Goal: Information Seeking & Learning: Learn about a topic

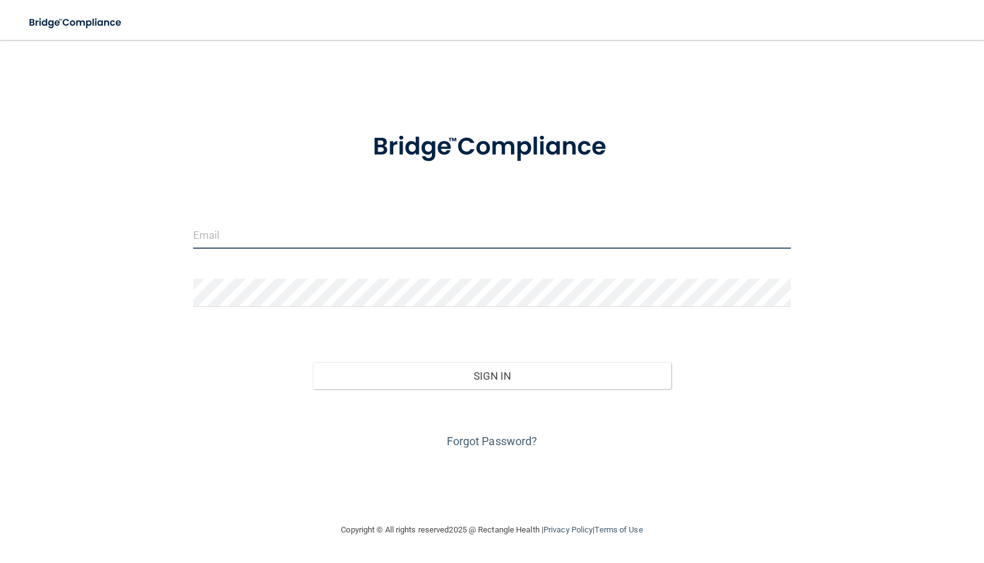
type input "drmaring@drmaring.com"
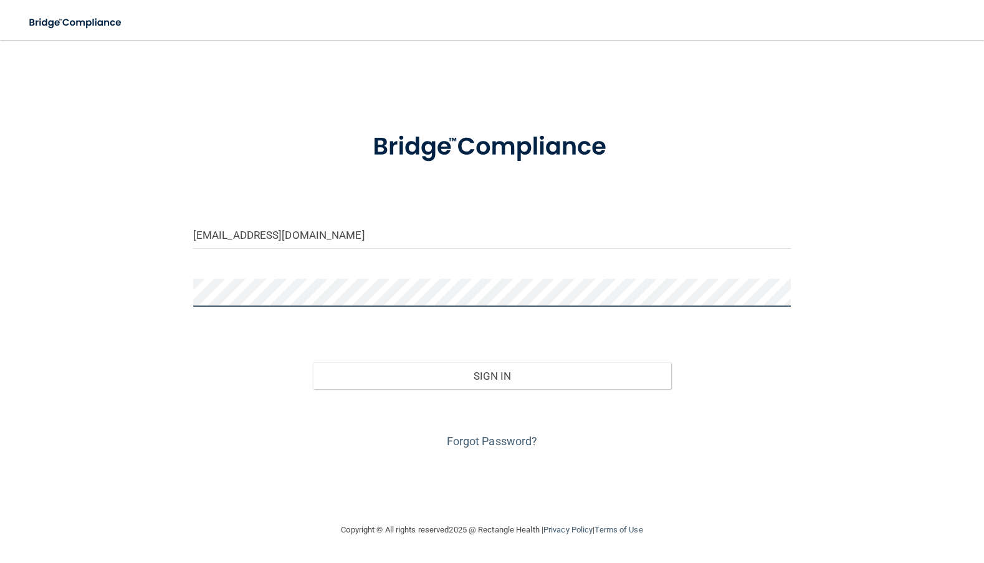
click at [492, 375] on button "Sign In" at bounding box center [492, 375] width 359 height 27
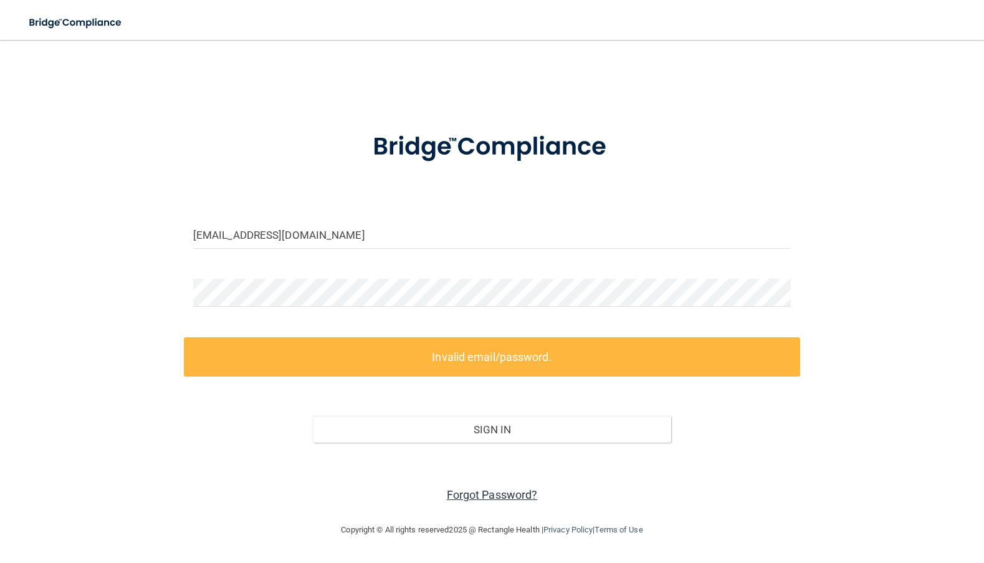
click at [476, 497] on link "Forgot Password?" at bounding box center [492, 494] width 91 height 13
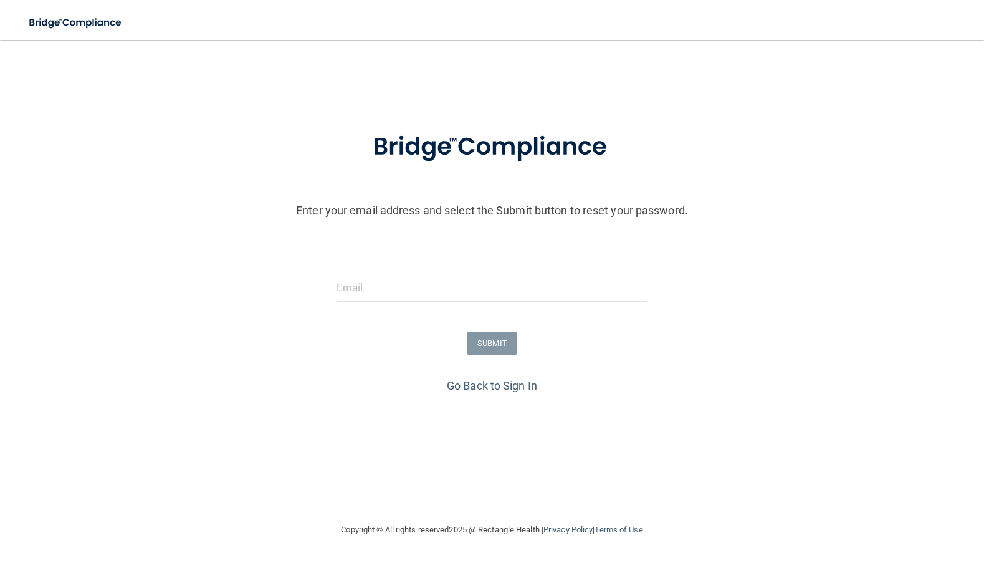
click at [488, 310] on form "Enter your email address and select the Submit button to reset your password. S…" at bounding box center [492, 245] width 972 height 261
click at [487, 288] on input "email" at bounding box center [493, 288] width 312 height 28
type input "d"
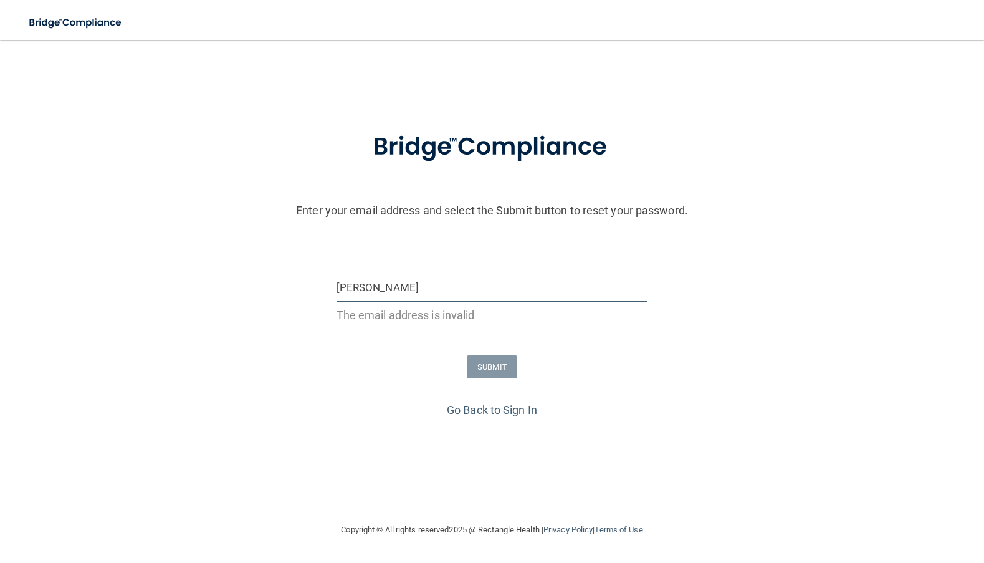
type input "[EMAIL_ADDRESS][DOMAIN_NAME]"
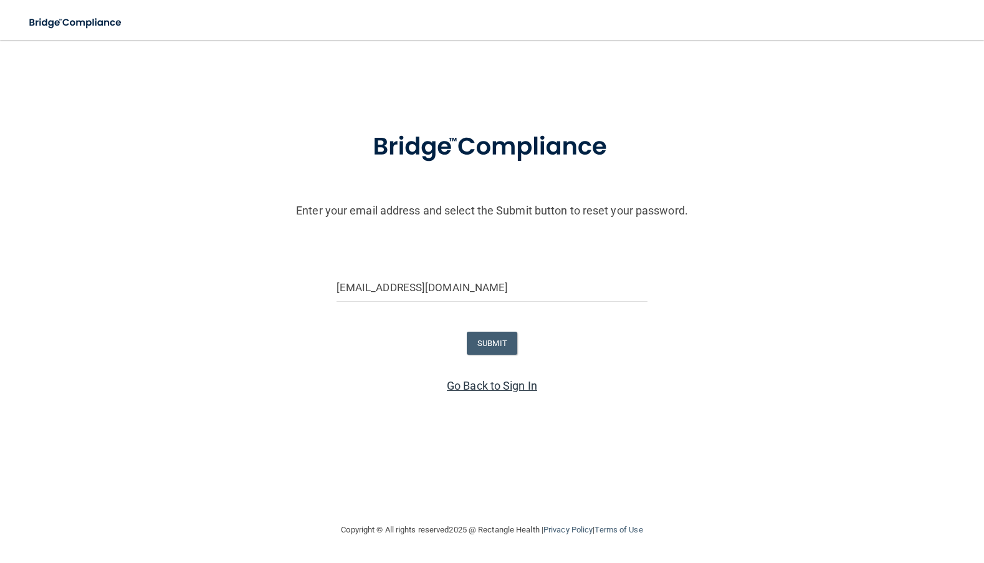
click at [491, 384] on link "Go Back to Sign In" at bounding box center [492, 385] width 90 height 13
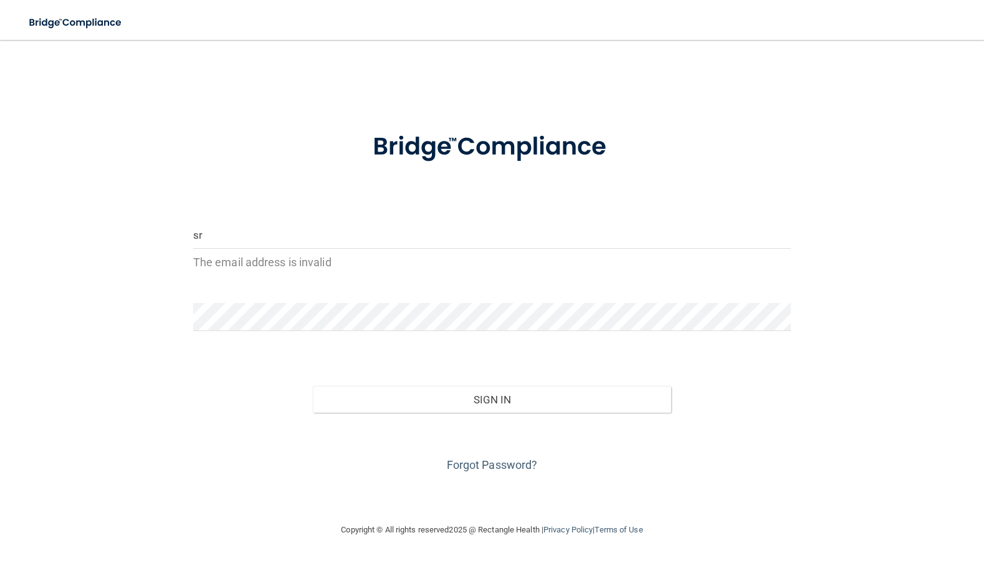
type input "s"
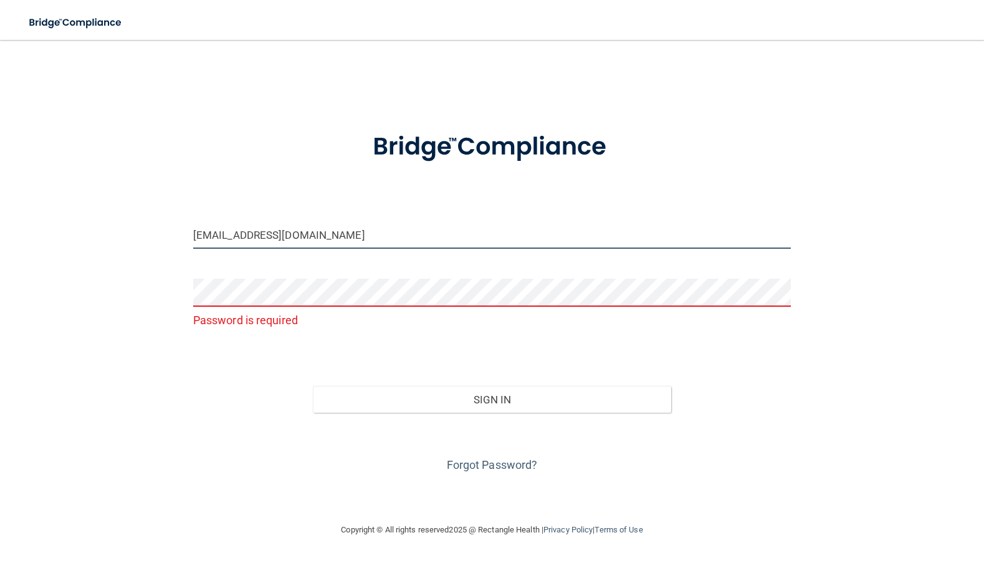
drag, startPoint x: 319, startPoint y: 233, endPoint x: 154, endPoint y: 228, distance: 165.3
click at [153, 228] on div "drmaring@drmaring.com Password is required Invalid email/password. You don't ha…" at bounding box center [492, 281] width 934 height 458
type input "[EMAIL_ADDRESS][DOMAIN_NAME]"
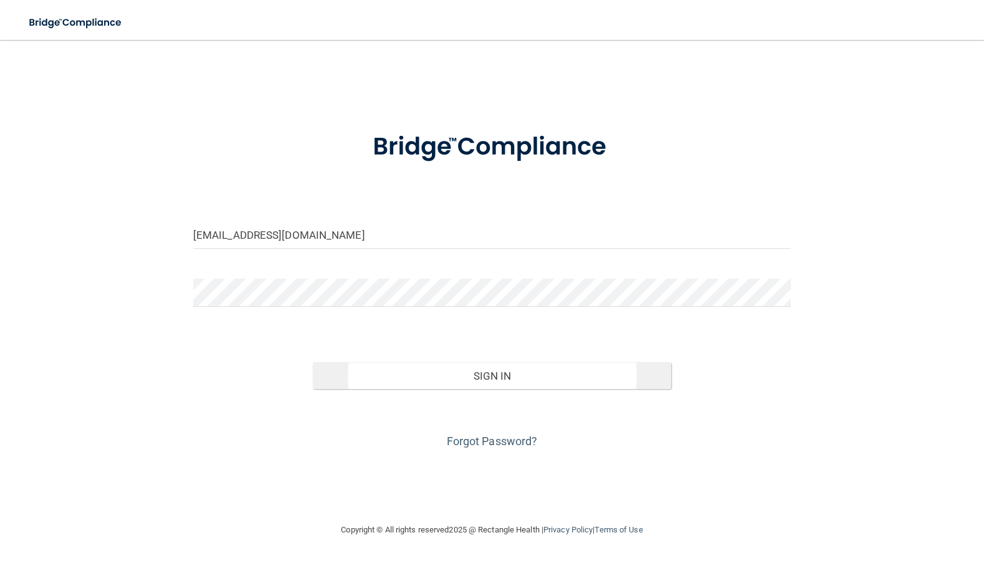
click at [373, 381] on button "Sign In" at bounding box center [492, 375] width 359 height 27
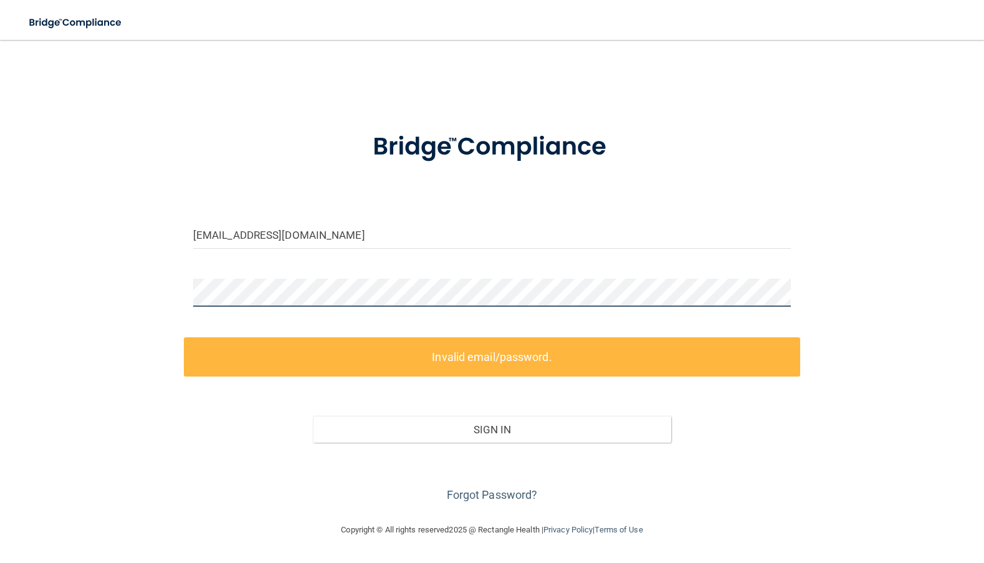
click at [161, 284] on div "susanmaring@me.com Invalid email/password. You don't have permission to access …" at bounding box center [492, 281] width 934 height 458
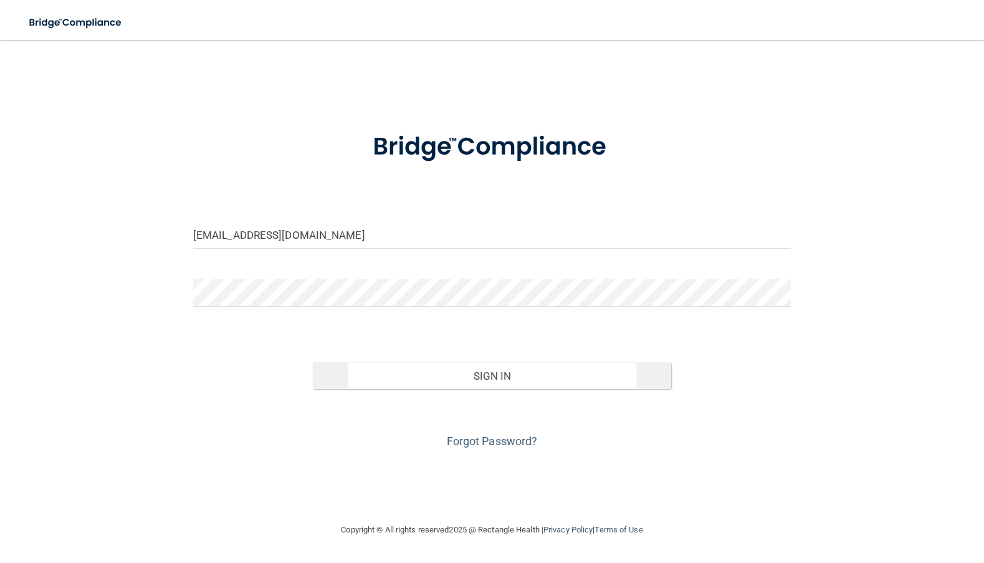
click at [349, 373] on button "Sign In" at bounding box center [492, 375] width 359 height 27
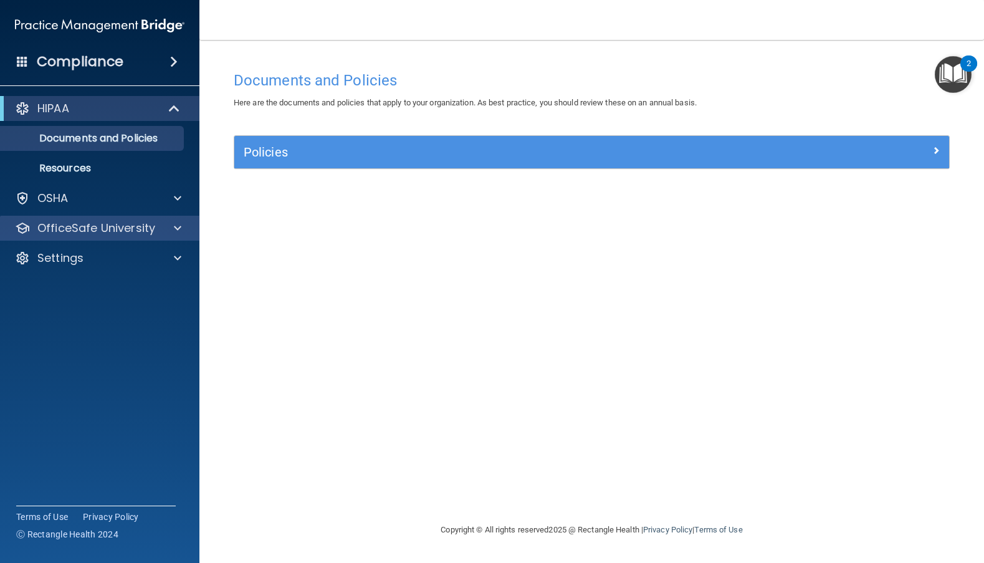
click at [133, 231] on p "OfficeSafe University" at bounding box center [96, 228] width 118 height 15
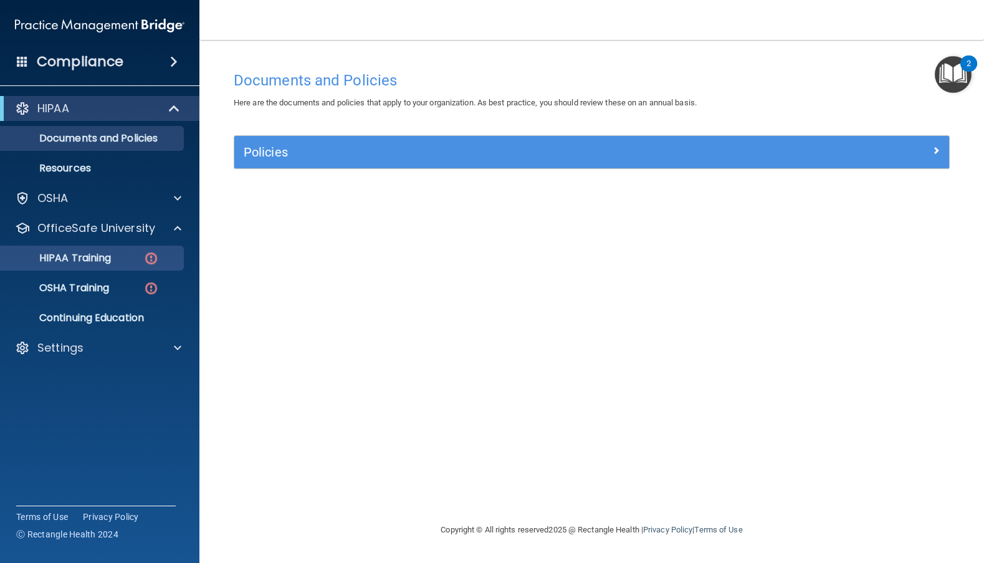
click at [111, 256] on p "HIPAA Training" at bounding box center [59, 258] width 103 height 12
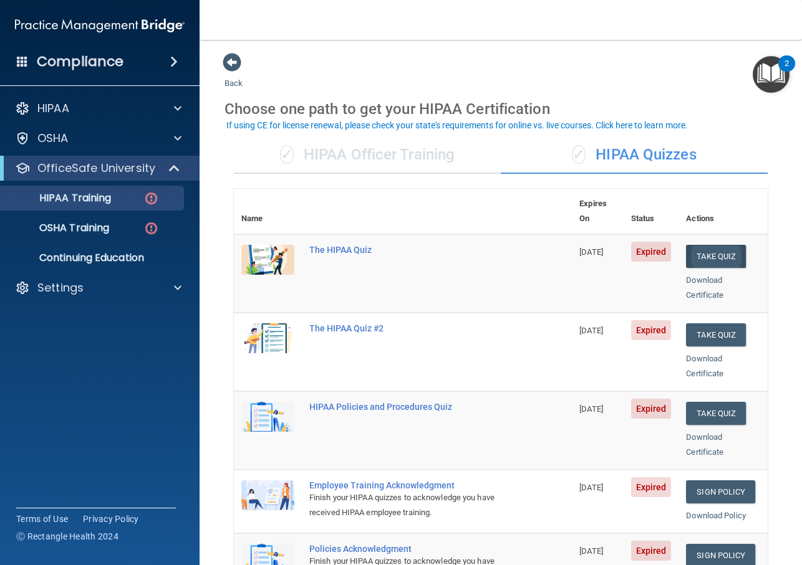
click at [711, 246] on button "Take Quiz" at bounding box center [716, 256] width 60 height 23
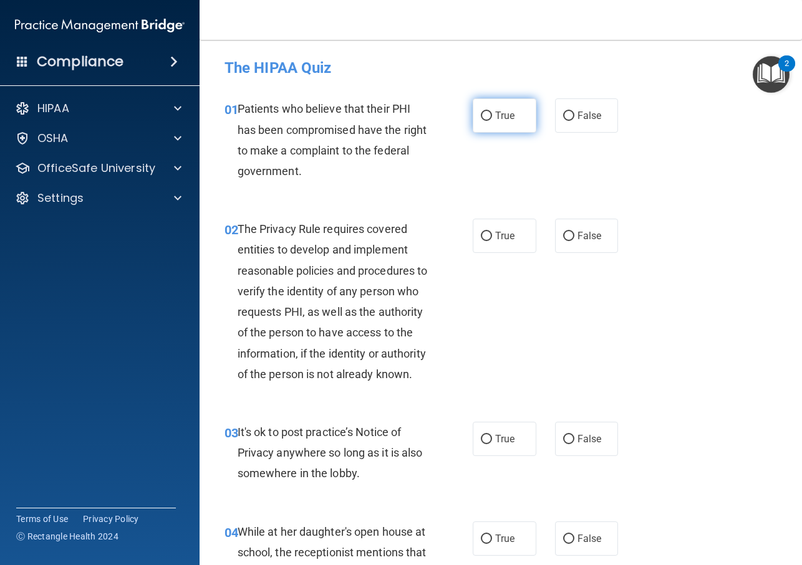
click at [487, 117] on input "True" at bounding box center [486, 116] width 11 height 9
radio input "true"
click at [487, 234] on input "True" at bounding box center [486, 236] width 11 height 9
radio input "true"
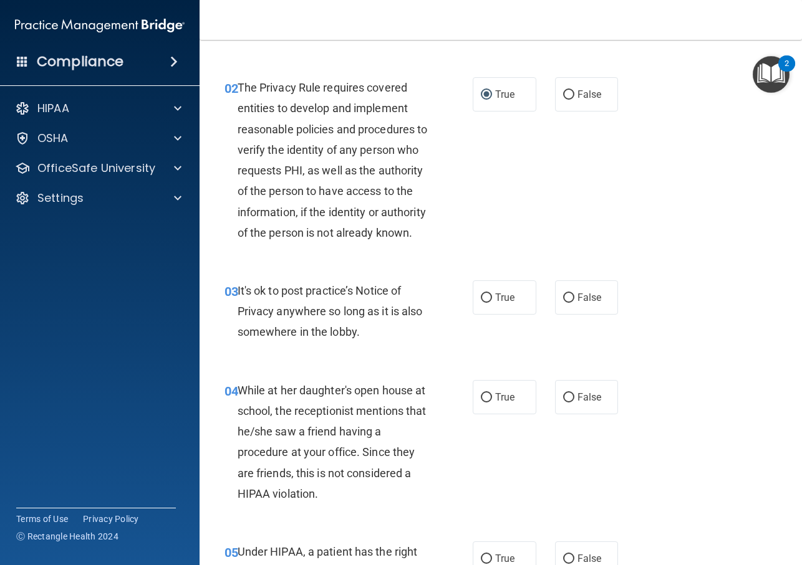
scroll to position [142, 0]
click at [567, 302] on input "False" at bounding box center [568, 297] width 11 height 9
radio input "true"
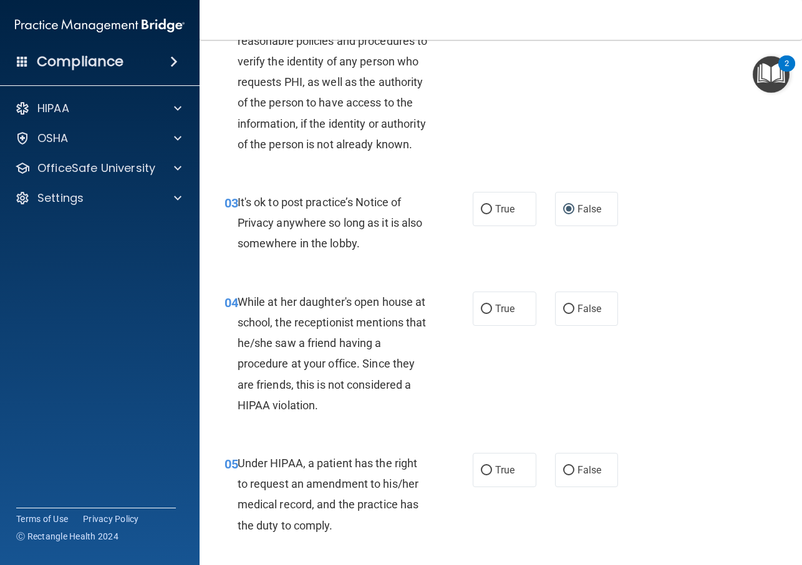
scroll to position [231, 0]
click at [567, 314] on input "False" at bounding box center [568, 308] width 11 height 9
radio input "true"
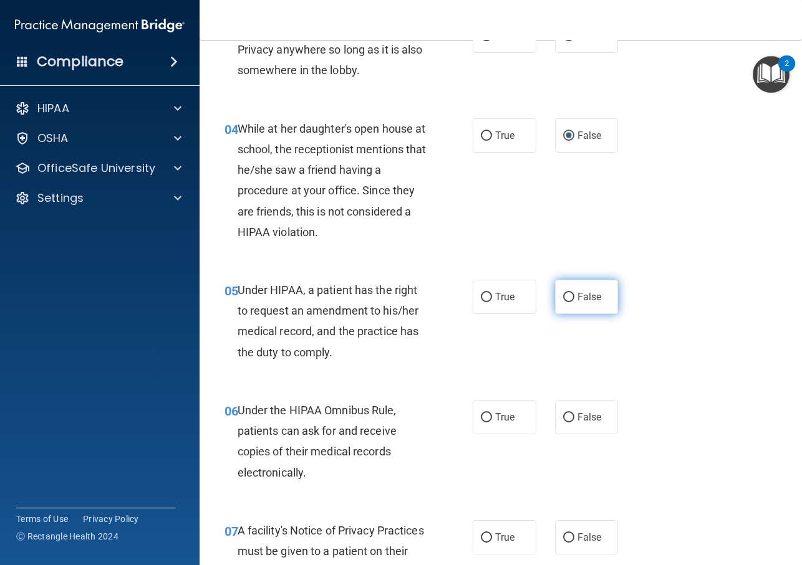
scroll to position [404, 0]
click at [572, 302] on input "False" at bounding box center [568, 296] width 11 height 9
radio input "true"
click at [486, 422] on input "True" at bounding box center [486, 417] width 11 height 9
radio input "true"
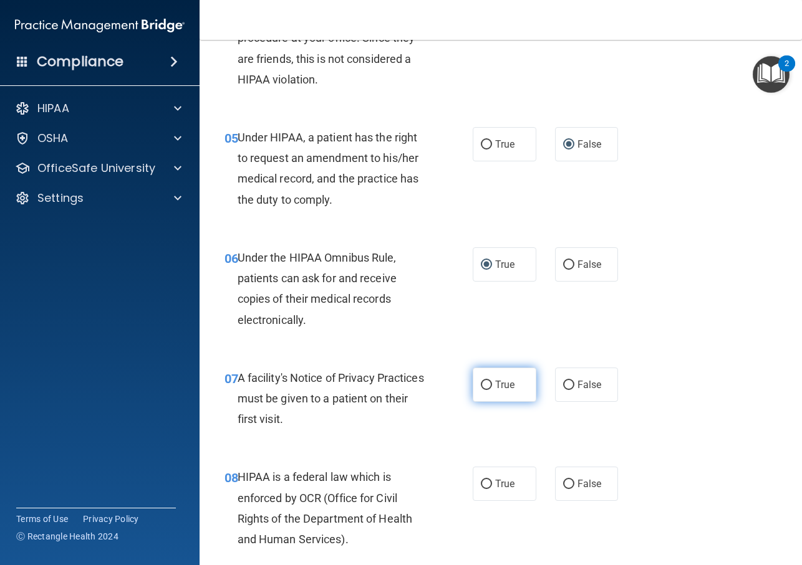
scroll to position [561, 0]
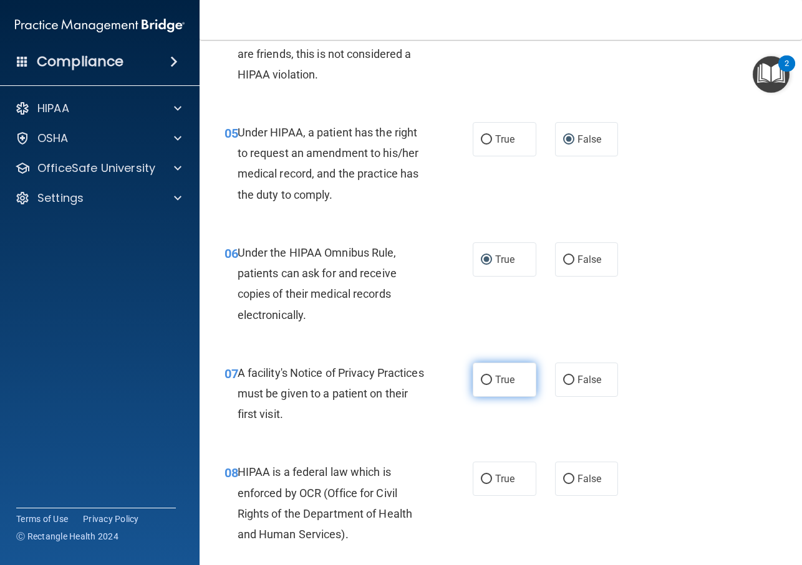
click at [487, 385] on input "True" at bounding box center [486, 380] width 11 height 9
radio input "true"
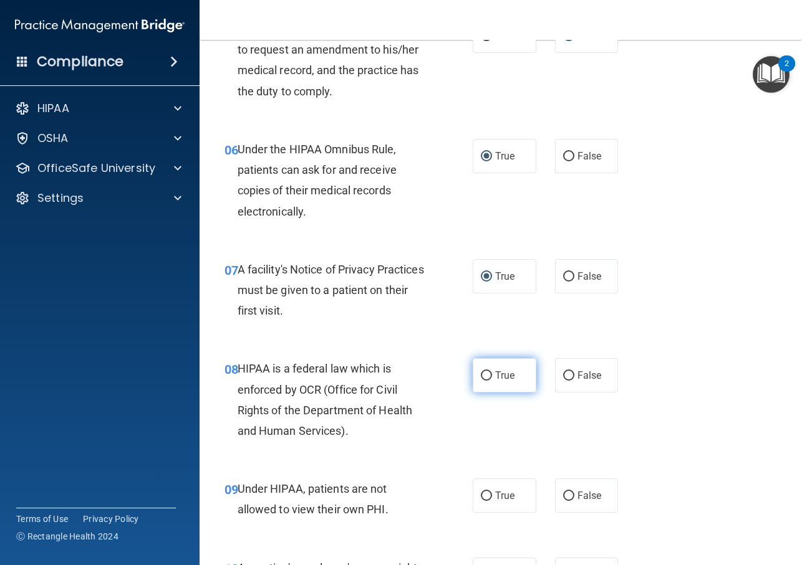
scroll to position [669, 0]
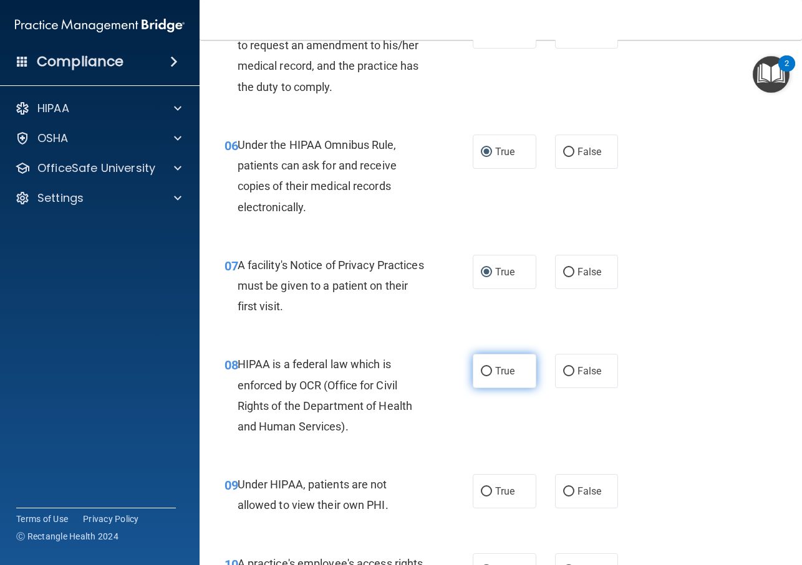
click at [484, 377] on input "True" at bounding box center [486, 371] width 11 height 9
radio input "true"
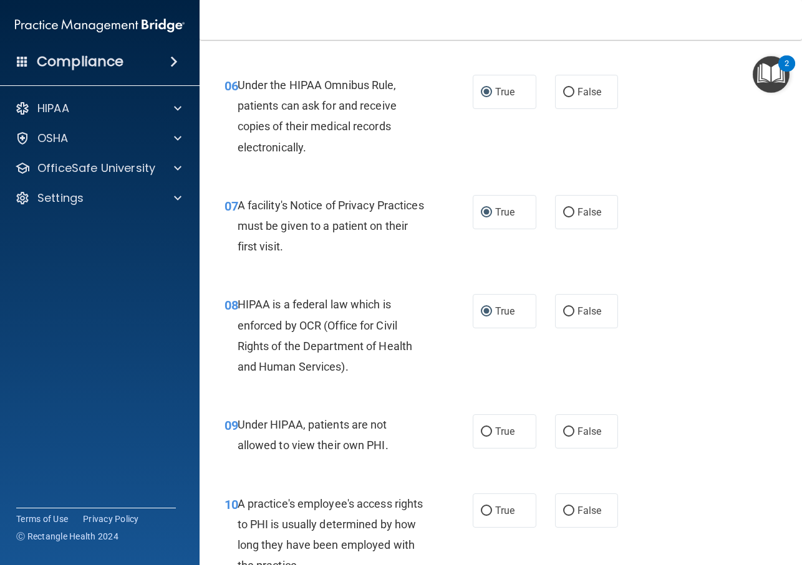
scroll to position [732, 0]
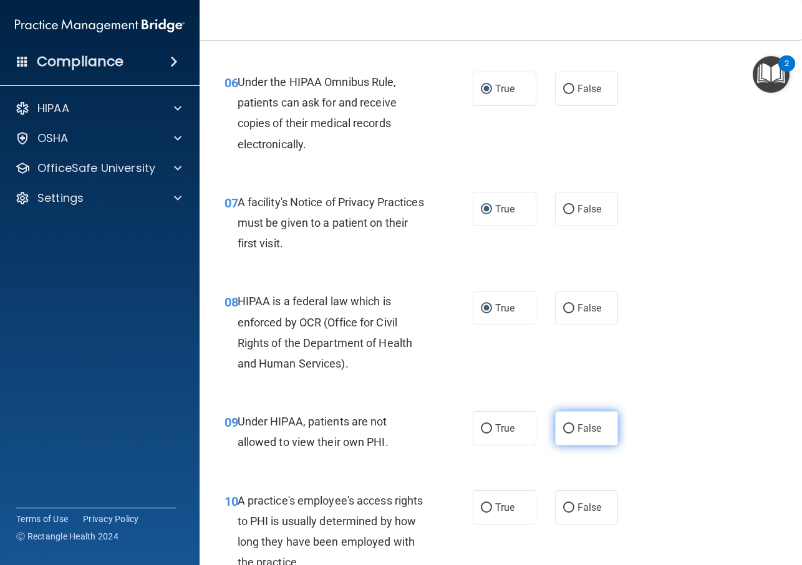
click at [568, 434] on input "False" at bounding box center [568, 429] width 11 height 9
radio input "true"
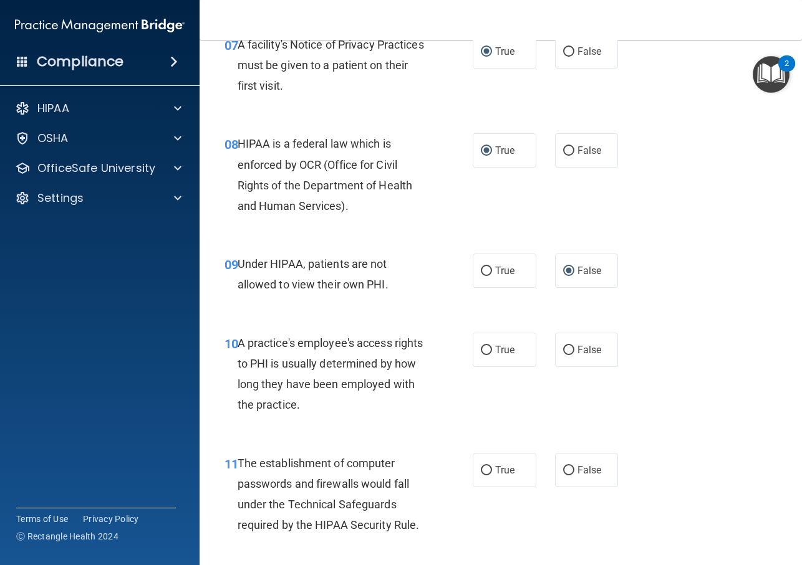
scroll to position [886, 0]
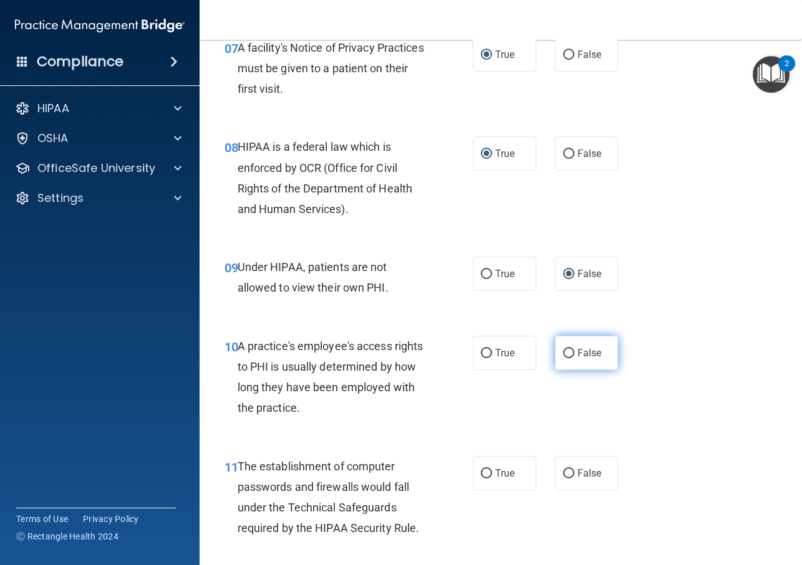
click at [568, 358] on input "False" at bounding box center [568, 353] width 11 height 9
radio input "true"
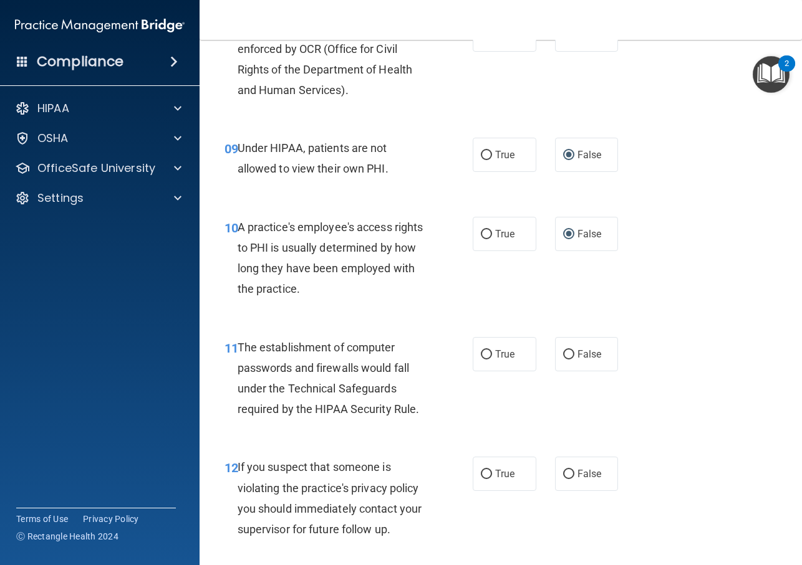
scroll to position [1008, 0]
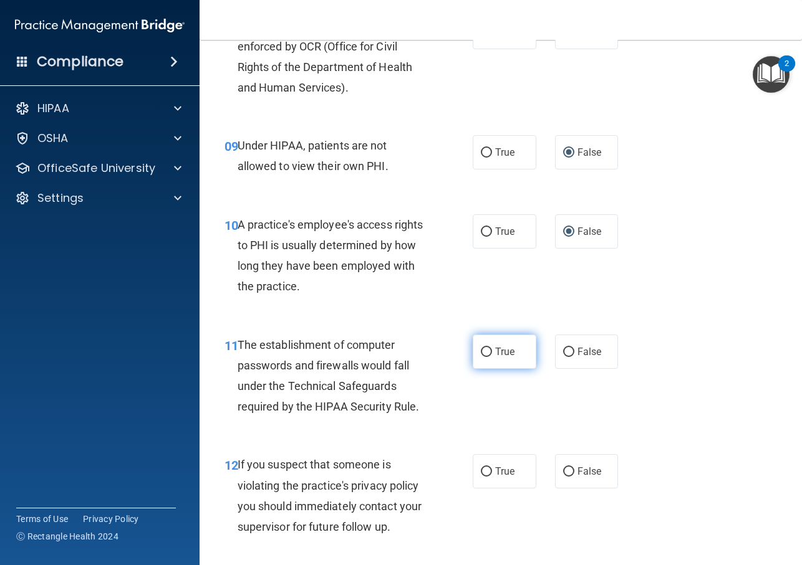
click at [485, 357] on input "True" at bounding box center [486, 352] width 11 height 9
radio input "true"
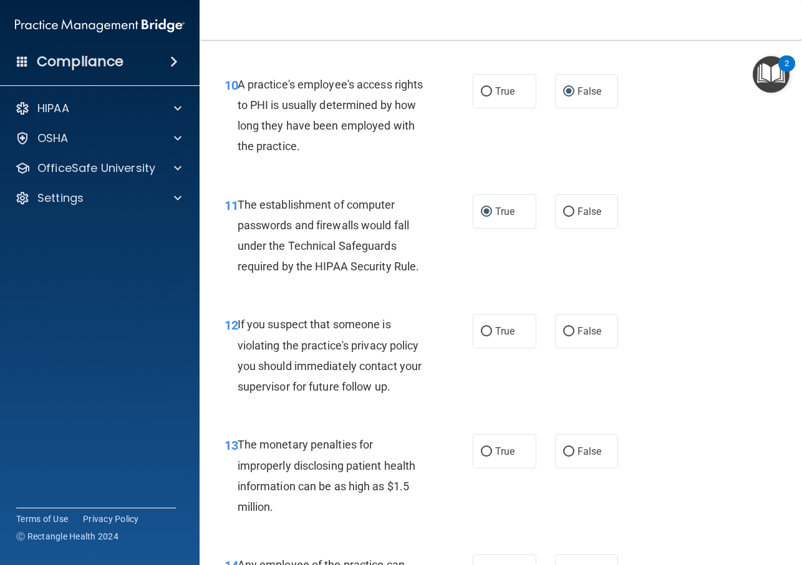
scroll to position [1149, 0]
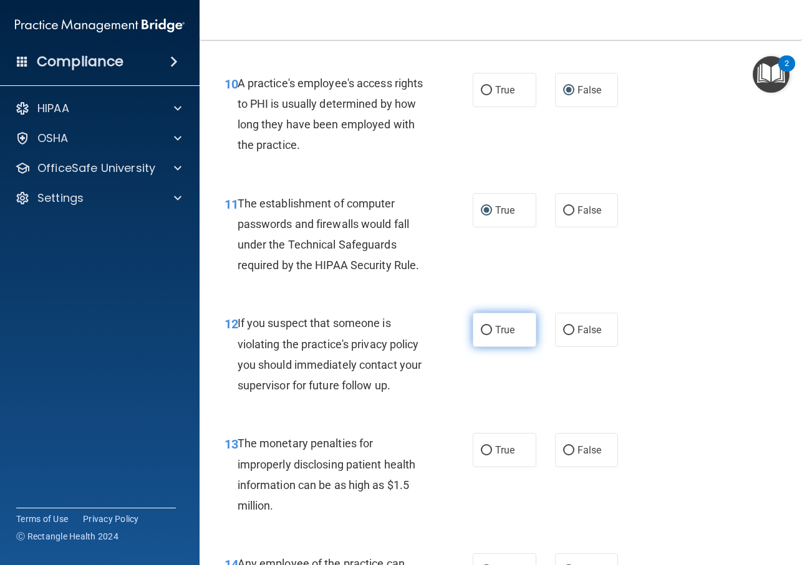
click at [490, 335] on input "True" at bounding box center [486, 330] width 11 height 9
radio input "true"
click at [480, 461] on label "True" at bounding box center [504, 450] width 64 height 34
click at [481, 456] on input "True" at bounding box center [486, 450] width 11 height 9
radio input "true"
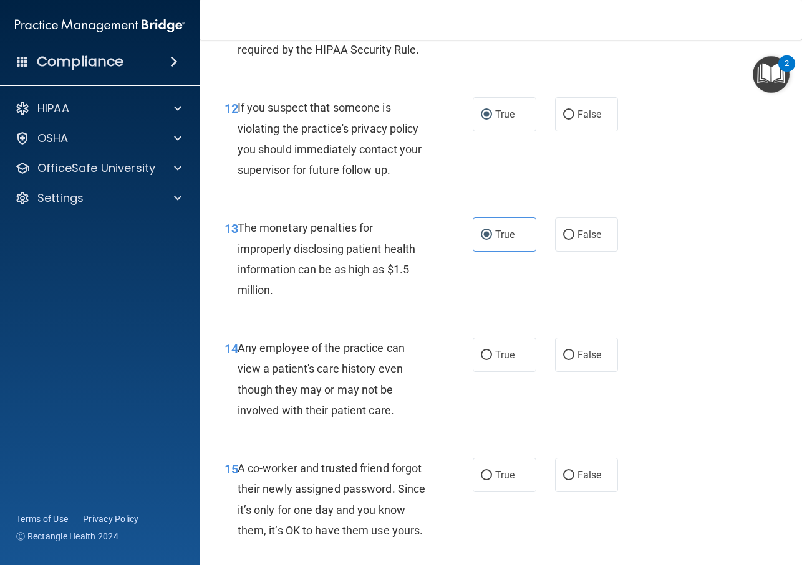
scroll to position [1366, 0]
click at [572, 360] on input "False" at bounding box center [568, 354] width 11 height 9
radio input "true"
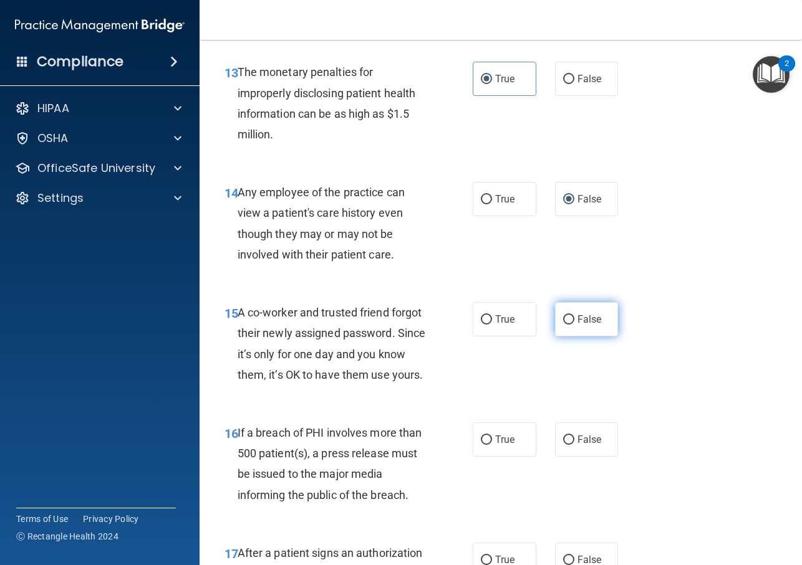
scroll to position [1523, 0]
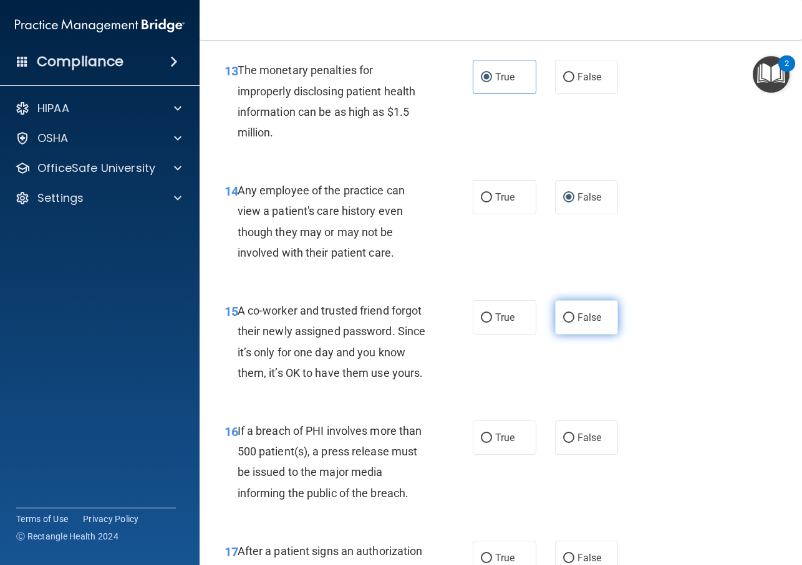
click at [569, 323] on input "False" at bounding box center [568, 318] width 11 height 9
radio input "true"
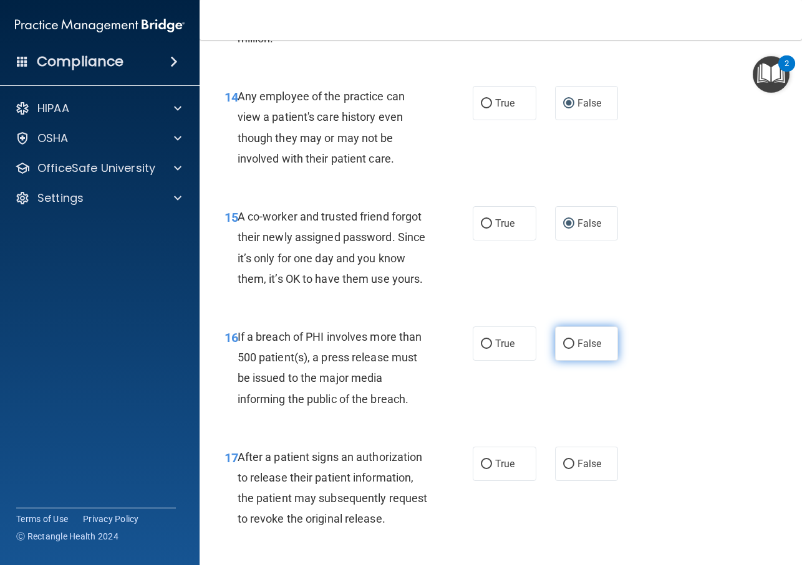
scroll to position [1621, 0]
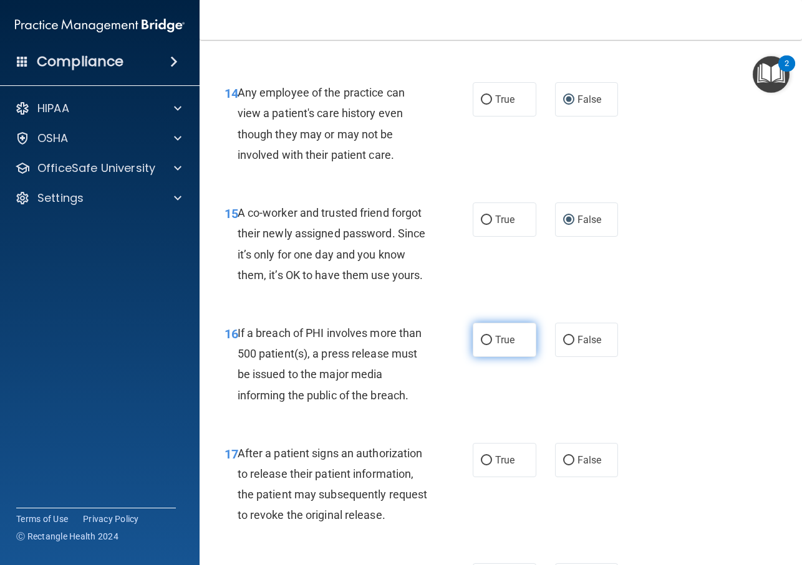
click at [486, 345] on input "True" at bounding box center [486, 340] width 11 height 9
radio input "true"
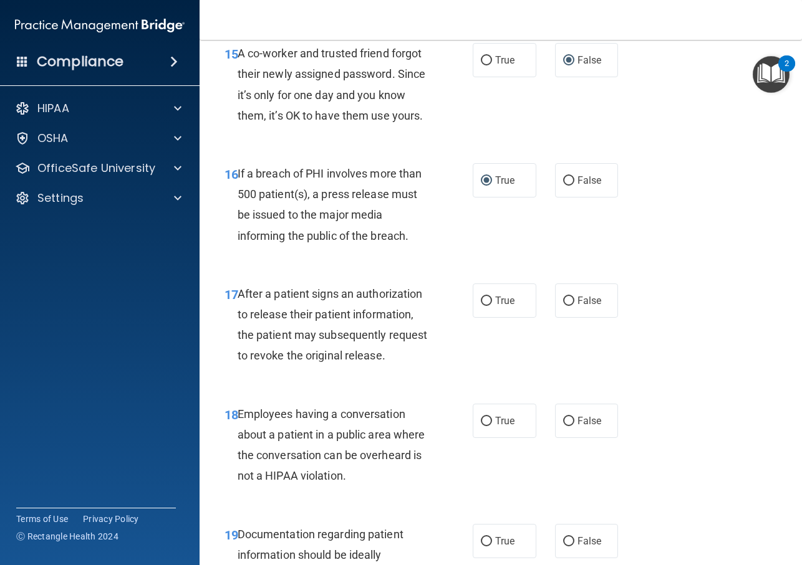
scroll to position [1777, 0]
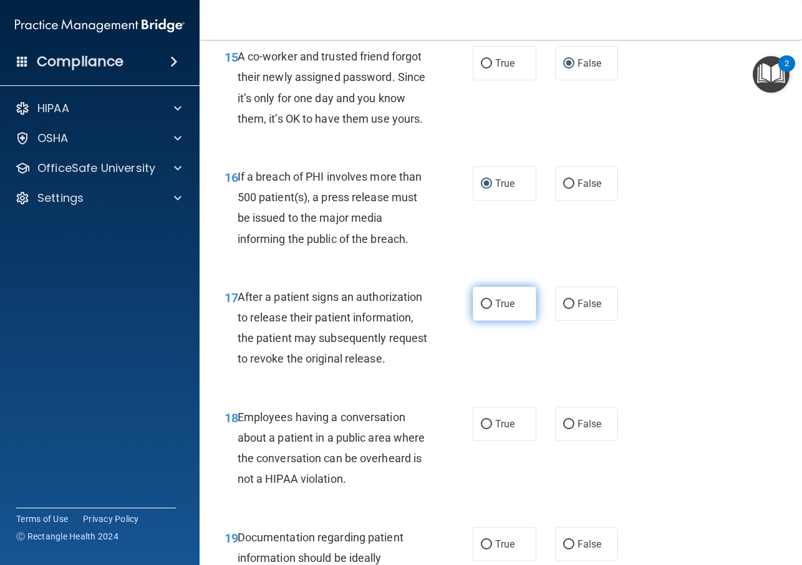
click at [487, 309] on input "True" at bounding box center [486, 304] width 11 height 9
radio input "true"
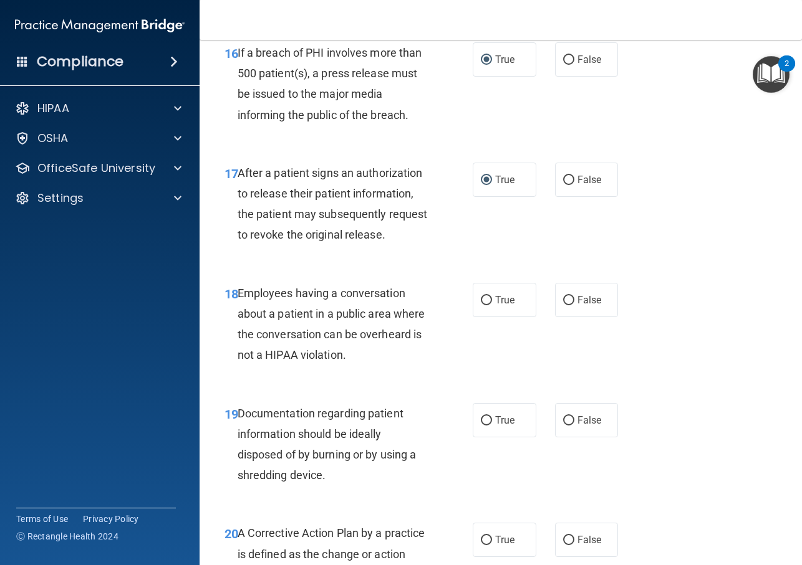
scroll to position [1903, 0]
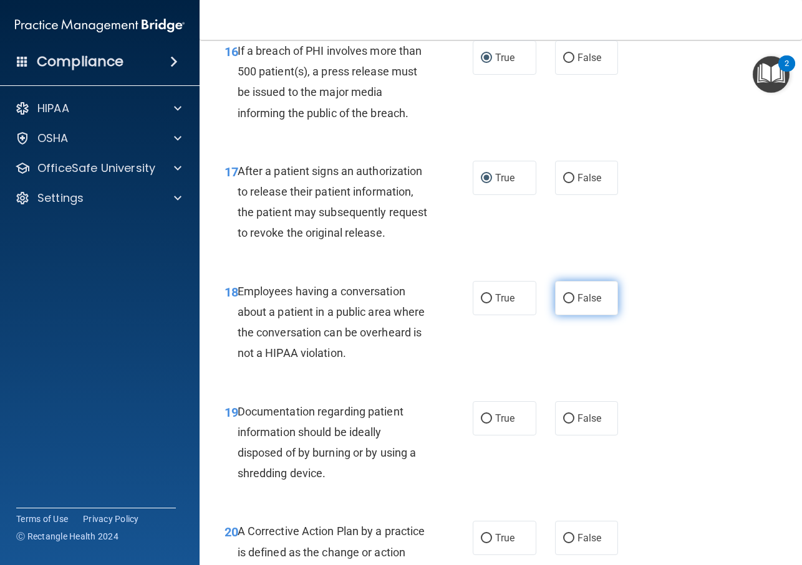
click at [570, 304] on input "False" at bounding box center [568, 298] width 11 height 9
radio input "true"
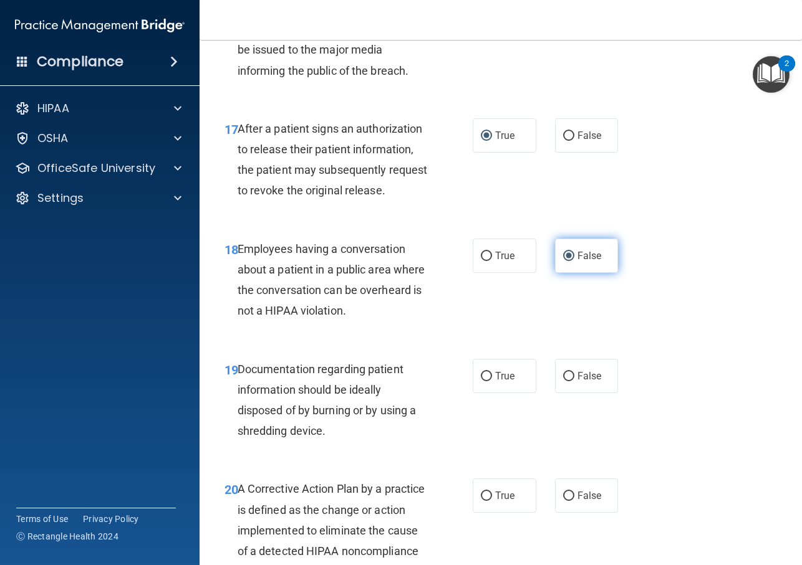
scroll to position [1947, 0]
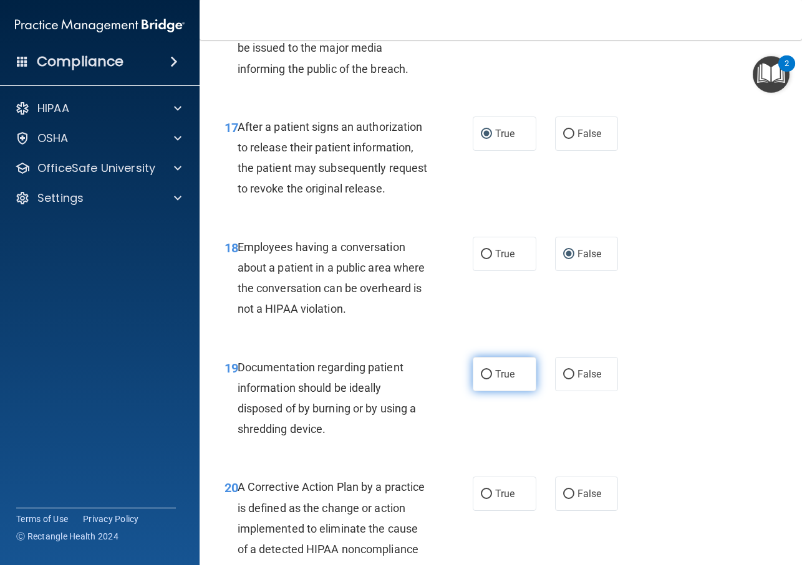
click at [489, 380] on input "True" at bounding box center [486, 374] width 11 height 9
radio input "true"
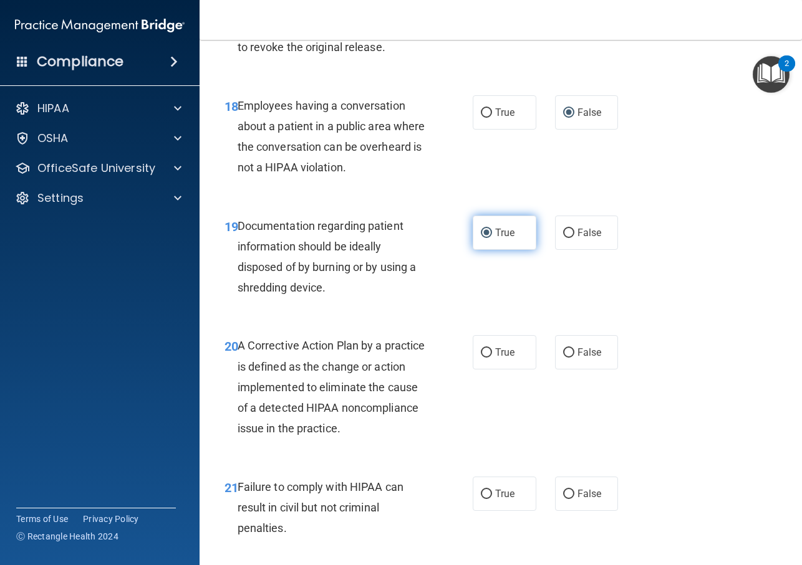
scroll to position [2089, 0]
click at [489, 357] on input "True" at bounding box center [486, 352] width 11 height 9
radio input "true"
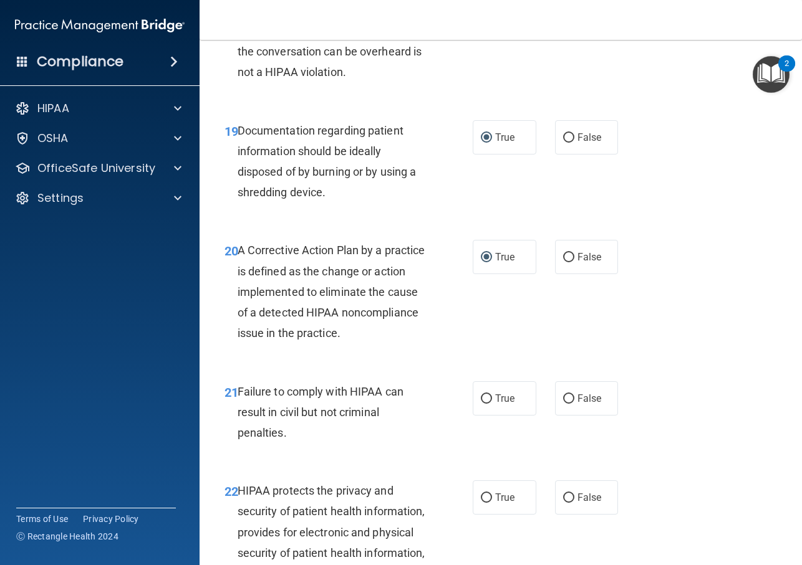
scroll to position [2186, 0]
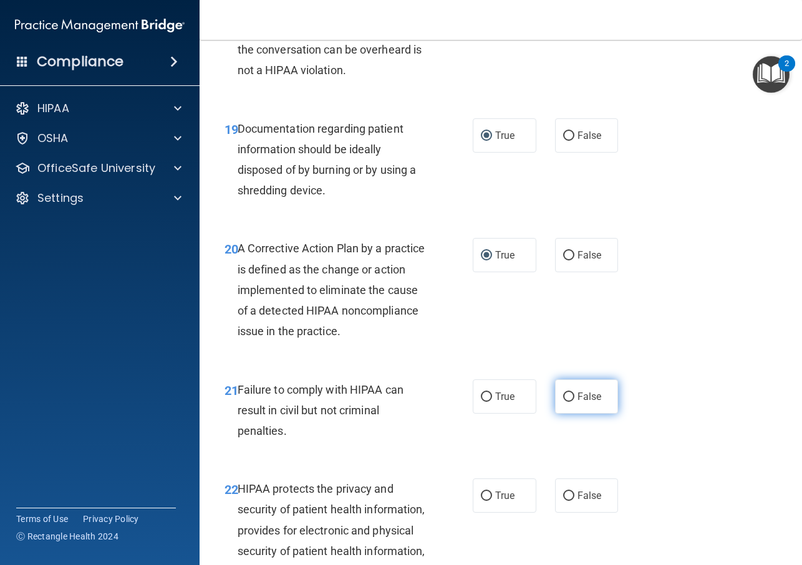
click at [570, 402] on input "False" at bounding box center [568, 397] width 11 height 9
radio input "true"
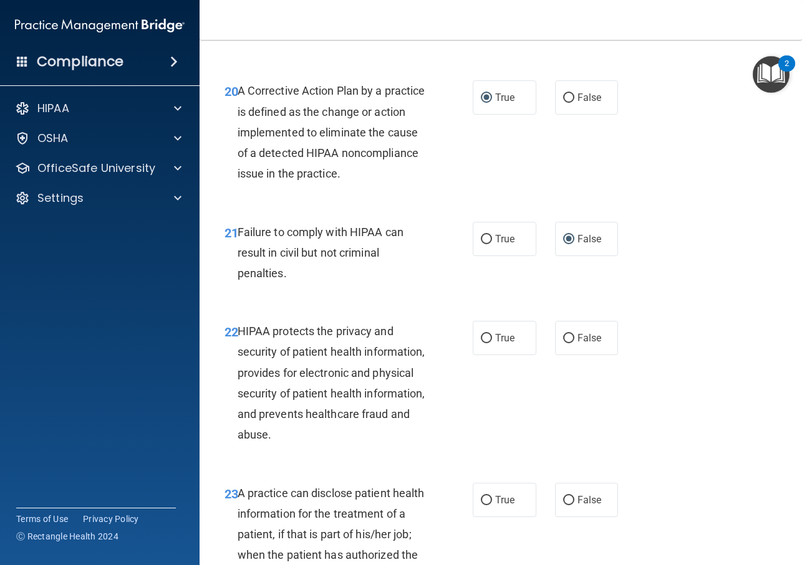
scroll to position [2345, 0]
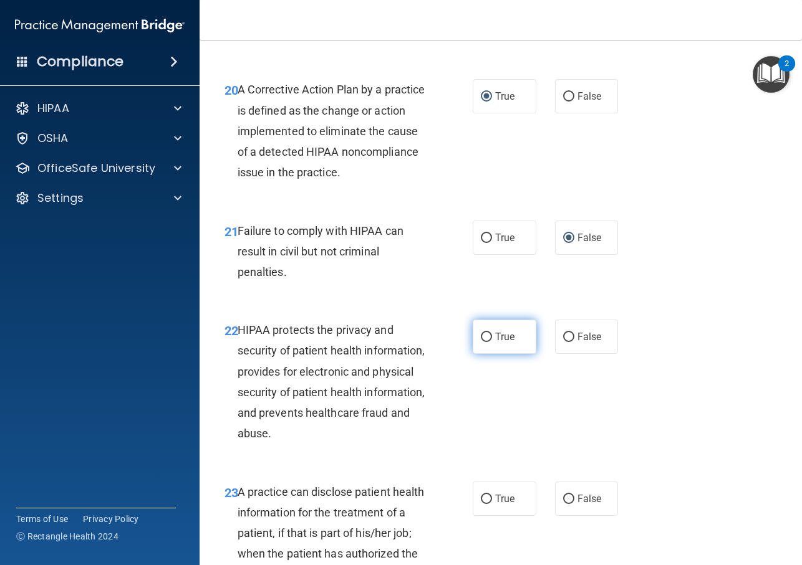
click at [486, 342] on input "True" at bounding box center [486, 337] width 11 height 9
radio input "true"
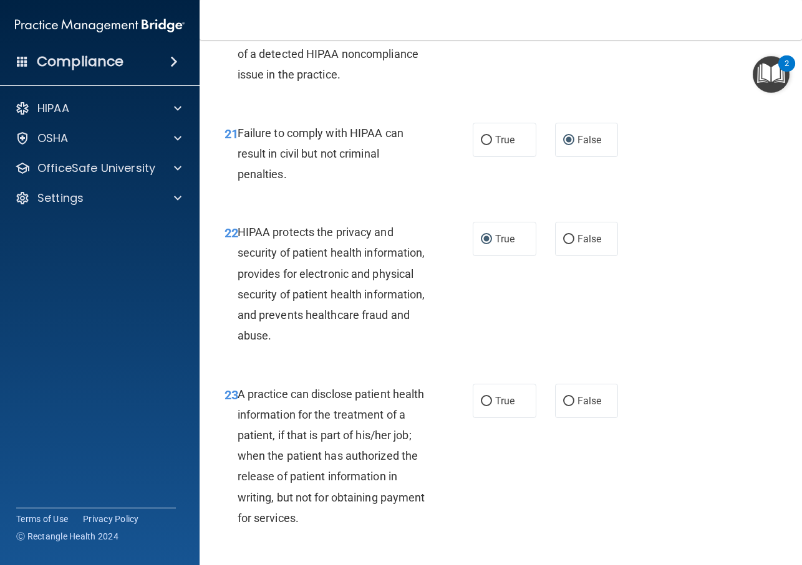
scroll to position [2447, 0]
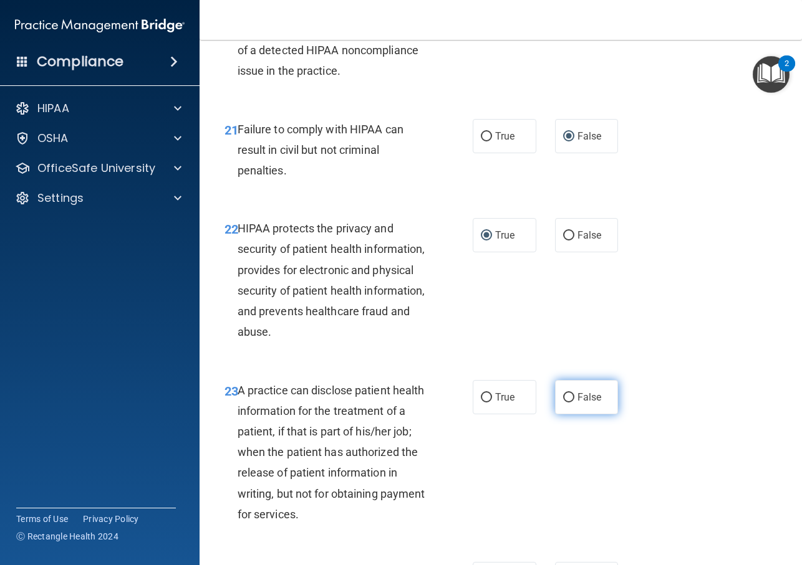
click at [563, 403] on input "False" at bounding box center [568, 397] width 11 height 9
radio input "true"
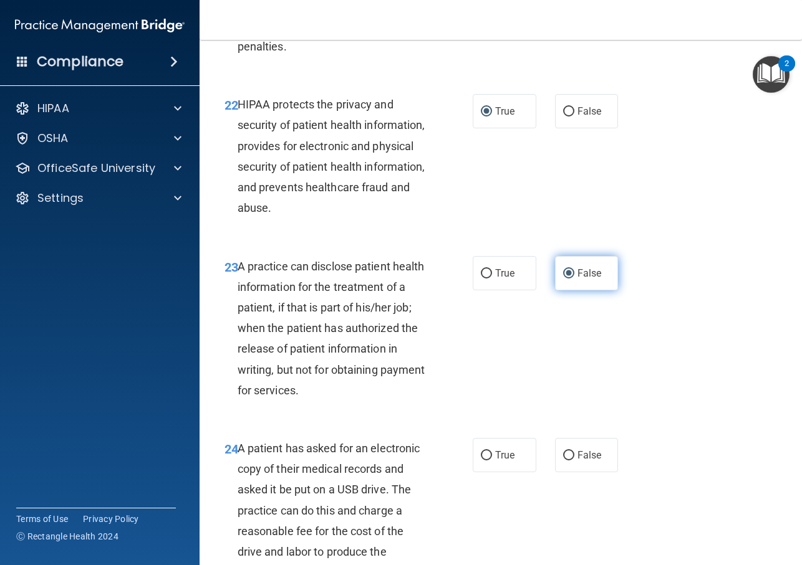
scroll to position [2574, 0]
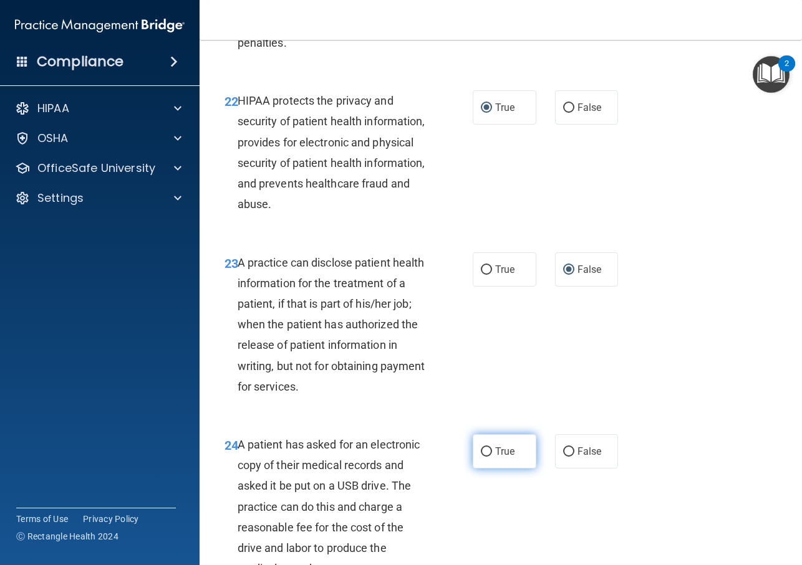
click at [487, 456] on input "True" at bounding box center [486, 452] width 11 height 9
radio input "true"
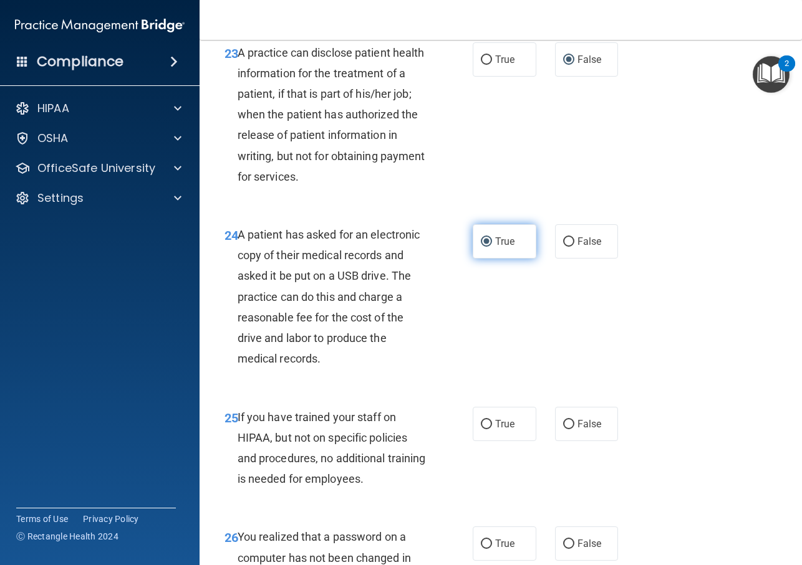
scroll to position [2789, 0]
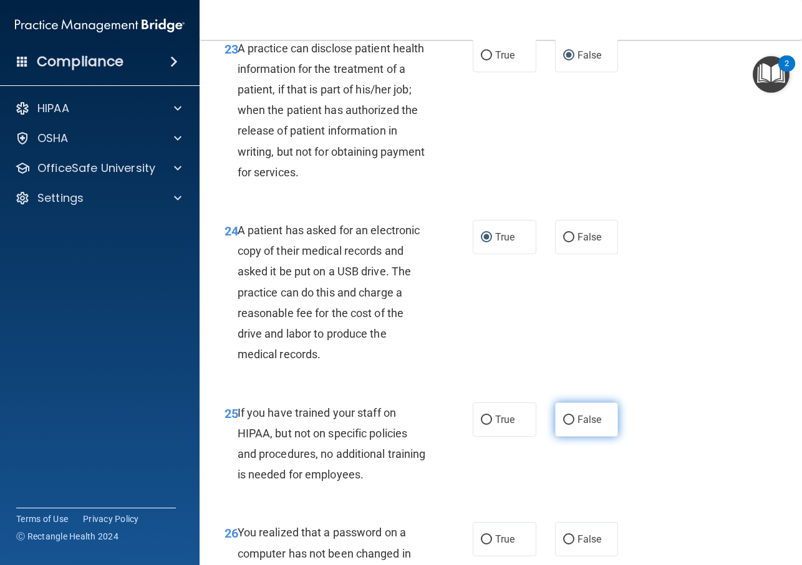
click at [568, 422] on input "False" at bounding box center [568, 420] width 11 height 9
radio input "true"
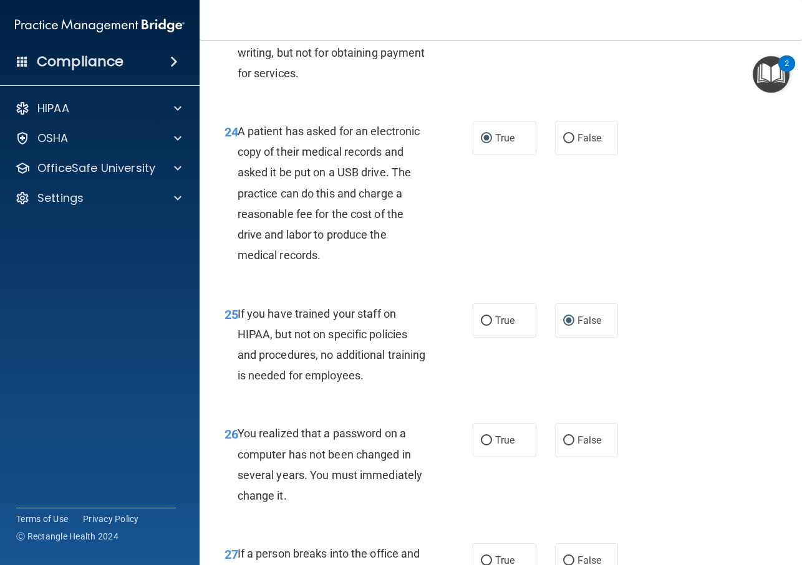
scroll to position [2887, 0]
click at [486, 444] on input "True" at bounding box center [486, 441] width 11 height 9
radio input "true"
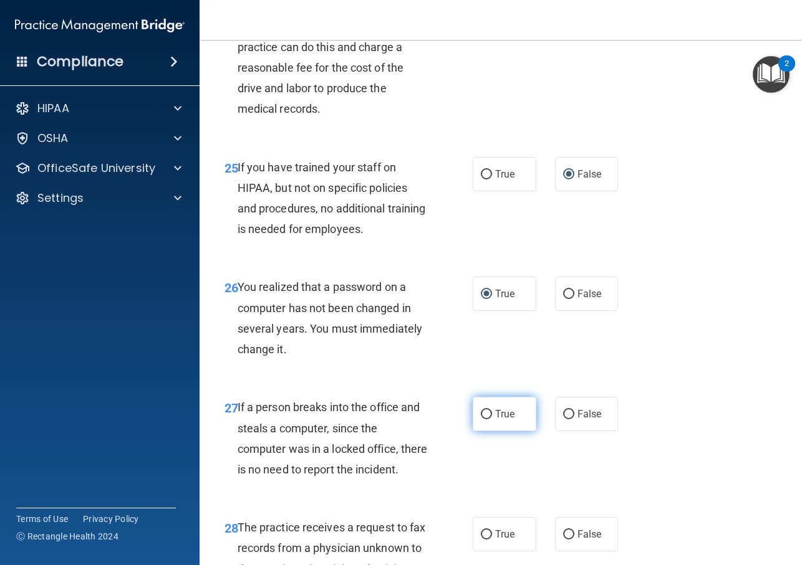
scroll to position [3050, 0]
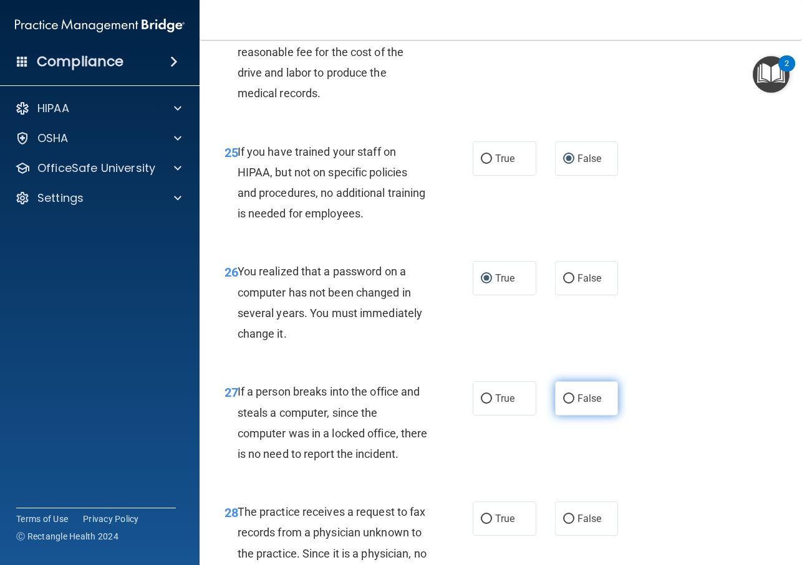
click at [571, 400] on input "False" at bounding box center [568, 399] width 11 height 9
radio input "true"
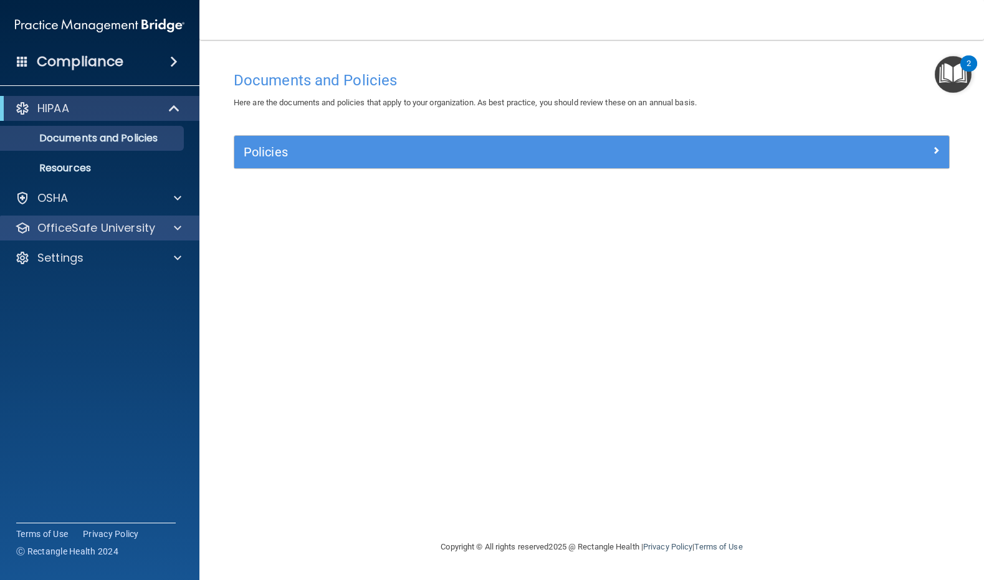
click at [102, 234] on p "OfficeSafe University" at bounding box center [96, 228] width 118 height 15
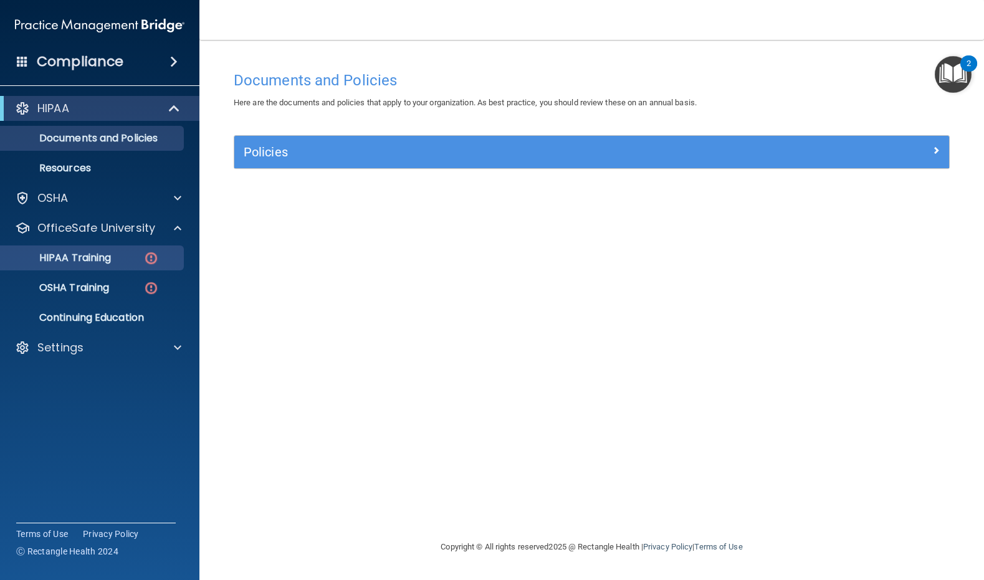
click at [96, 257] on p "HIPAA Training" at bounding box center [59, 258] width 103 height 12
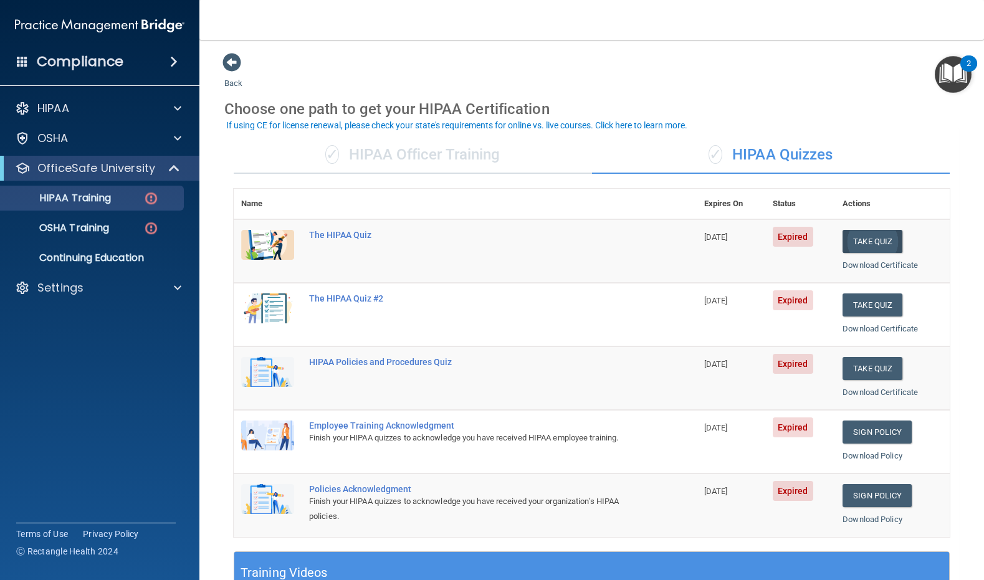
click at [870, 235] on button "Take Quiz" at bounding box center [873, 241] width 60 height 23
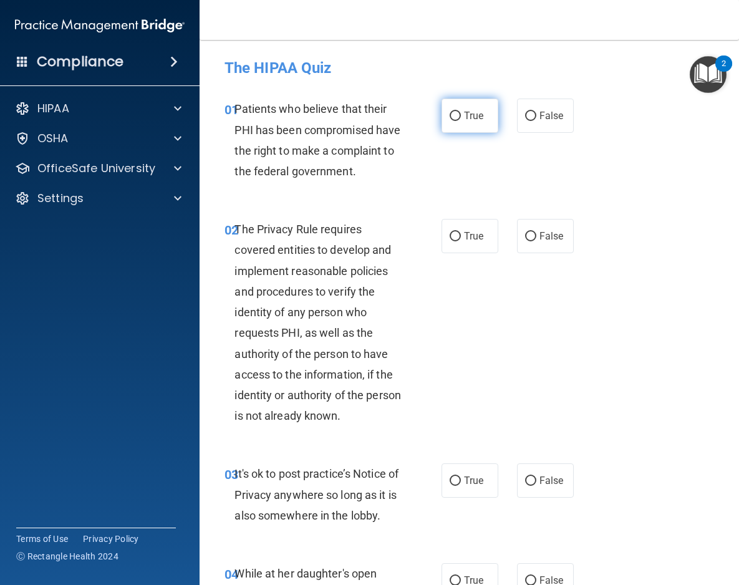
click at [453, 113] on input "True" at bounding box center [454, 116] width 11 height 9
radio input "true"
click at [452, 239] on input "True" at bounding box center [454, 236] width 11 height 9
radio input "true"
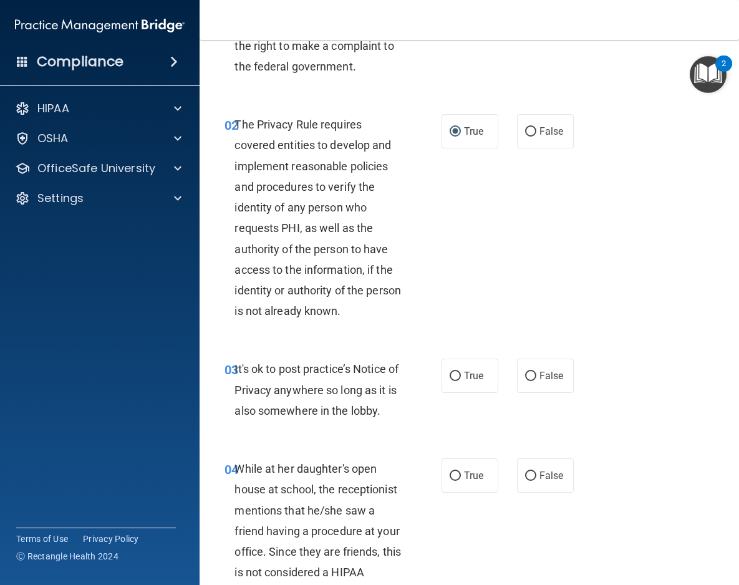
scroll to position [102, 0]
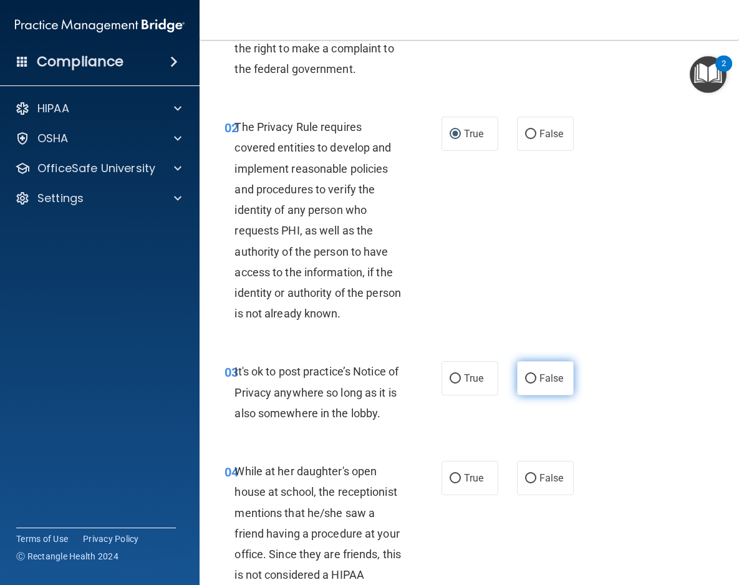
click at [530, 375] on input "False" at bounding box center [530, 378] width 11 height 9
radio input "true"
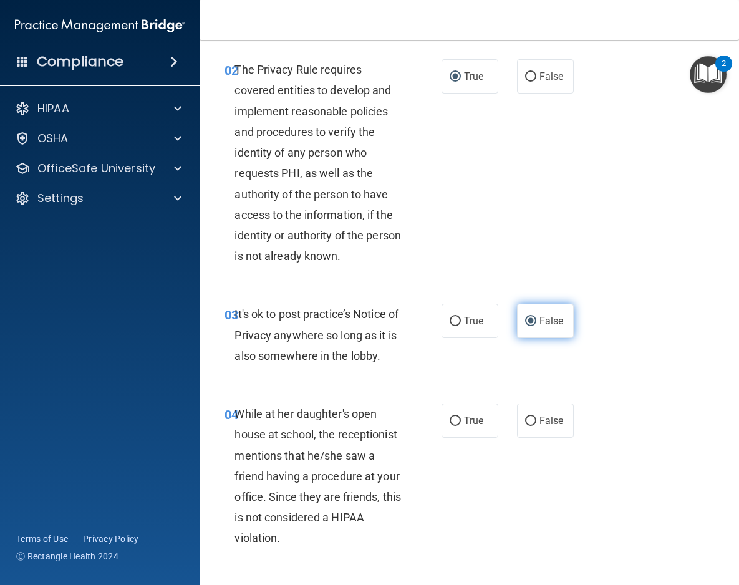
scroll to position [164, 0]
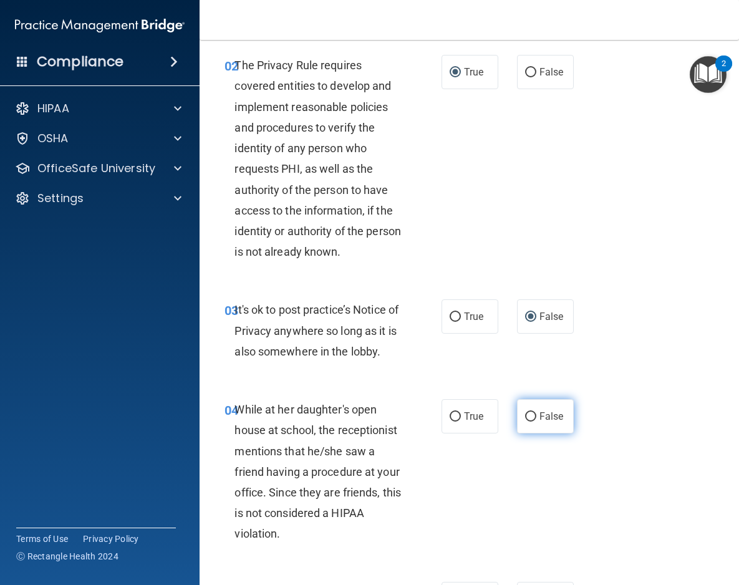
click at [532, 414] on input "False" at bounding box center [530, 416] width 11 height 9
radio input "true"
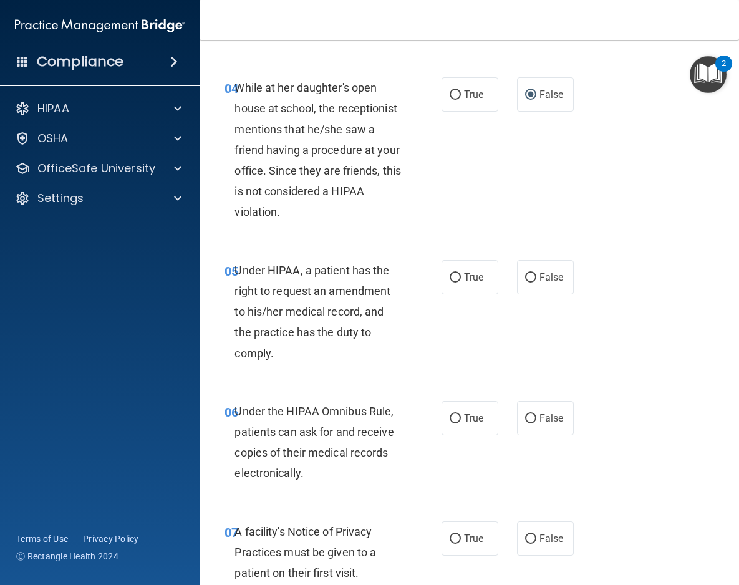
scroll to position [488, 0]
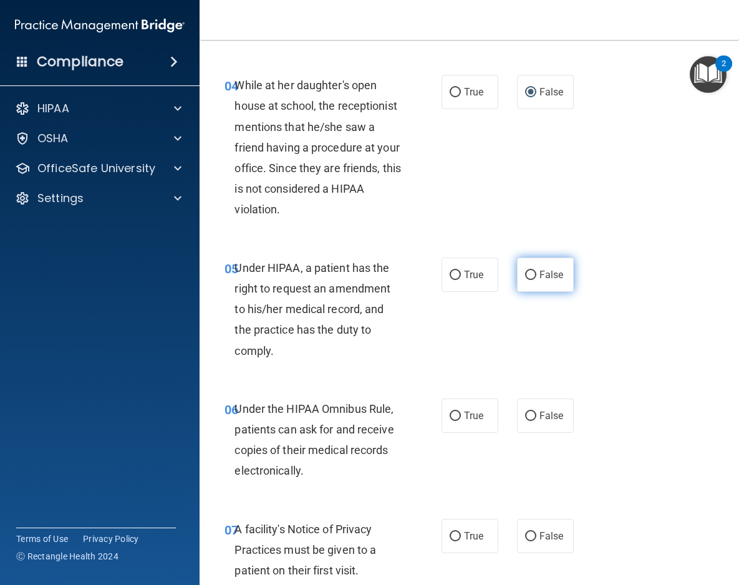
click at [533, 271] on input "False" at bounding box center [530, 275] width 11 height 9
radio input "true"
click at [455, 413] on input "True" at bounding box center [454, 415] width 11 height 9
radio input "true"
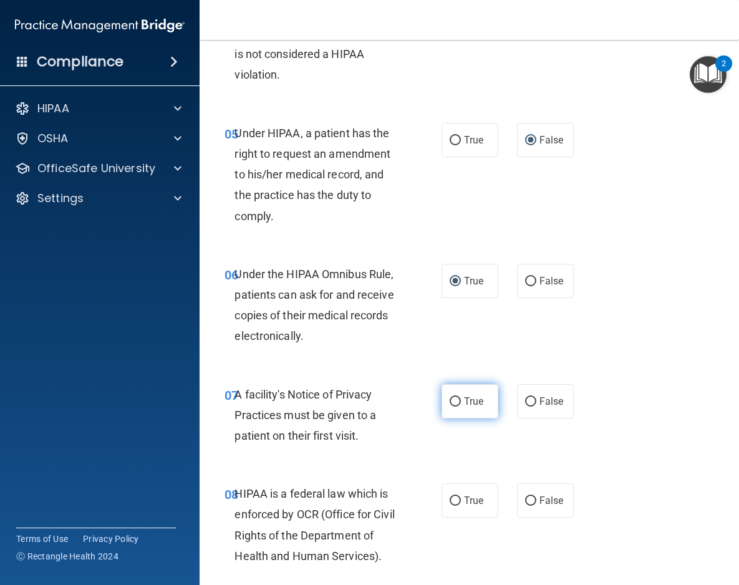
scroll to position [626, 0]
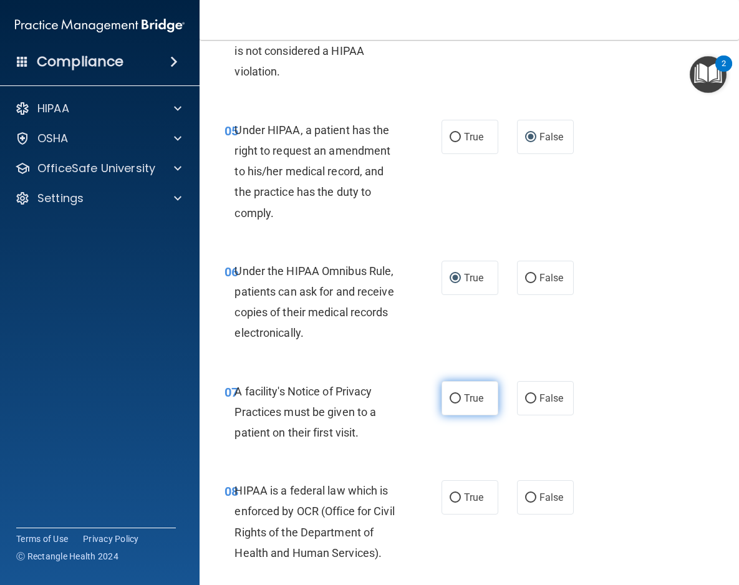
click at [452, 394] on input "True" at bounding box center [454, 398] width 11 height 9
radio input "true"
click at [453, 493] on input "True" at bounding box center [454, 497] width 11 height 9
radio input "true"
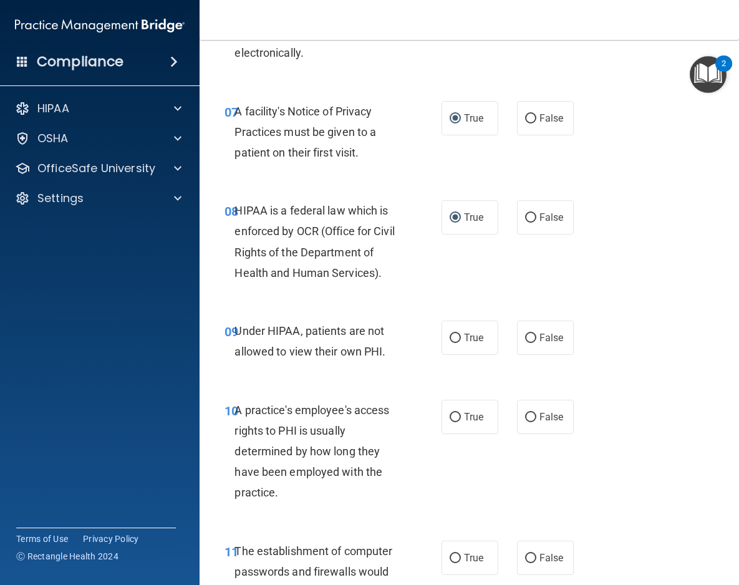
scroll to position [909, 0]
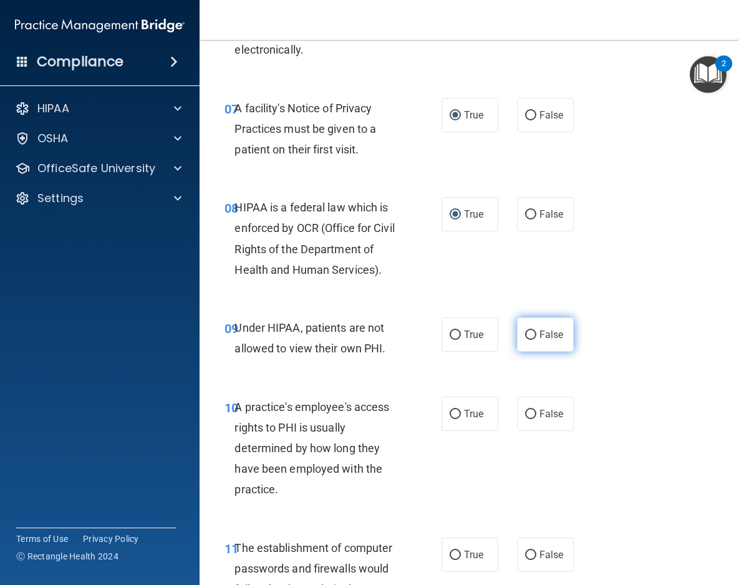
click at [526, 330] on input "False" at bounding box center [530, 334] width 11 height 9
radio input "true"
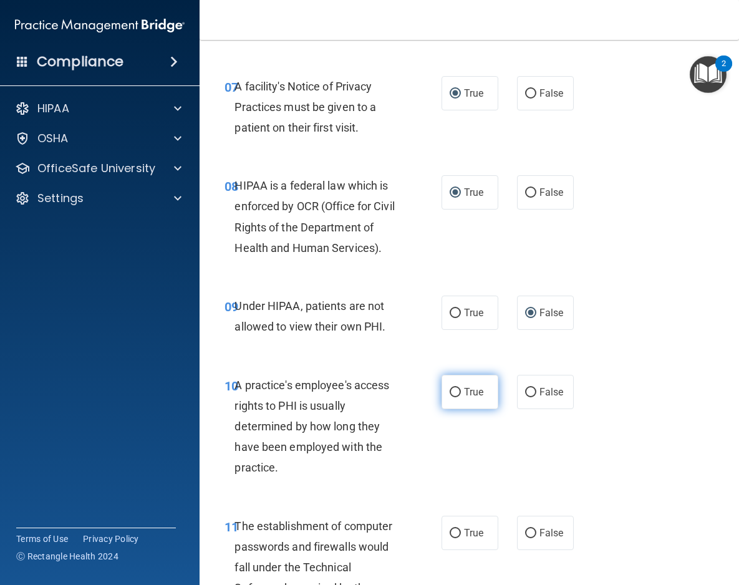
scroll to position [929, 0]
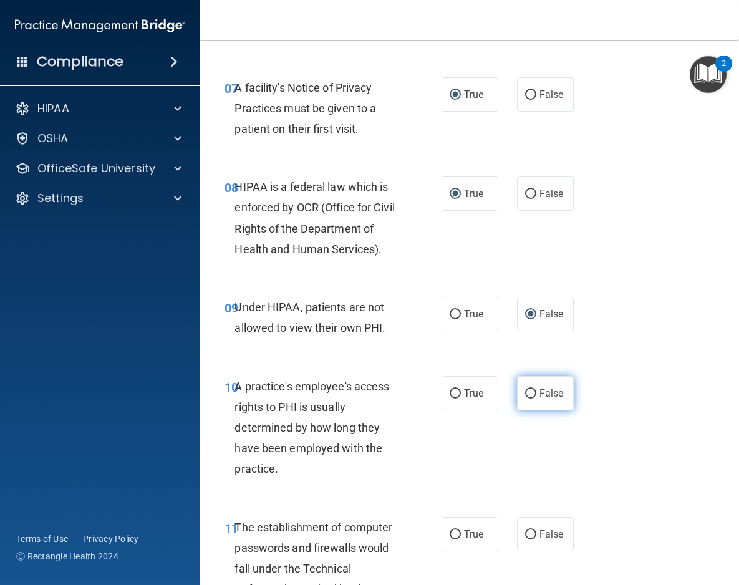
click at [528, 389] on input "False" at bounding box center [530, 393] width 11 height 9
radio input "true"
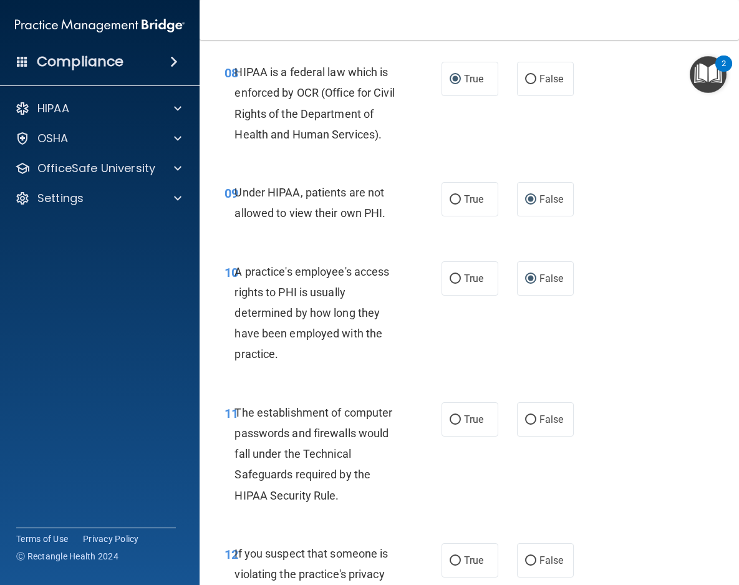
scroll to position [1052, 0]
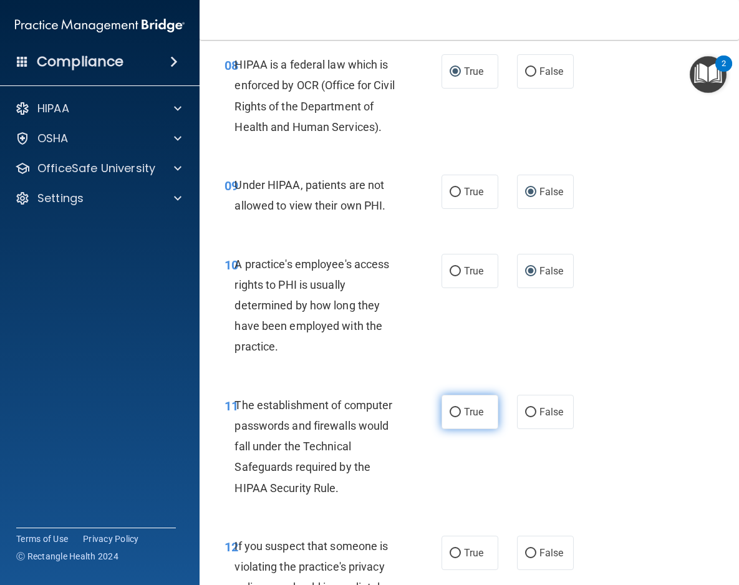
click at [458, 408] on input "True" at bounding box center [454, 412] width 11 height 9
radio input "true"
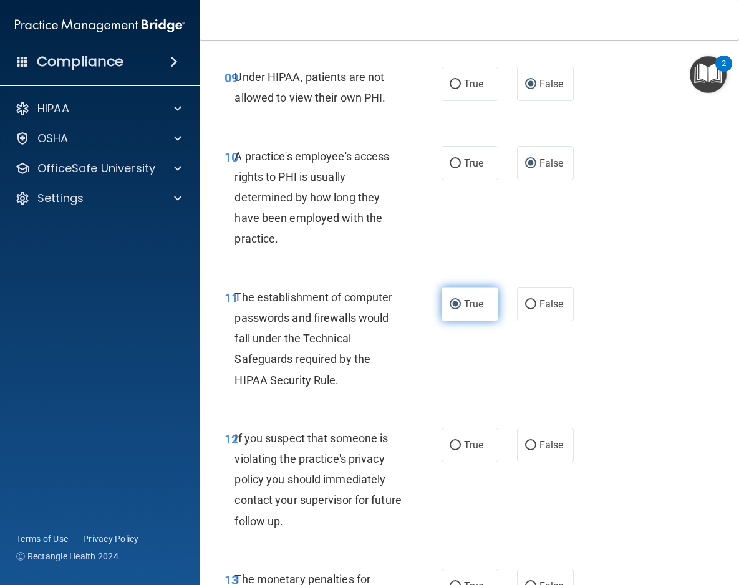
scroll to position [1178, 0]
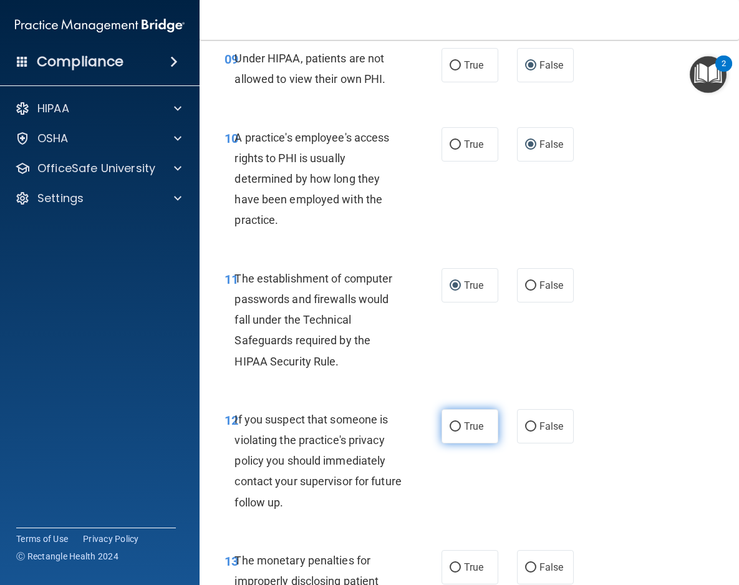
click at [454, 422] on input "True" at bounding box center [454, 426] width 11 height 9
radio input "true"
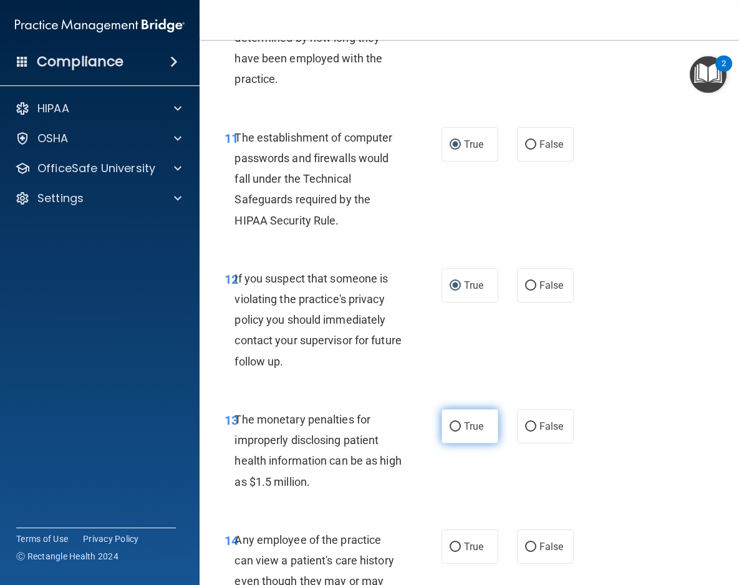
scroll to position [1318, 0]
click at [460, 423] on input "True" at bounding box center [454, 427] width 11 height 9
radio input "true"
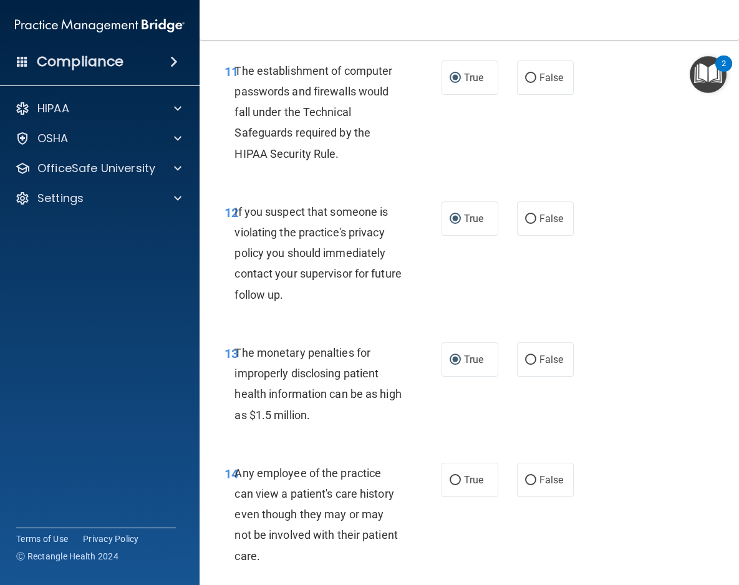
scroll to position [1387, 0]
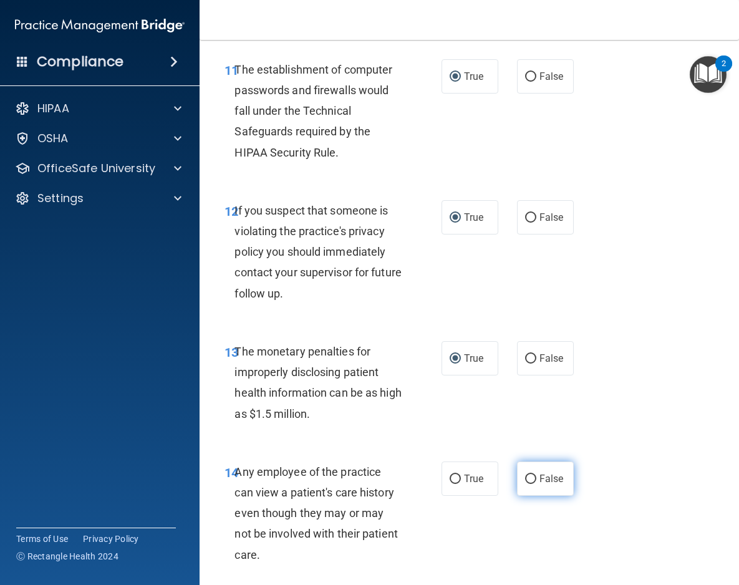
click at [529, 474] on input "False" at bounding box center [530, 478] width 11 height 9
radio input "true"
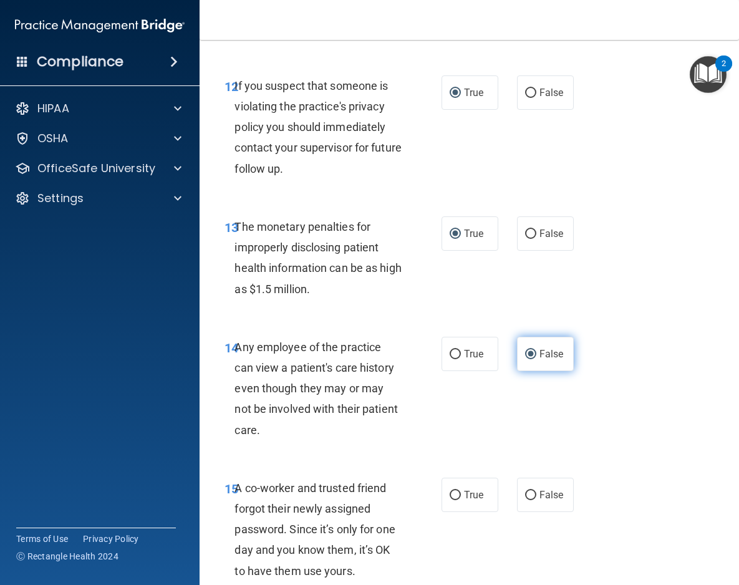
scroll to position [1529, 0]
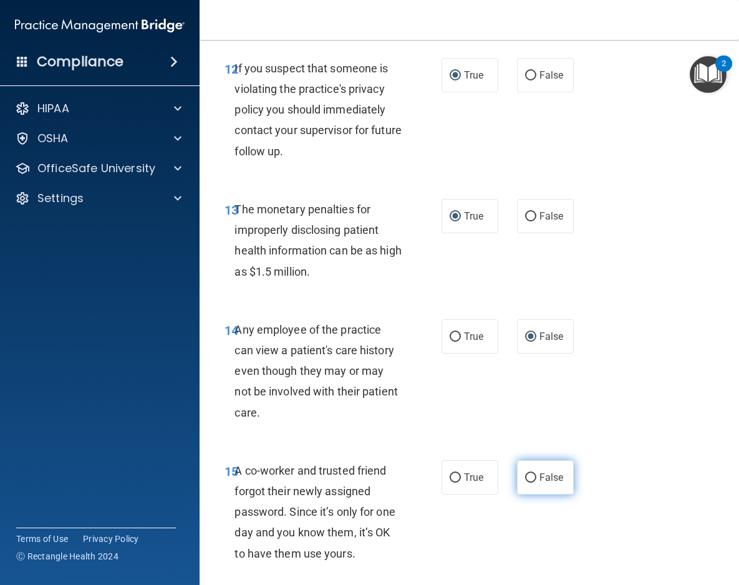
click at [529, 473] on input "False" at bounding box center [530, 477] width 11 height 9
radio input "true"
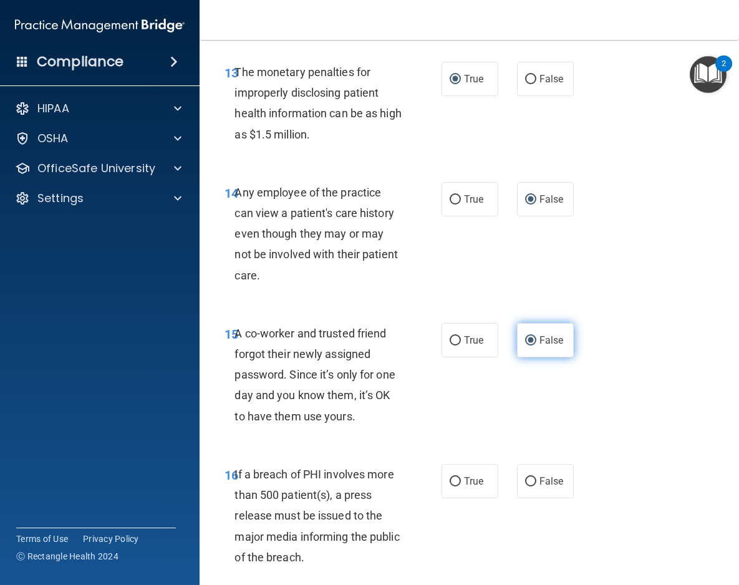
scroll to position [1700, 0]
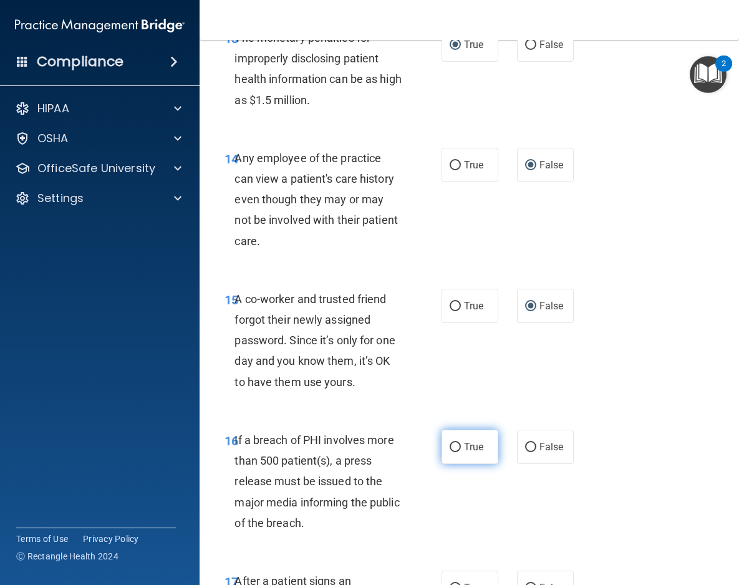
click at [456, 443] on input "True" at bounding box center [454, 447] width 11 height 9
radio input "true"
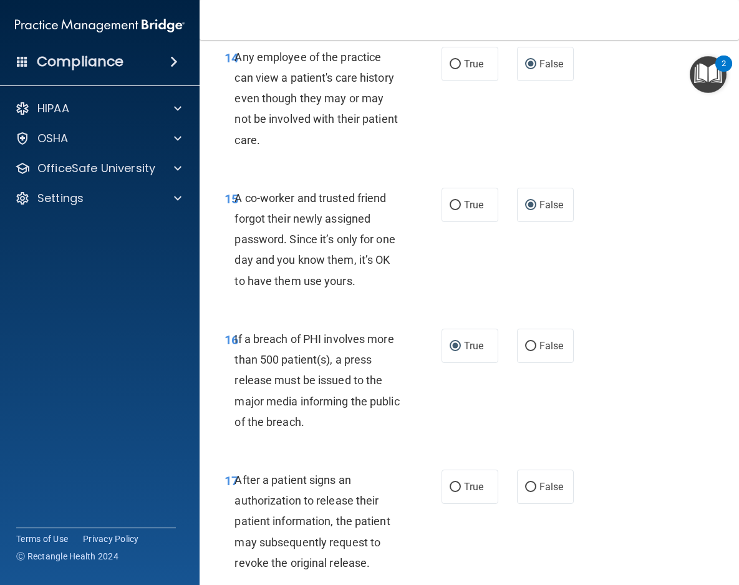
scroll to position [1803, 0]
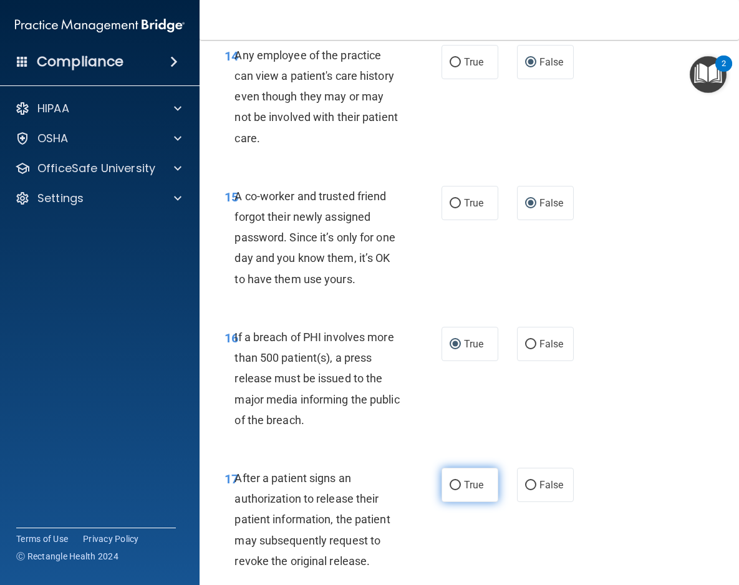
click at [455, 481] on input "True" at bounding box center [454, 485] width 11 height 9
radio input "true"
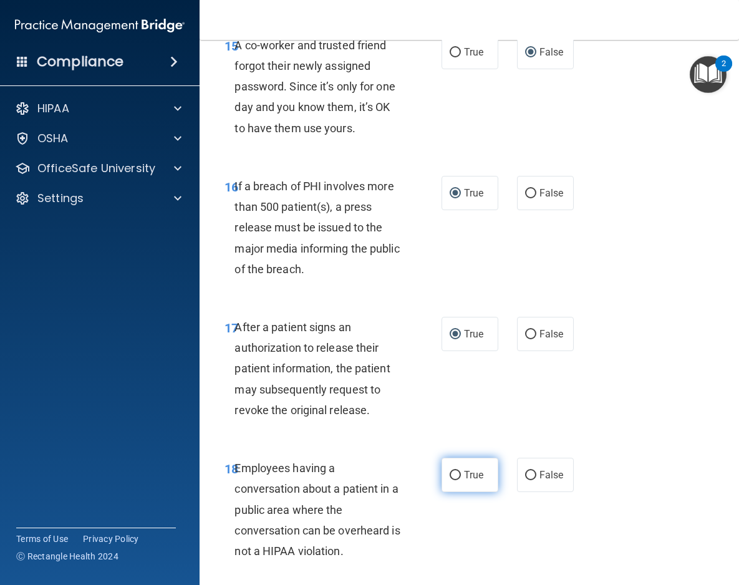
scroll to position [1955, 0]
click at [531, 470] on input "False" at bounding box center [530, 474] width 11 height 9
radio input "true"
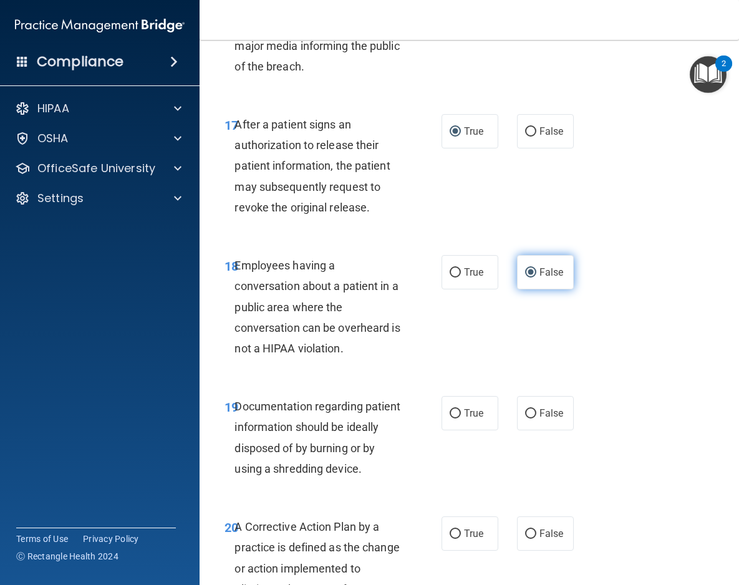
scroll to position [2159, 0]
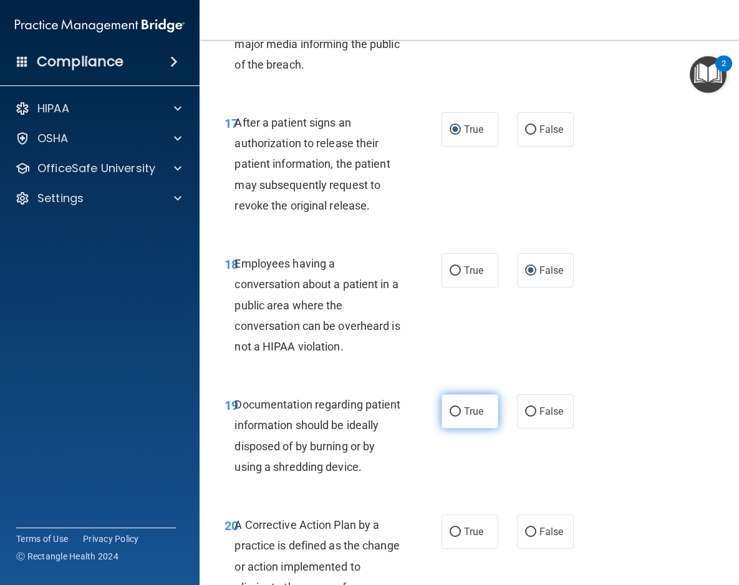
click at [450, 405] on label "True" at bounding box center [469, 411] width 57 height 34
click at [450, 407] on input "True" at bounding box center [454, 411] width 11 height 9
radio input "true"
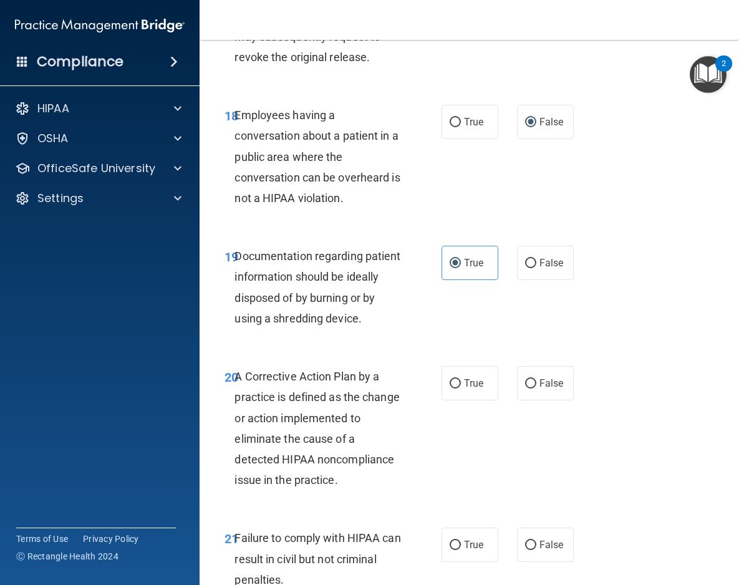
scroll to position [2305, 0]
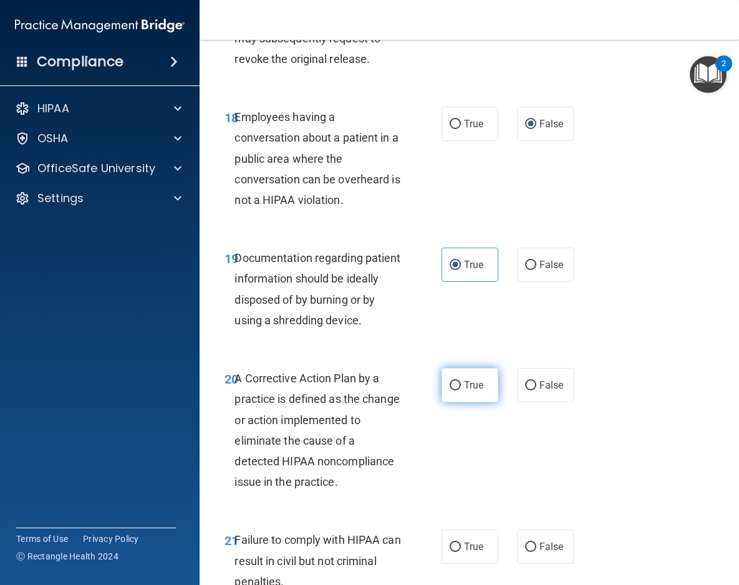
click at [458, 381] on input "True" at bounding box center [454, 385] width 11 height 9
radio input "true"
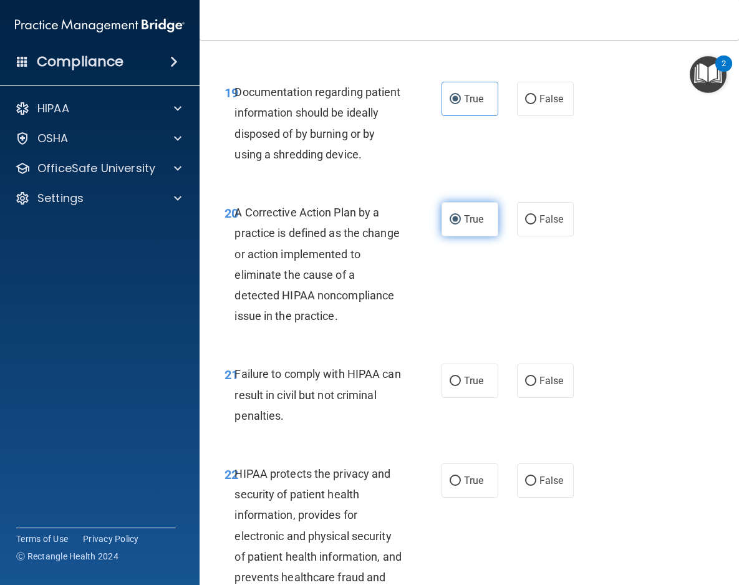
scroll to position [2490, 0]
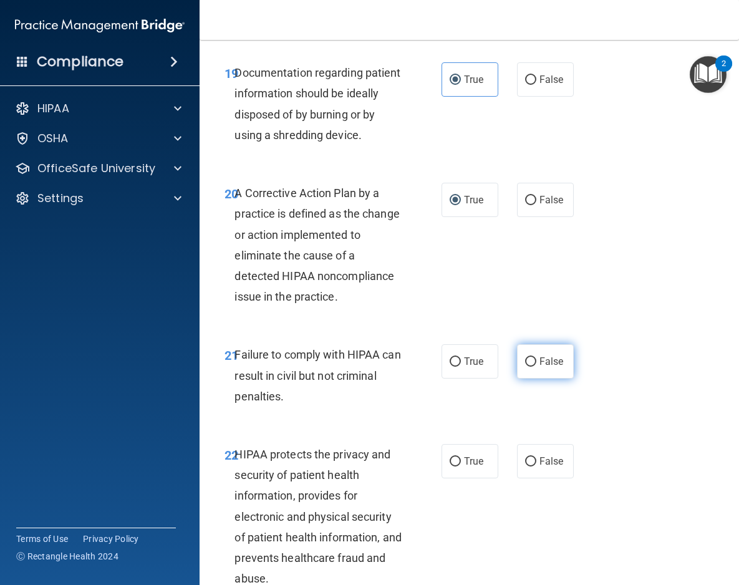
click at [531, 357] on input "False" at bounding box center [530, 361] width 11 height 9
radio input "true"
click at [461, 449] on label "True" at bounding box center [469, 461] width 57 height 34
click at [461, 457] on input "True" at bounding box center [454, 461] width 11 height 9
radio input "true"
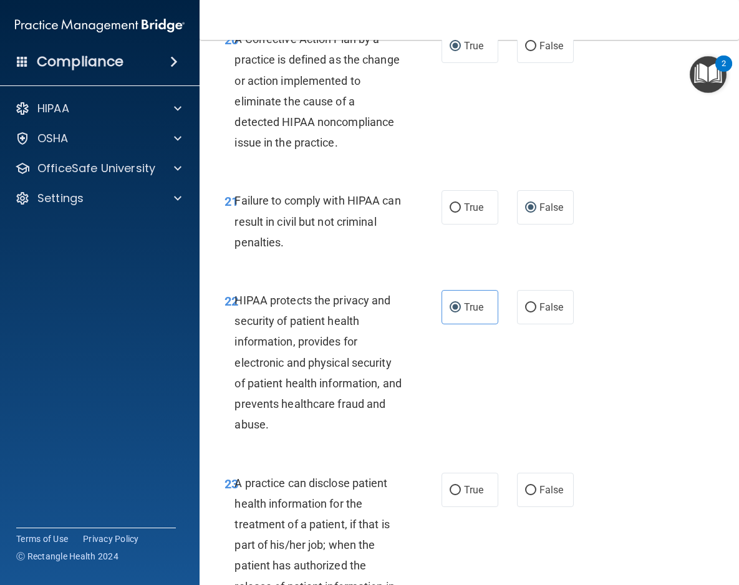
scroll to position [2648, 0]
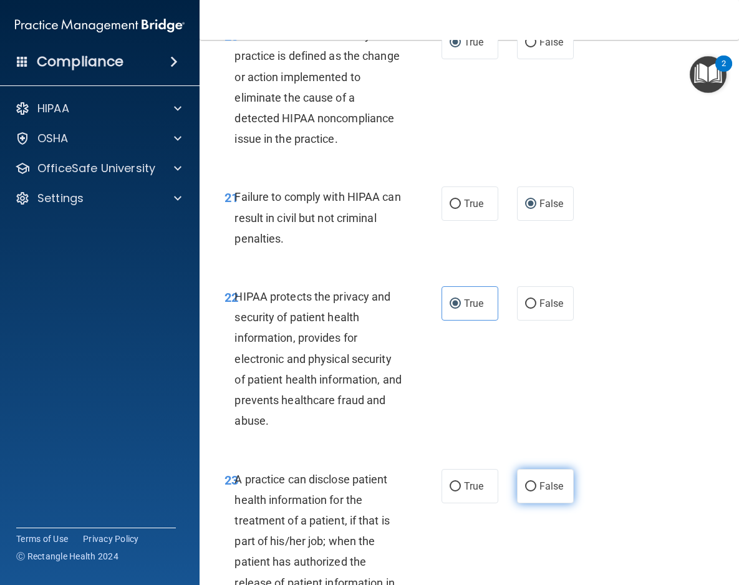
click at [533, 482] on input "False" at bounding box center [530, 486] width 11 height 9
radio input "true"
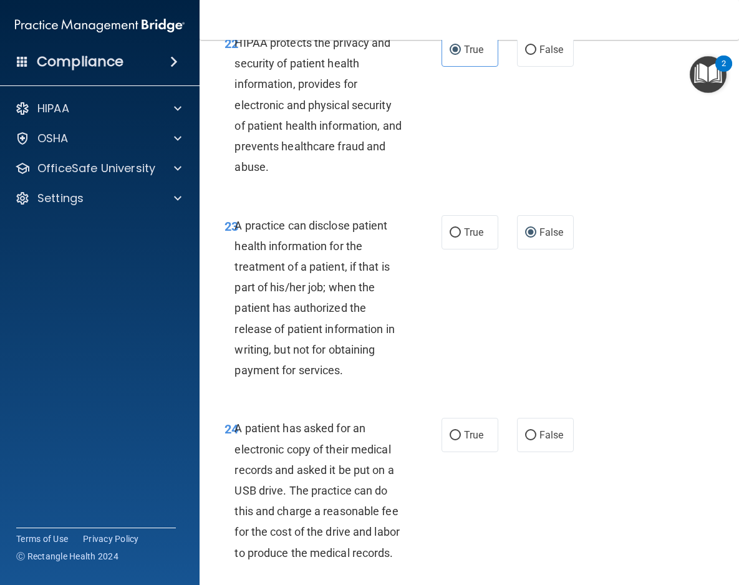
scroll to position [2902, 0]
click at [453, 430] on input "True" at bounding box center [454, 434] width 11 height 9
radio input "true"
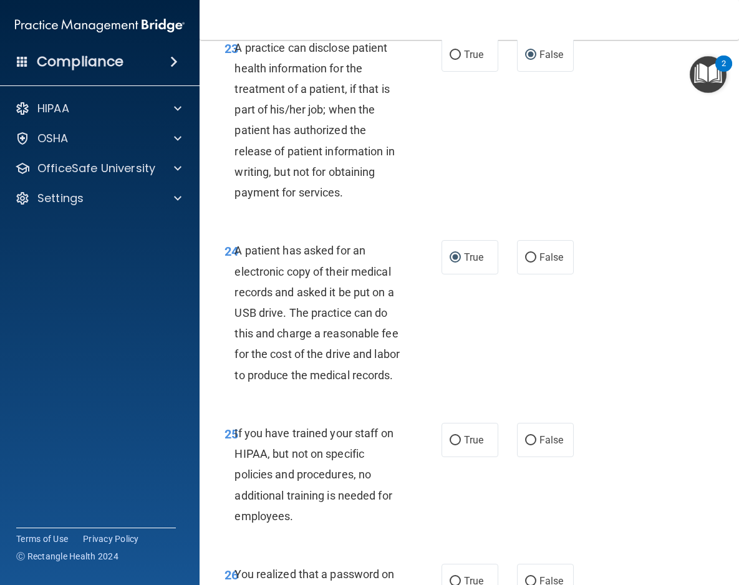
scroll to position [3101, 0]
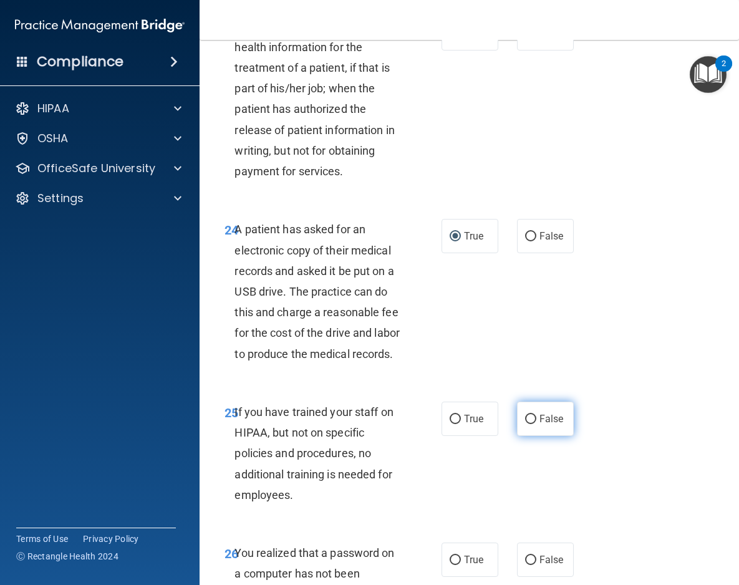
click at [532, 418] on input "False" at bounding box center [530, 419] width 11 height 9
radio input "true"
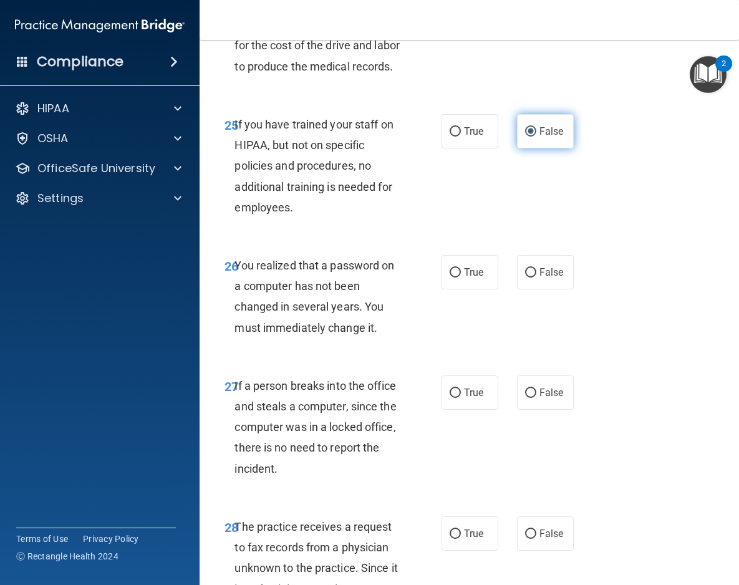
scroll to position [3411, 0]
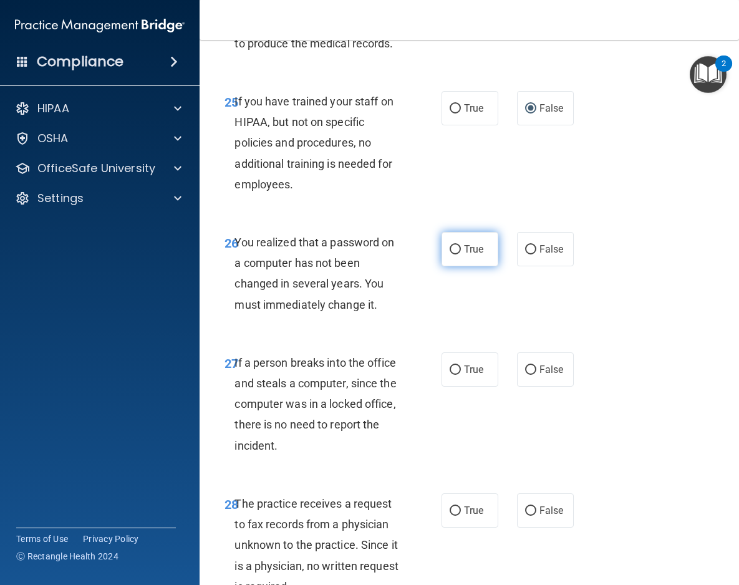
click at [456, 254] on input "True" at bounding box center [454, 249] width 11 height 9
radio input "true"
click at [528, 374] on input "False" at bounding box center [530, 369] width 11 height 9
radio input "true"
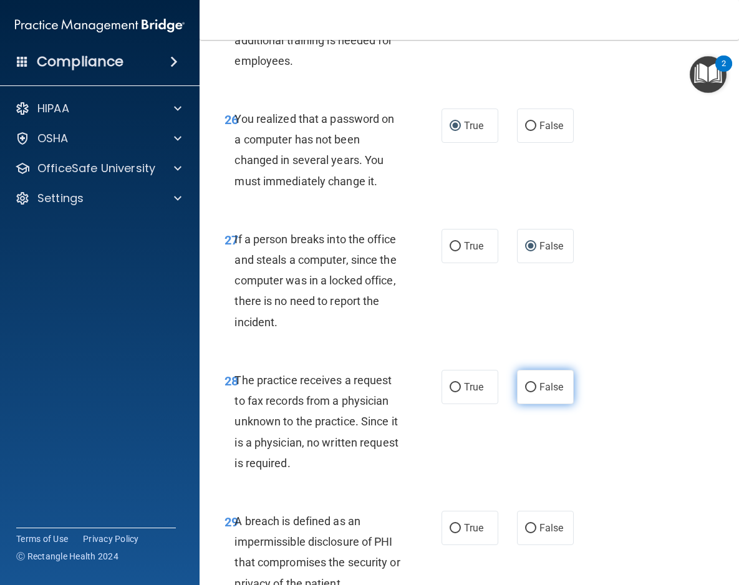
scroll to position [3540, 0]
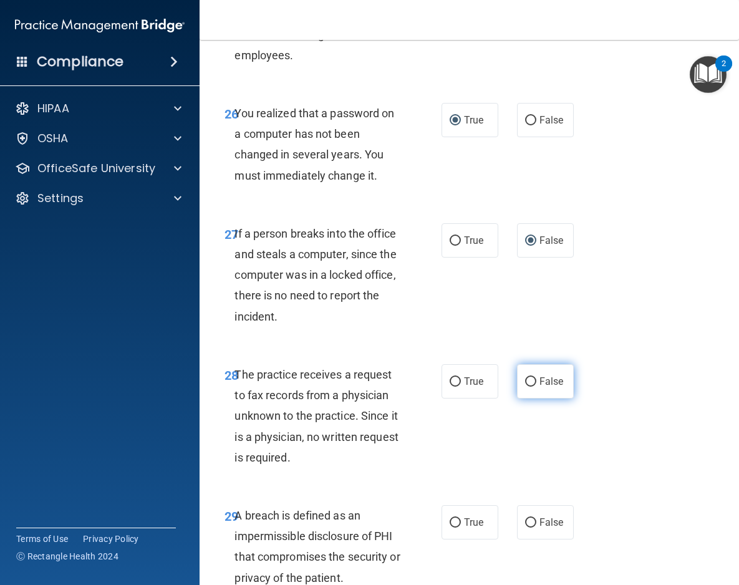
click at [530, 384] on input "False" at bounding box center [530, 381] width 11 height 9
radio input "true"
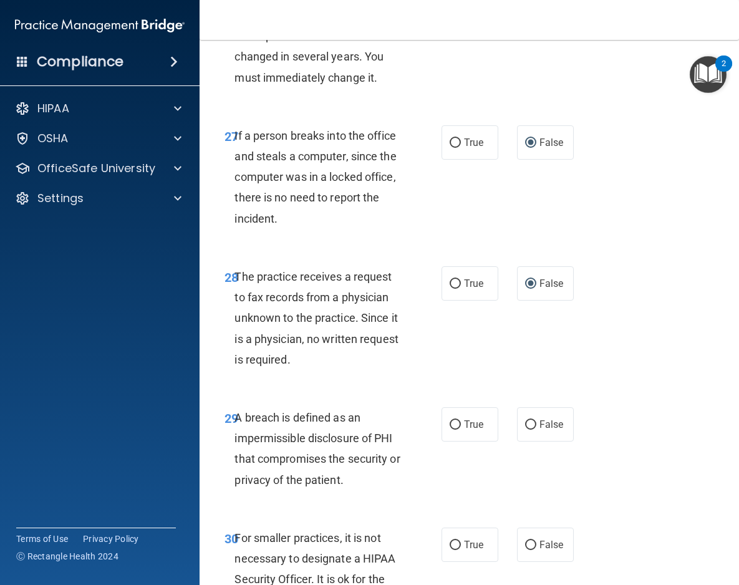
scroll to position [3639, 0]
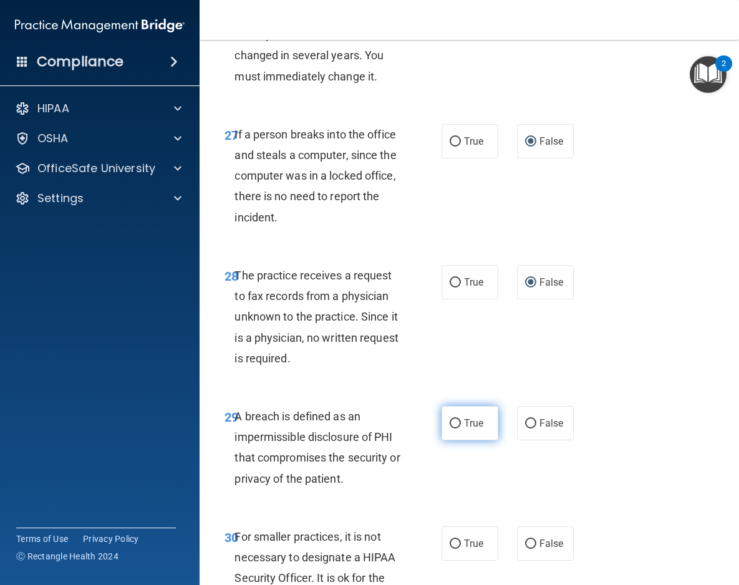
click at [456, 426] on input "True" at bounding box center [454, 423] width 11 height 9
radio input "true"
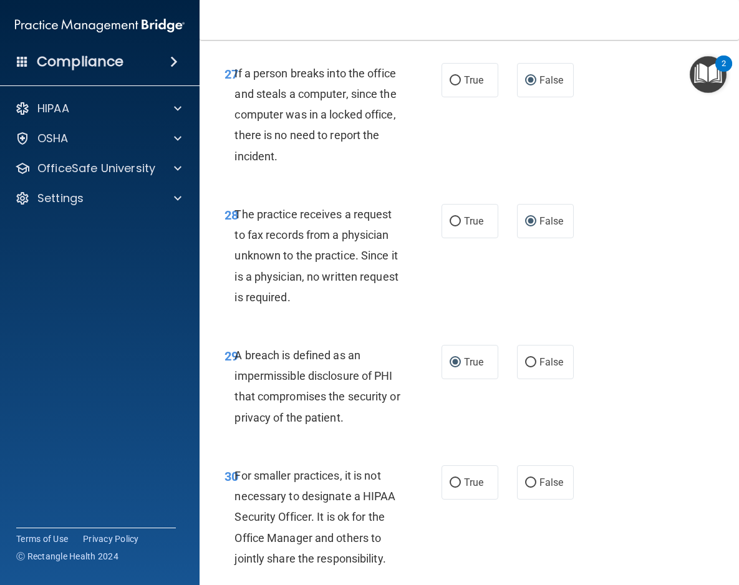
scroll to position [3706, 0]
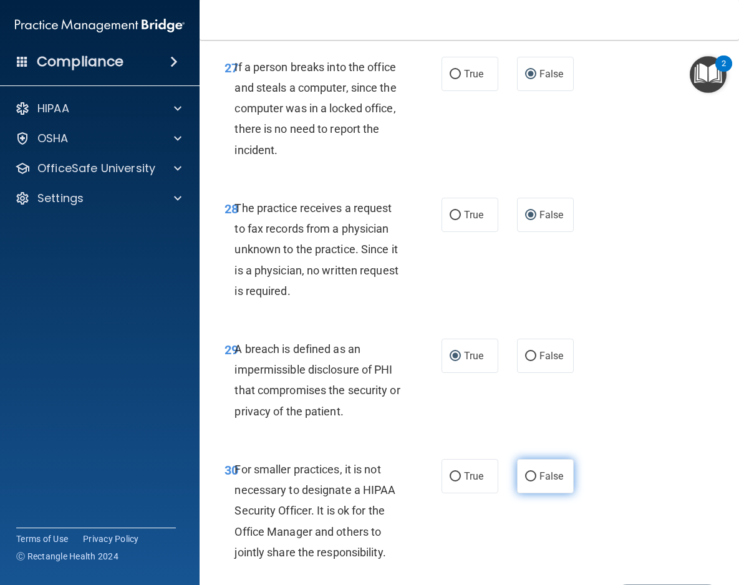
click at [529, 475] on input "False" at bounding box center [530, 476] width 11 height 9
radio input "true"
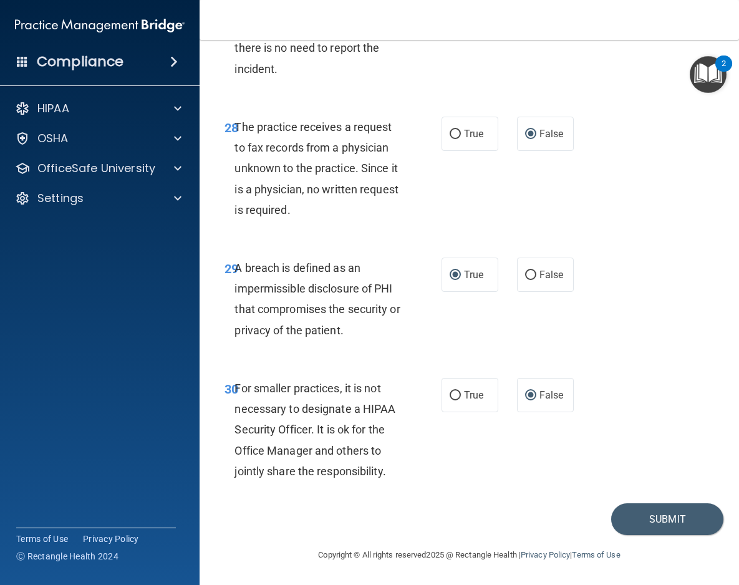
scroll to position [3787, 0]
click at [658, 521] on button "Submit" at bounding box center [667, 520] width 112 height 32
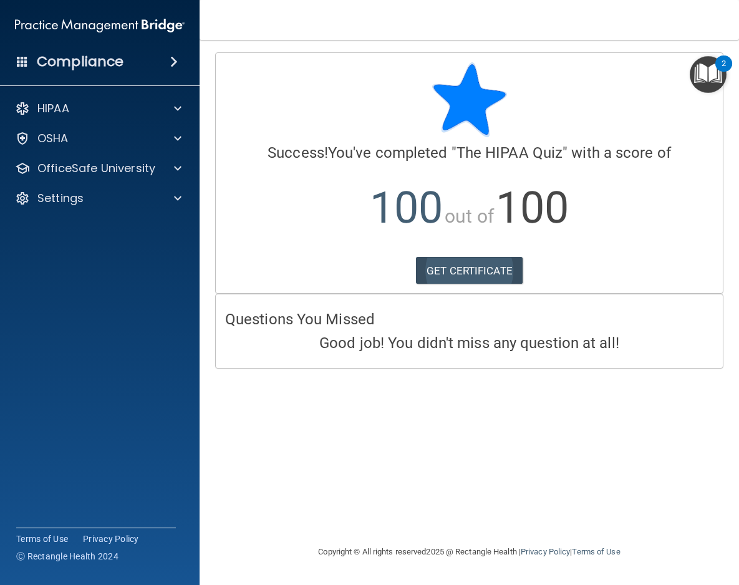
click at [487, 272] on link "GET CERTIFICATE" at bounding box center [469, 270] width 107 height 27
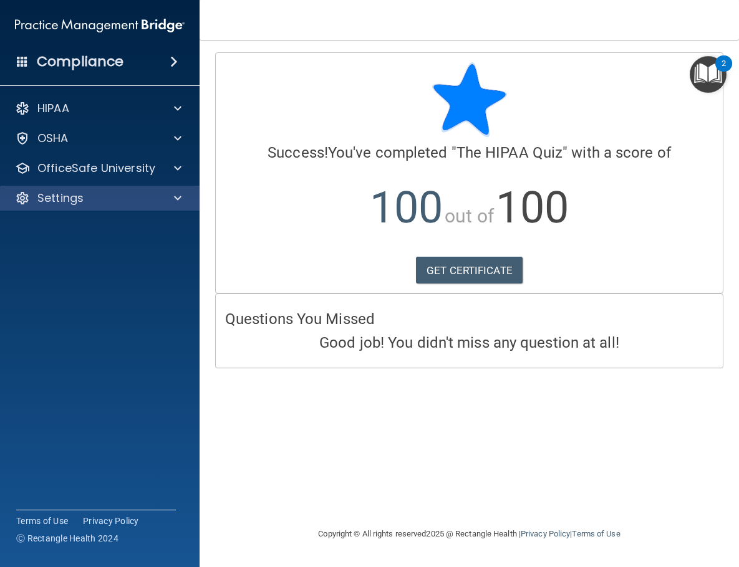
click at [176, 197] on span at bounding box center [177, 198] width 7 height 15
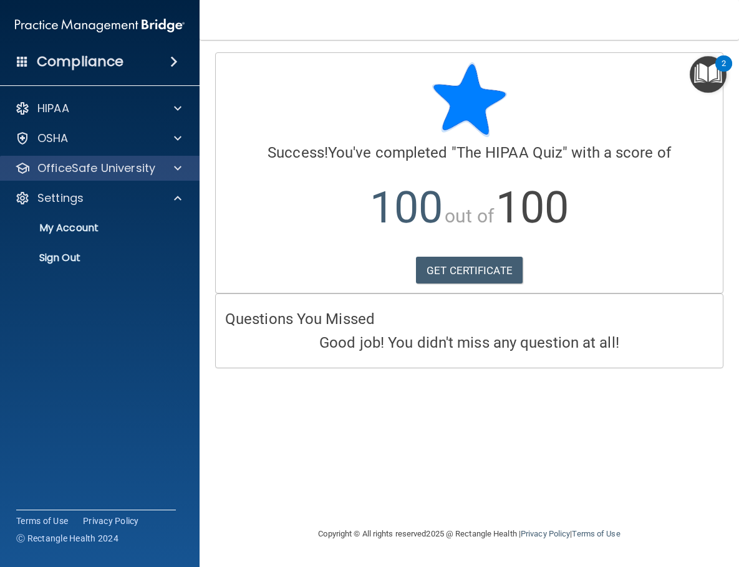
click at [146, 168] on p "OfficeSafe University" at bounding box center [96, 168] width 118 height 15
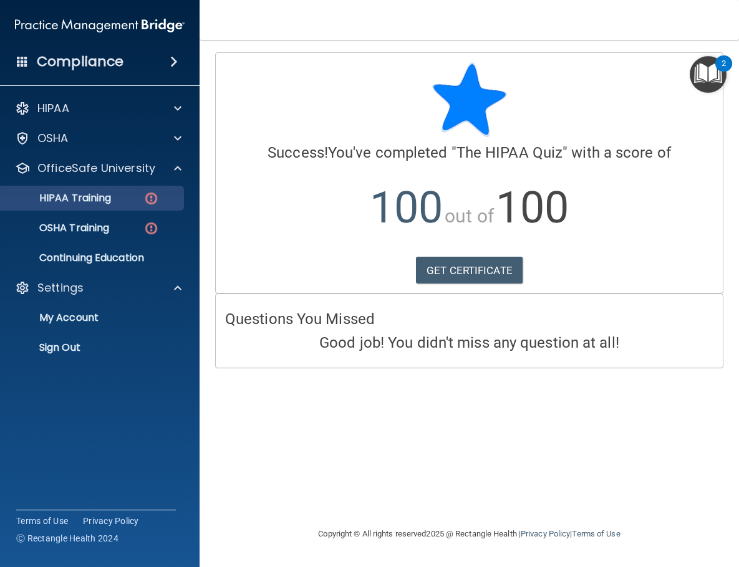
click at [126, 196] on div "HIPAA Training" at bounding box center [93, 198] width 170 height 12
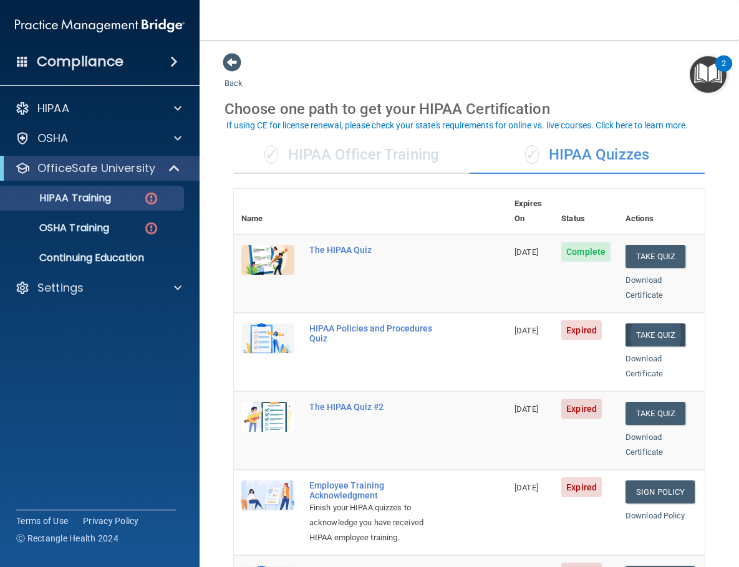
click at [648, 324] on button "Take Quiz" at bounding box center [655, 335] width 60 height 23
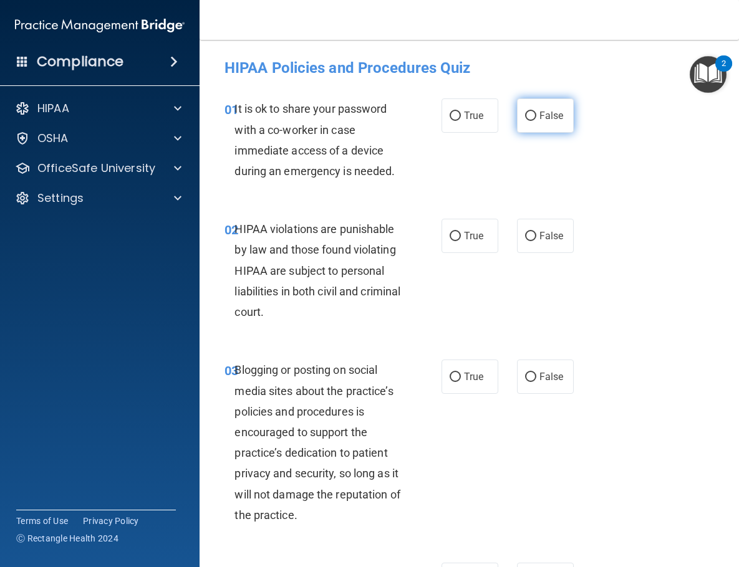
click at [530, 117] on input "False" at bounding box center [530, 116] width 11 height 9
radio input "true"
click at [450, 246] on label "True" at bounding box center [469, 236] width 57 height 34
click at [450, 241] on input "True" at bounding box center [454, 236] width 11 height 9
radio input "true"
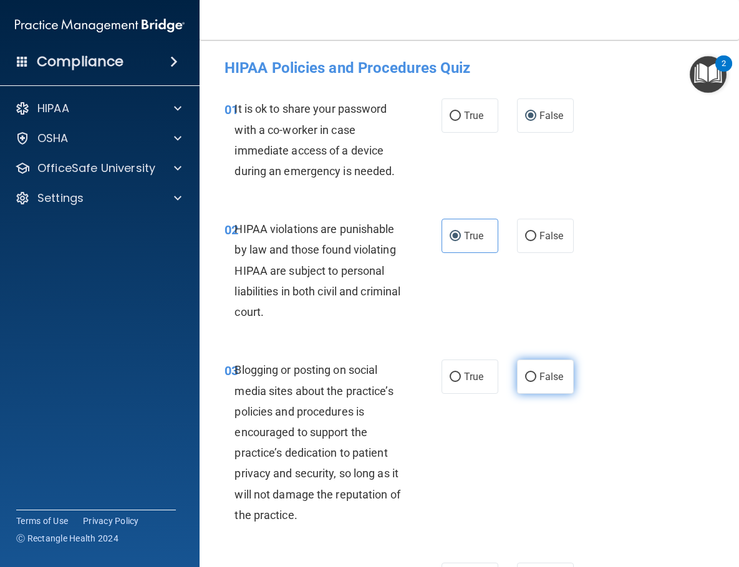
click at [533, 377] on input "False" at bounding box center [530, 377] width 11 height 9
radio input "true"
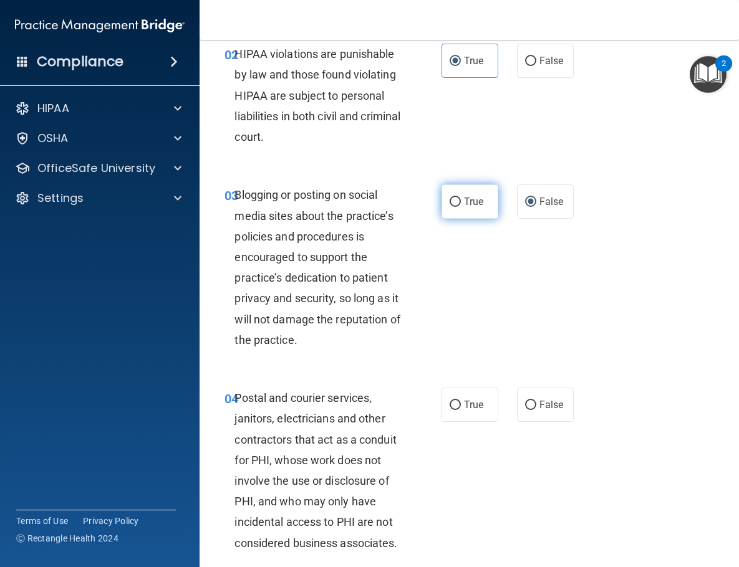
scroll to position [176, 0]
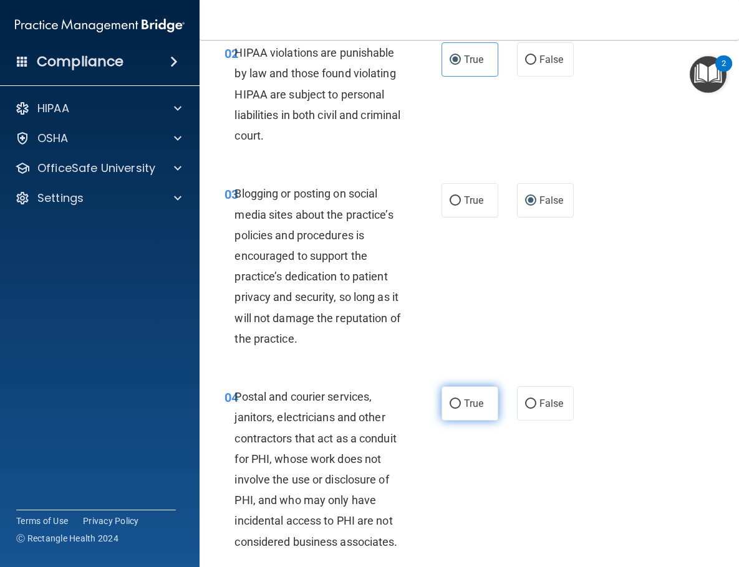
click at [455, 400] on input "True" at bounding box center [454, 404] width 11 height 9
radio input "true"
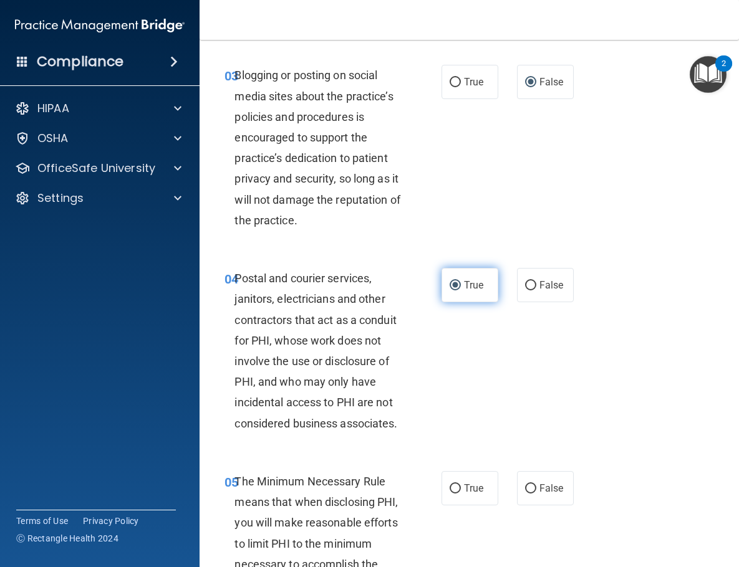
scroll to position [317, 0]
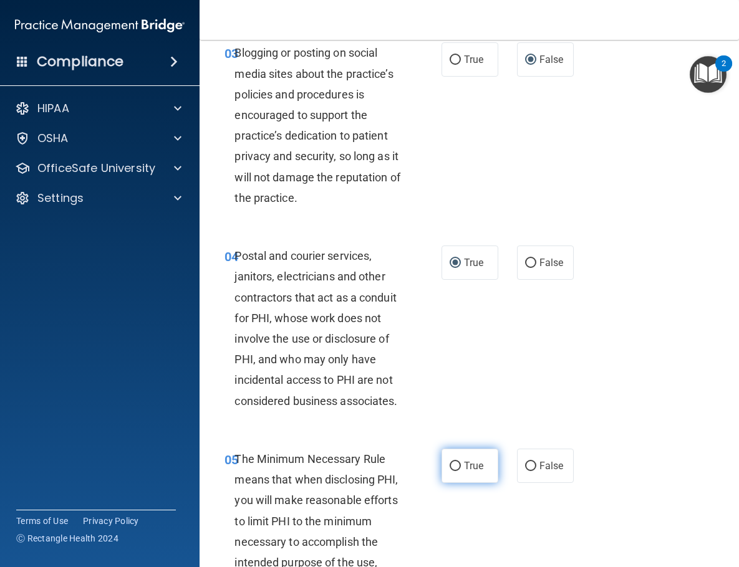
click at [459, 469] on label "True" at bounding box center [469, 466] width 57 height 34
click at [459, 469] on input "True" at bounding box center [454, 466] width 11 height 9
radio input "true"
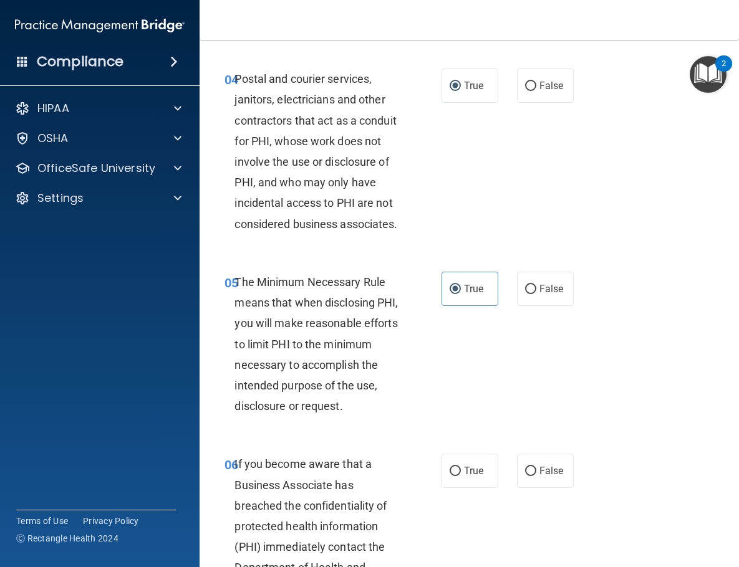
scroll to position [504, 0]
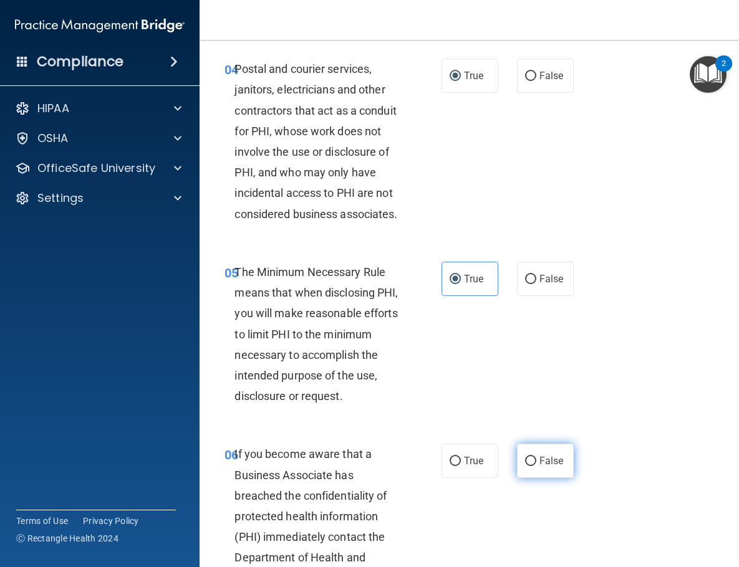
click at [530, 457] on input "False" at bounding box center [530, 461] width 11 height 9
radio input "true"
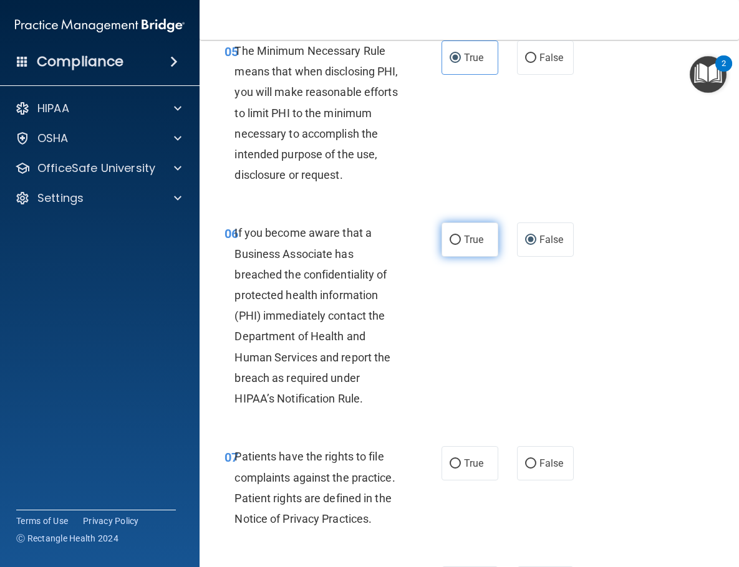
scroll to position [727, 0]
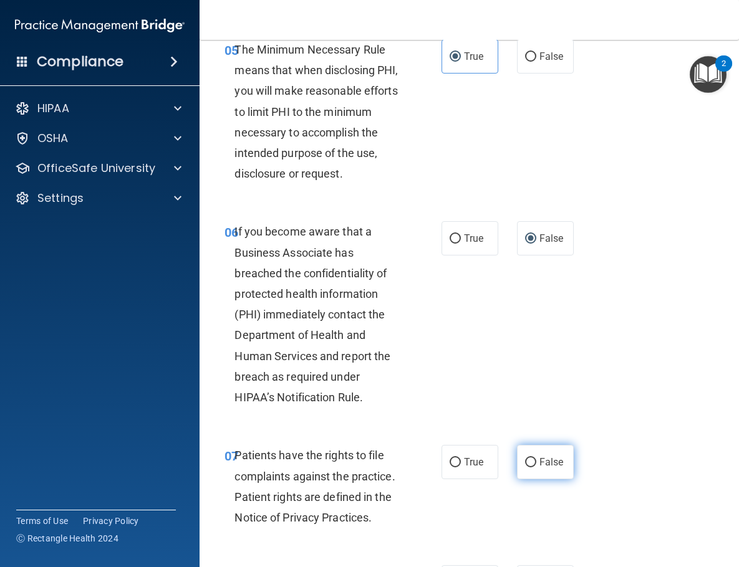
click at [529, 460] on input "False" at bounding box center [530, 462] width 11 height 9
radio input "true"
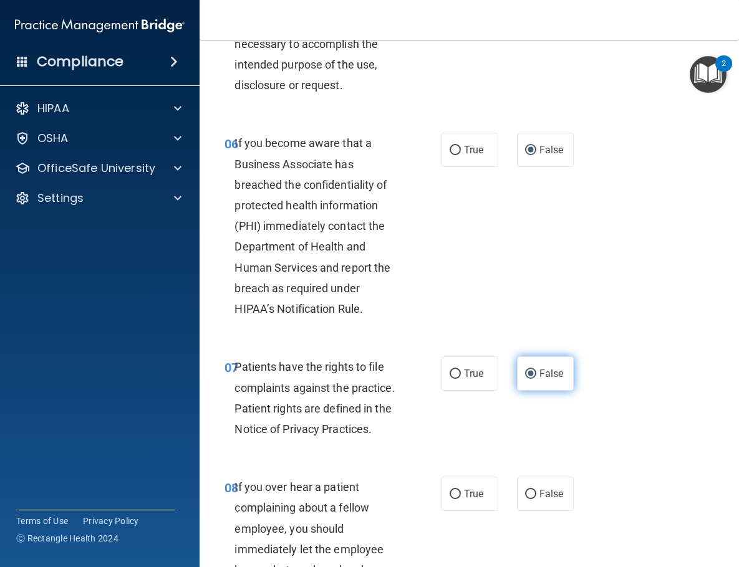
scroll to position [850, 0]
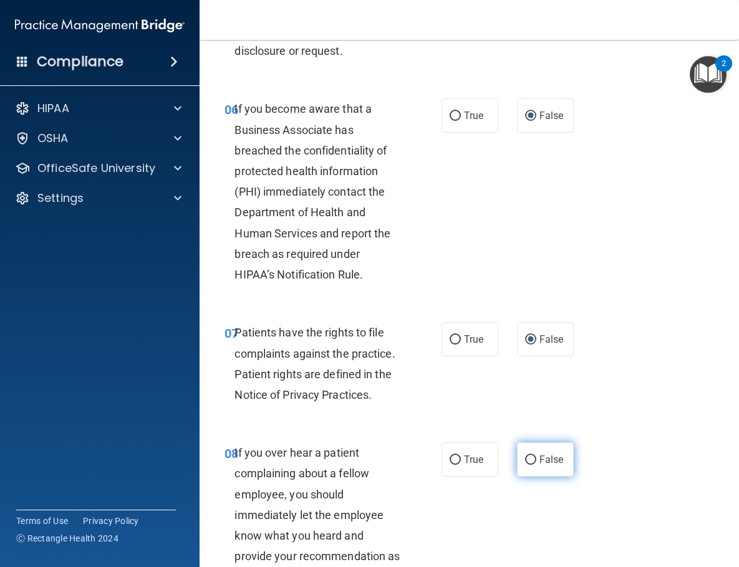
click at [529, 456] on input "False" at bounding box center [530, 460] width 11 height 9
radio input "true"
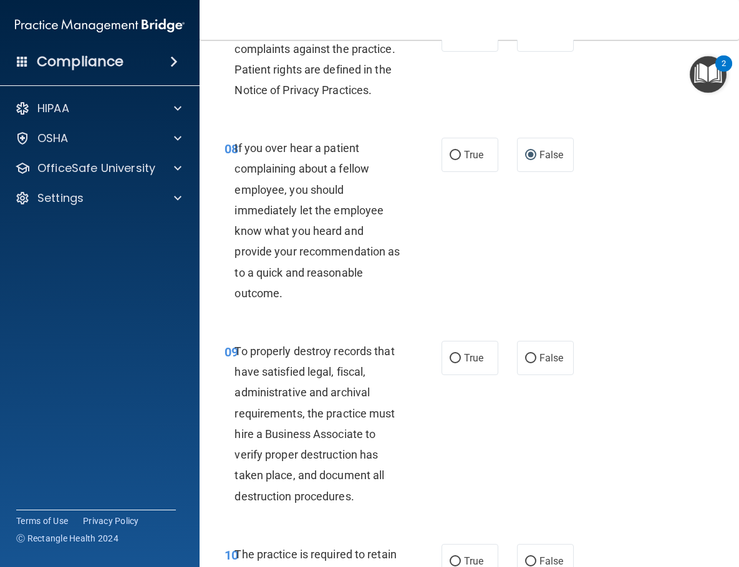
scroll to position [1153, 0]
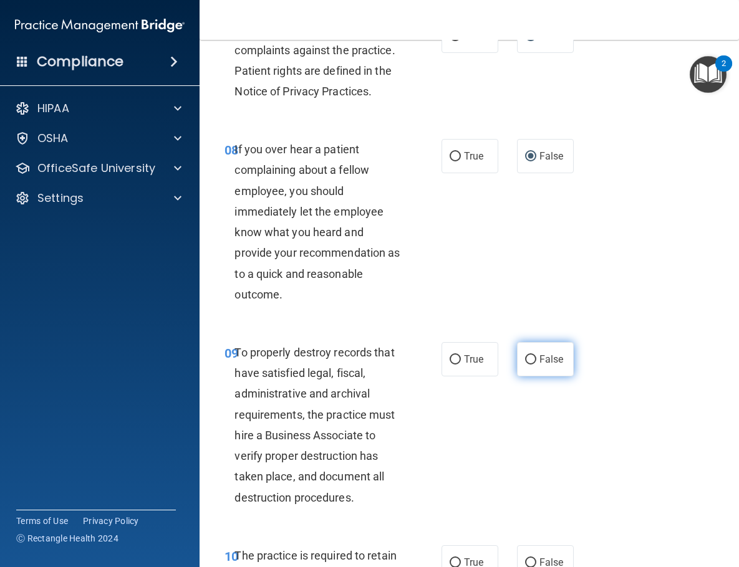
click at [527, 355] on input "False" at bounding box center [530, 359] width 11 height 9
radio input "true"
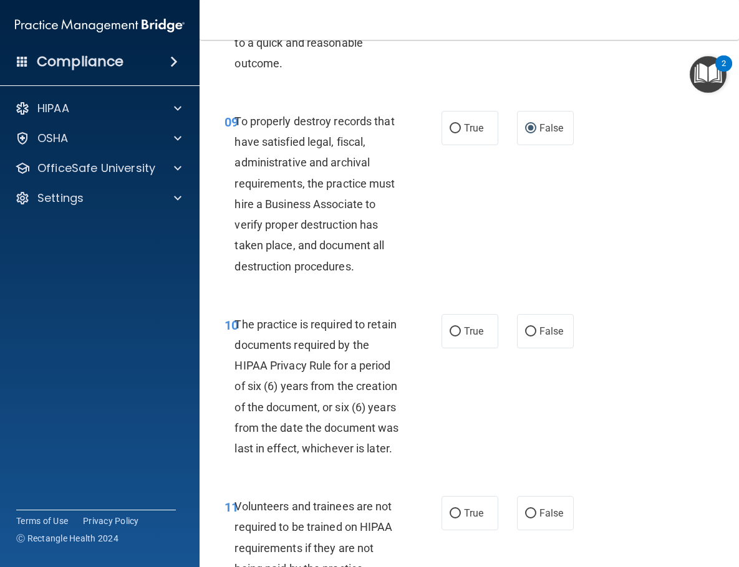
scroll to position [1384, 0]
click at [456, 327] on input "True" at bounding box center [454, 331] width 11 height 9
radio input "true"
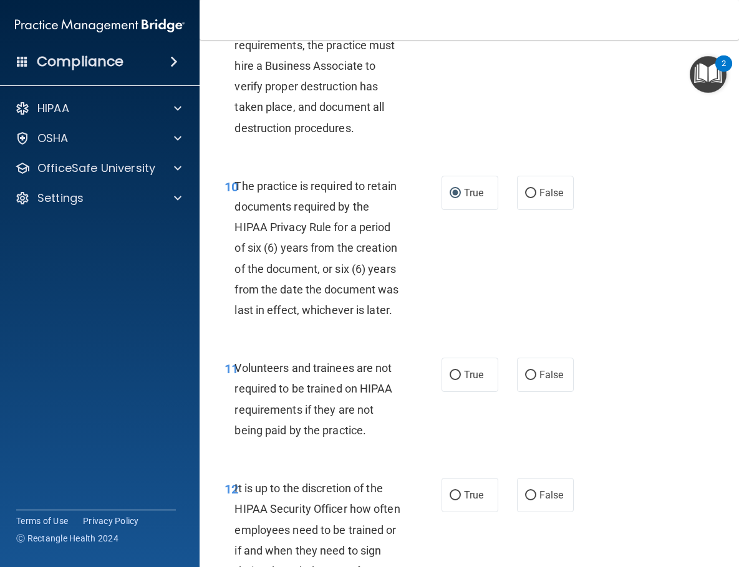
scroll to position [1525, 0]
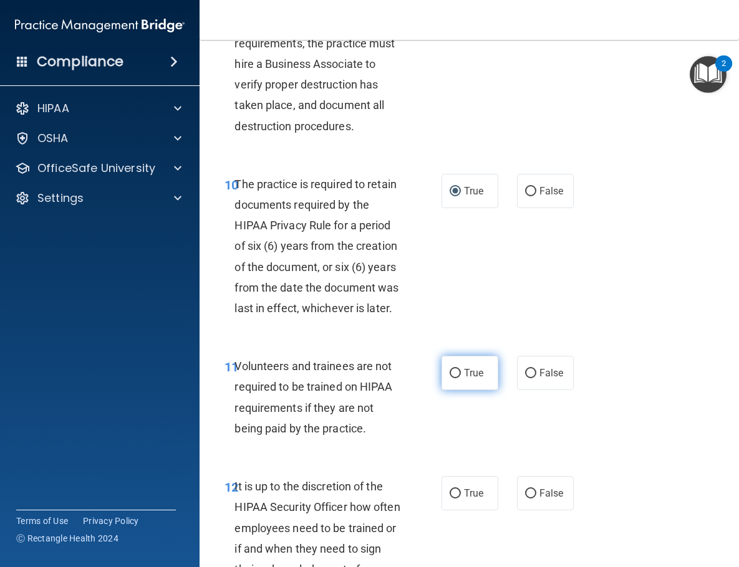
click at [454, 369] on input "True" at bounding box center [454, 373] width 11 height 9
radio input "true"
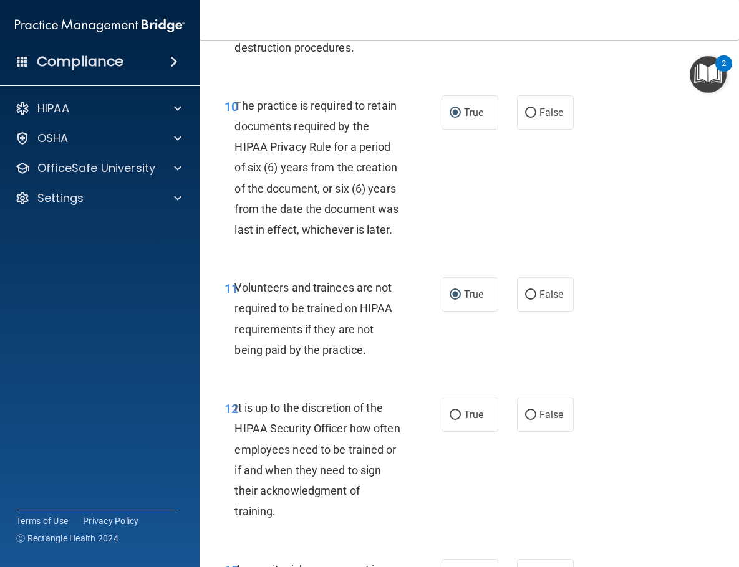
scroll to position [1606, 0]
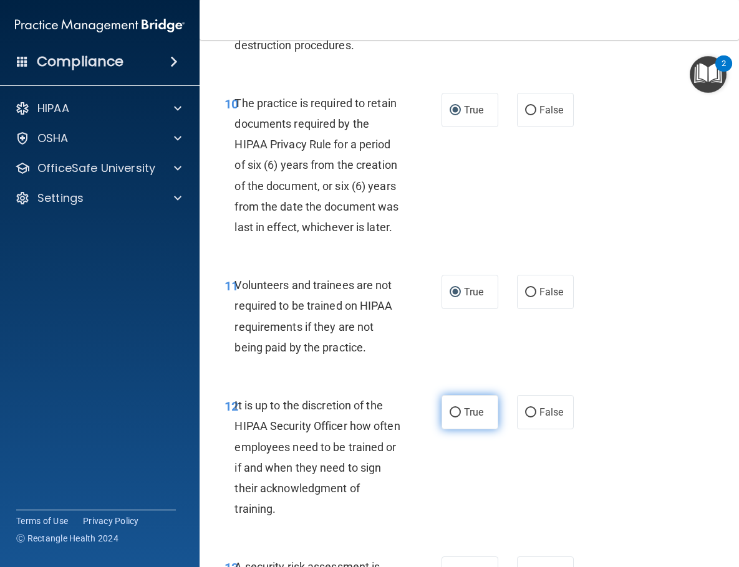
click at [454, 408] on input "True" at bounding box center [454, 412] width 11 height 9
radio input "true"
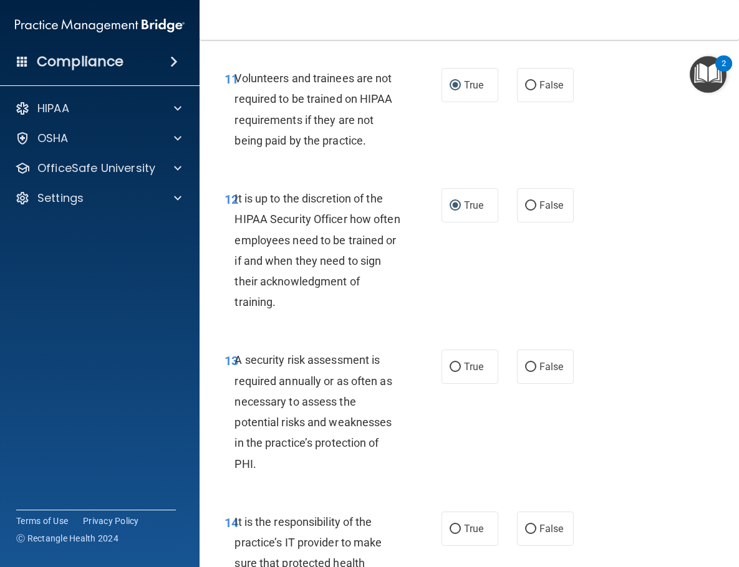
scroll to position [1815, 0]
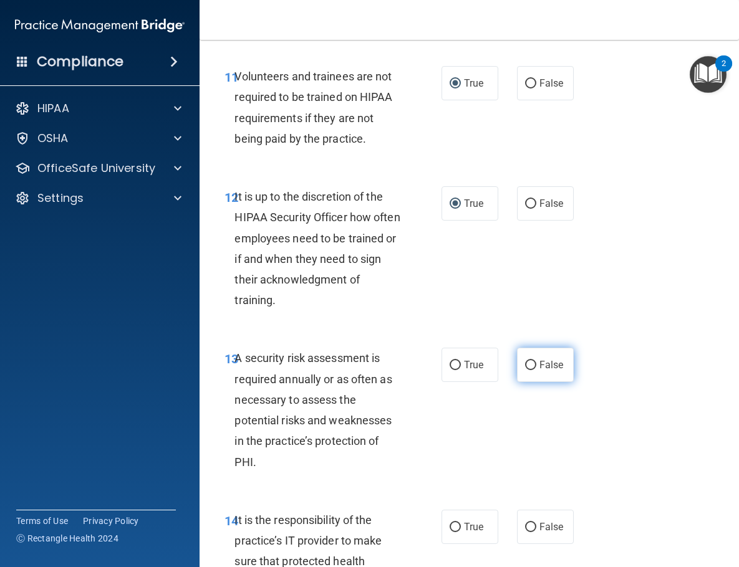
click at [530, 361] on input "False" at bounding box center [530, 365] width 11 height 9
radio input "true"
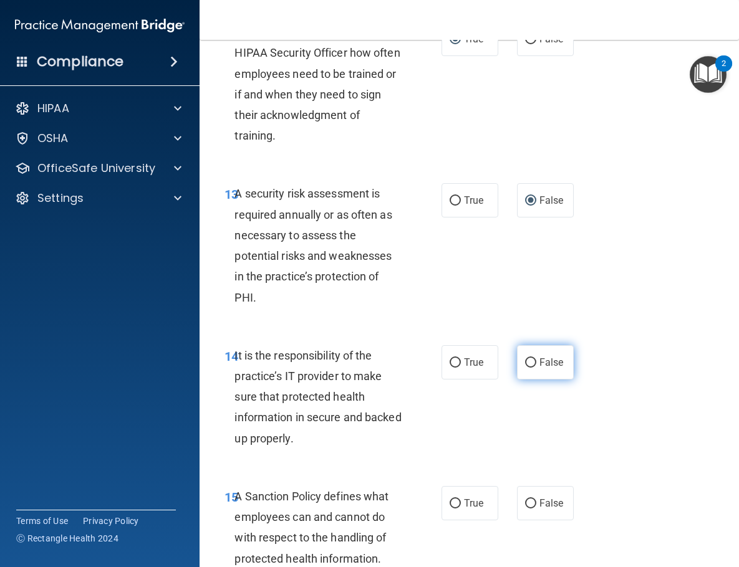
scroll to position [1979, 0]
click at [527, 359] on input "False" at bounding box center [530, 363] width 11 height 9
radio input "true"
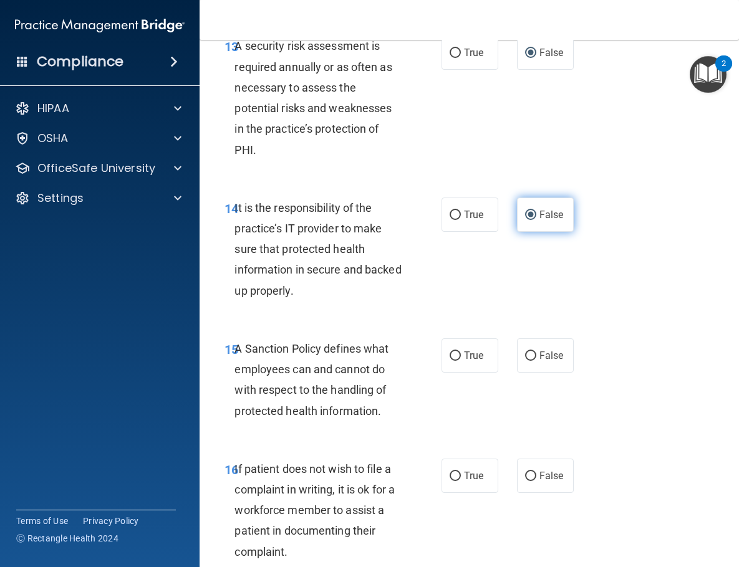
scroll to position [2137, 0]
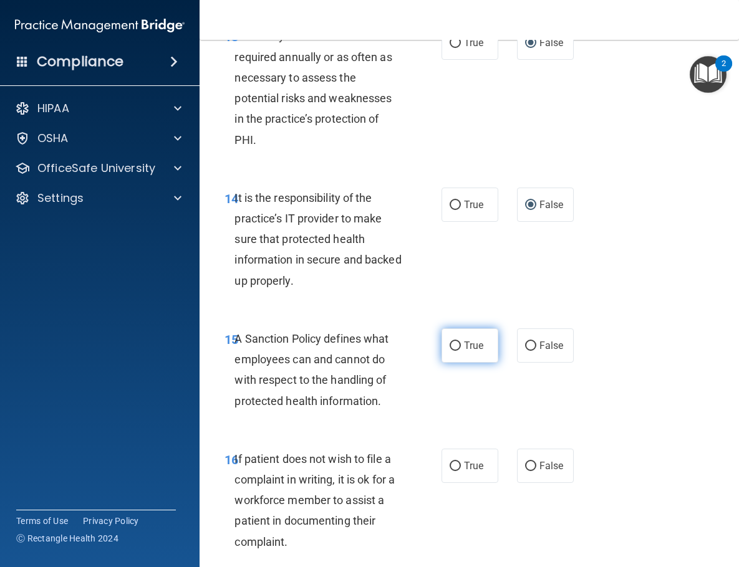
click at [459, 342] on input "True" at bounding box center [454, 346] width 11 height 9
radio input "true"
radio input "false"
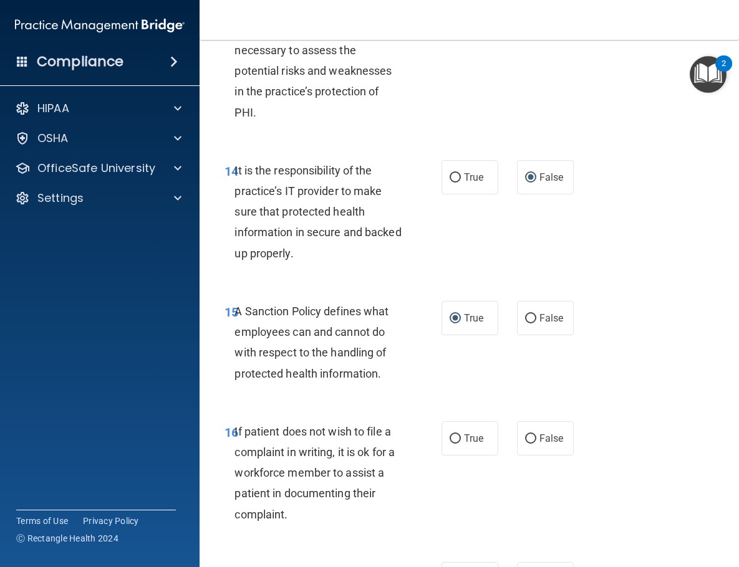
scroll to position [2182, 0]
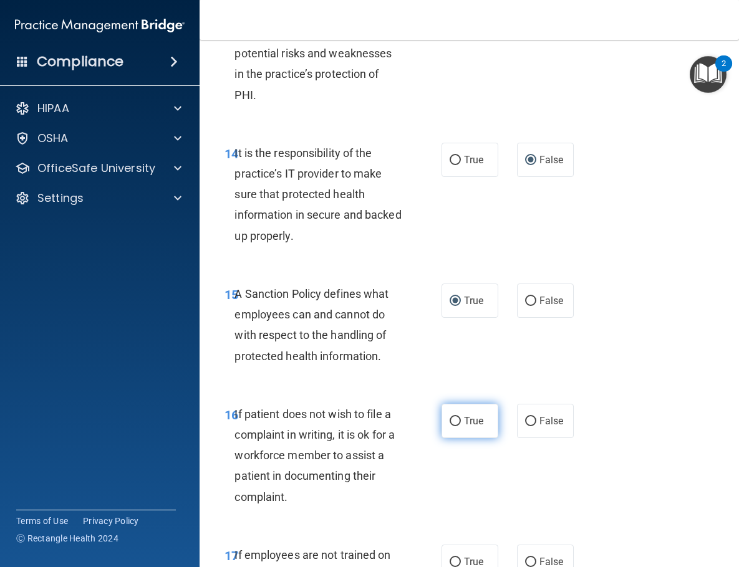
click at [456, 417] on input "True" at bounding box center [454, 421] width 11 height 9
radio input "true"
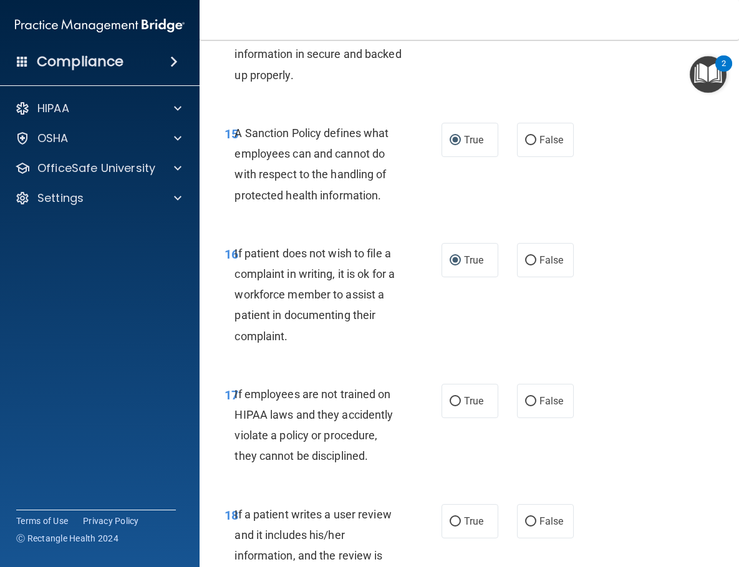
scroll to position [2351, 0]
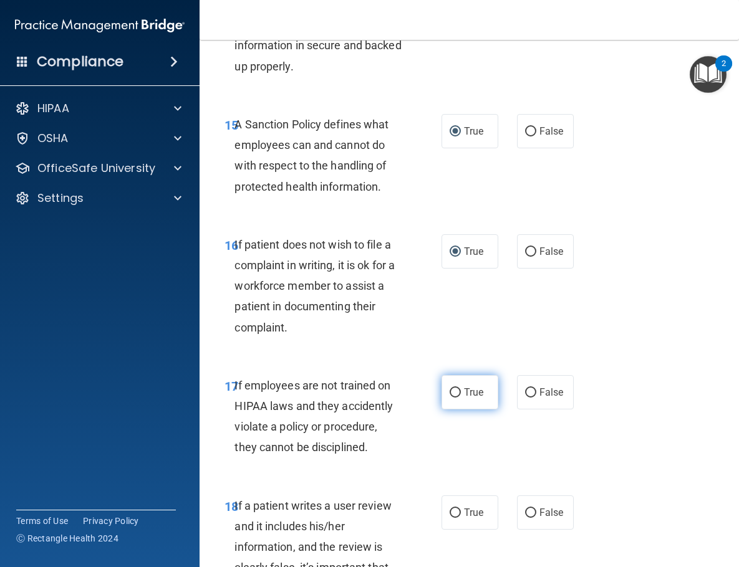
click at [454, 388] on input "True" at bounding box center [454, 392] width 11 height 9
radio input "true"
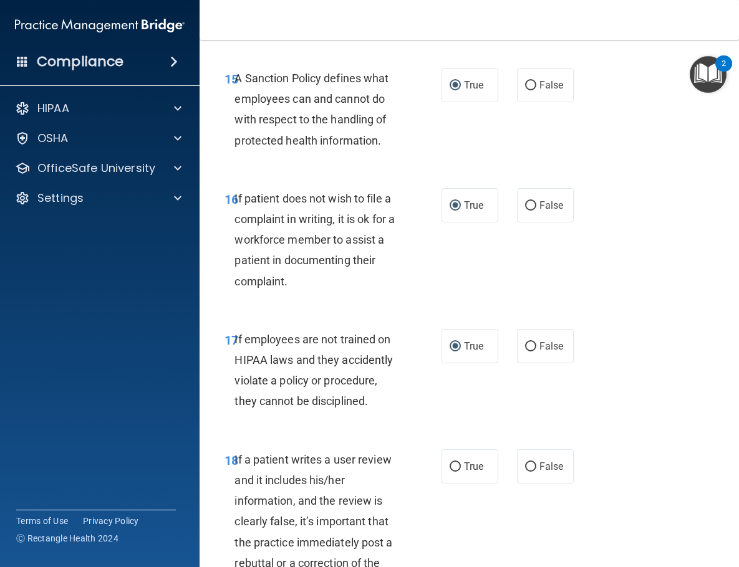
scroll to position [2401, 0]
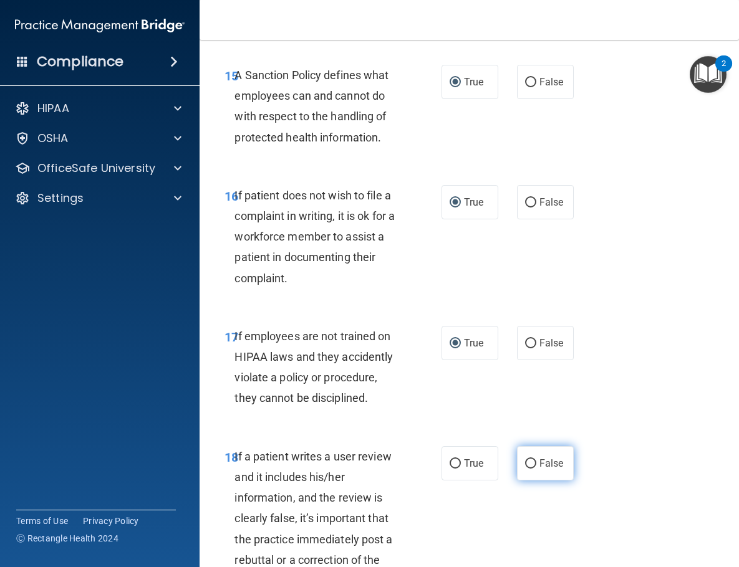
click at [534, 459] on input "False" at bounding box center [530, 463] width 11 height 9
radio input "true"
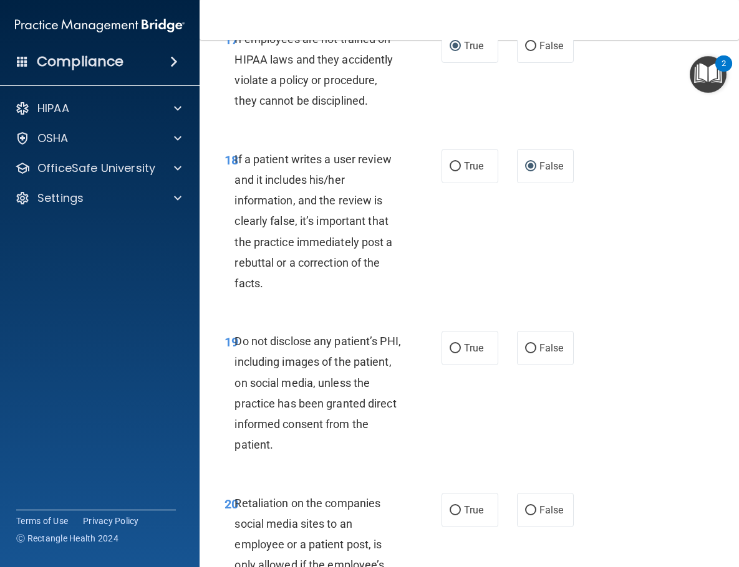
scroll to position [2700, 0]
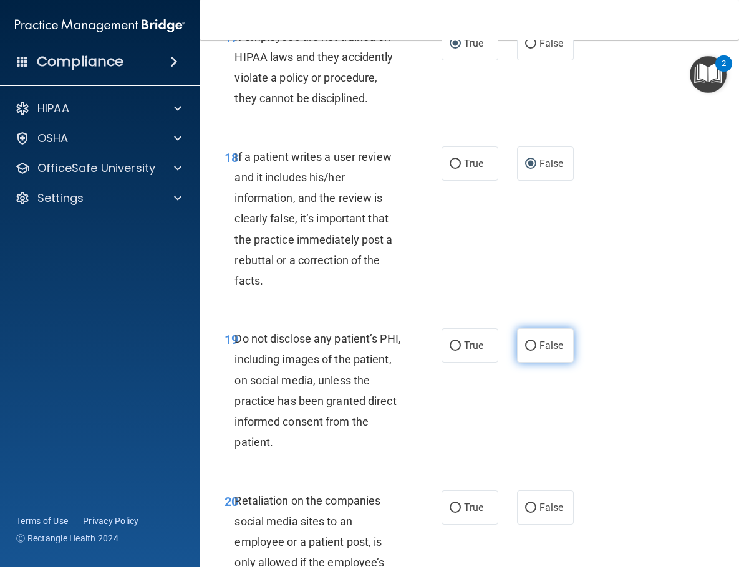
click at [527, 342] on input "False" at bounding box center [530, 346] width 11 height 9
radio input "true"
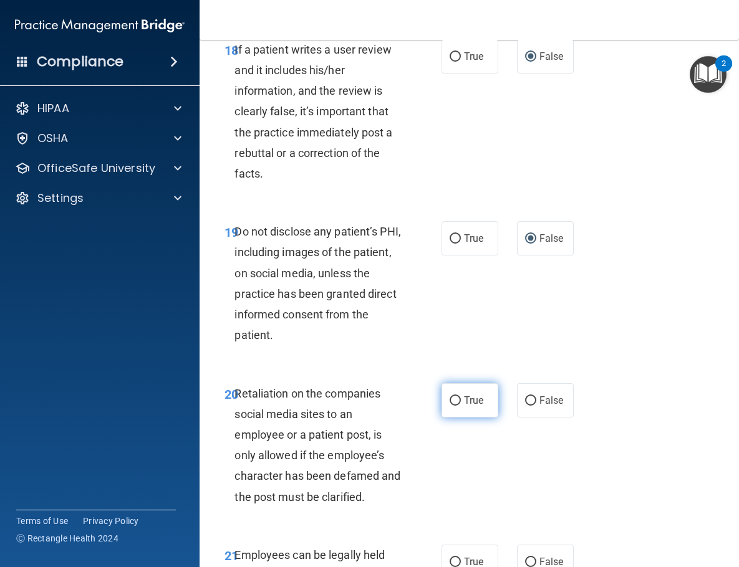
scroll to position [2809, 0]
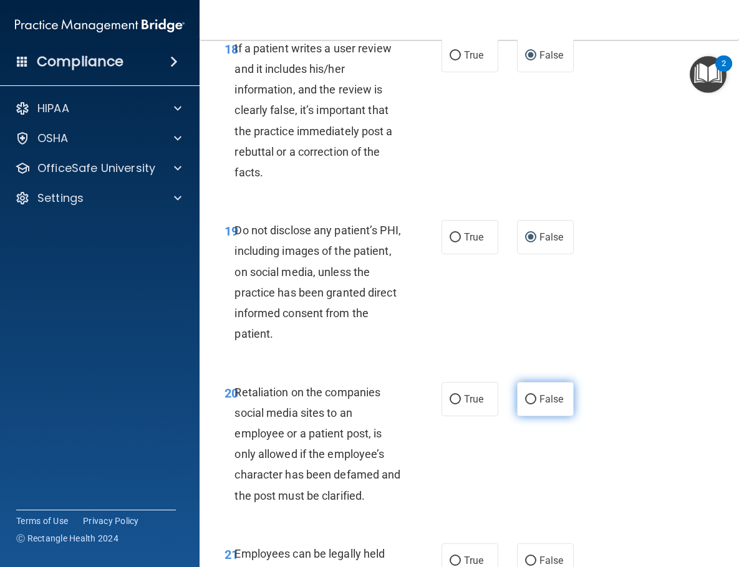
click at [532, 395] on input "False" at bounding box center [530, 399] width 11 height 9
radio input "true"
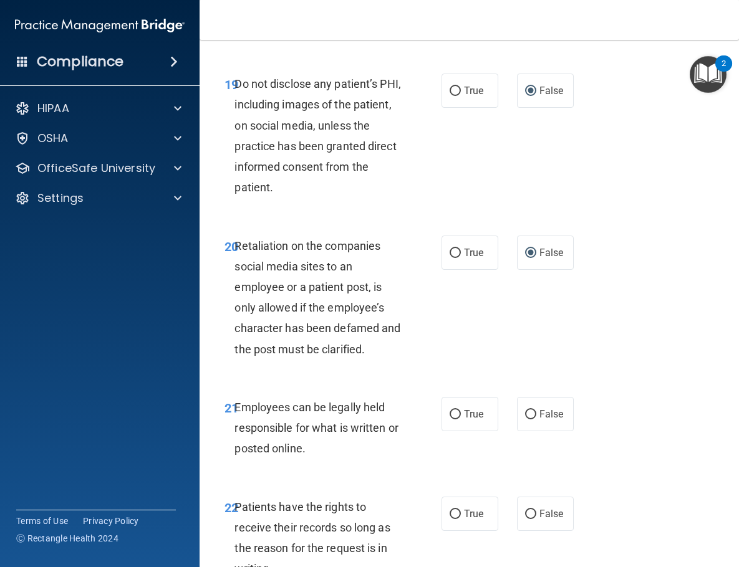
scroll to position [2963, 0]
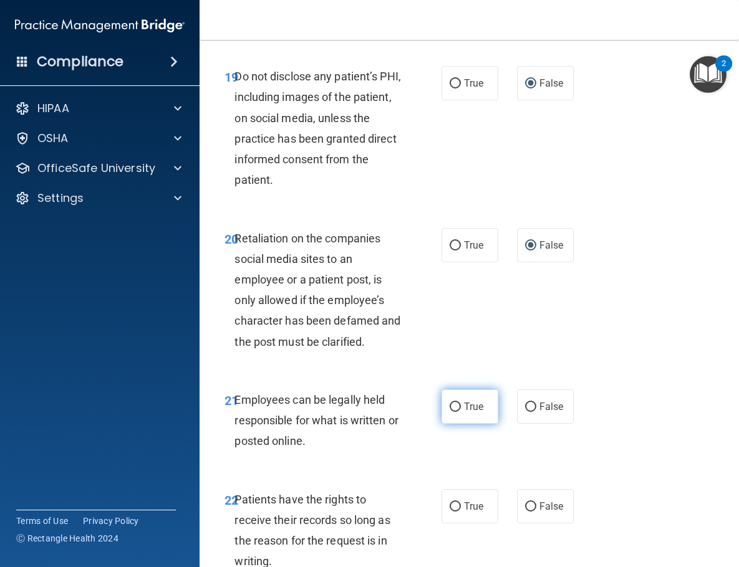
click at [456, 403] on input "True" at bounding box center [454, 407] width 11 height 9
radio input "true"
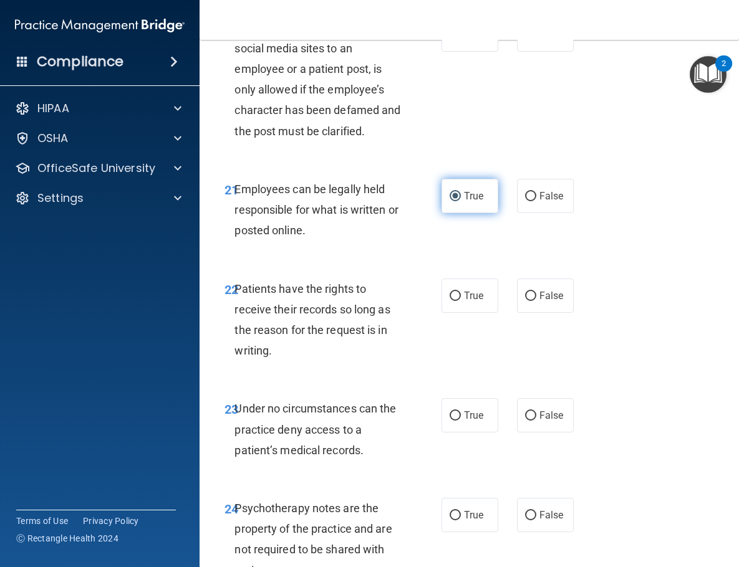
scroll to position [3175, 0]
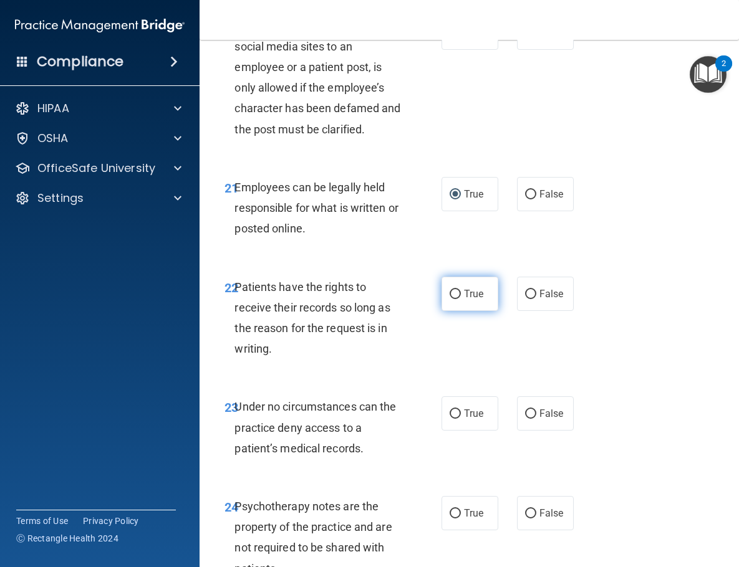
click at [456, 290] on input "True" at bounding box center [454, 294] width 11 height 9
radio input "true"
click at [528, 410] on input "False" at bounding box center [530, 414] width 11 height 9
radio input "true"
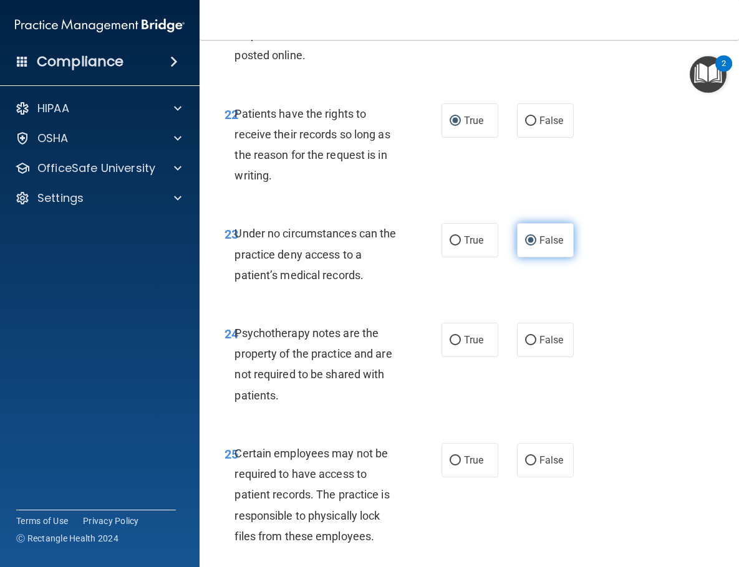
scroll to position [3350, 0]
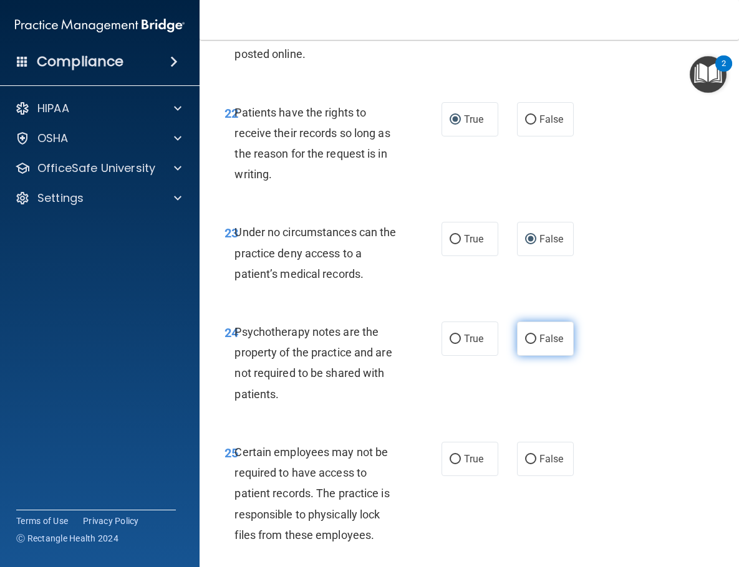
click at [530, 335] on input "False" at bounding box center [530, 339] width 11 height 9
radio input "true"
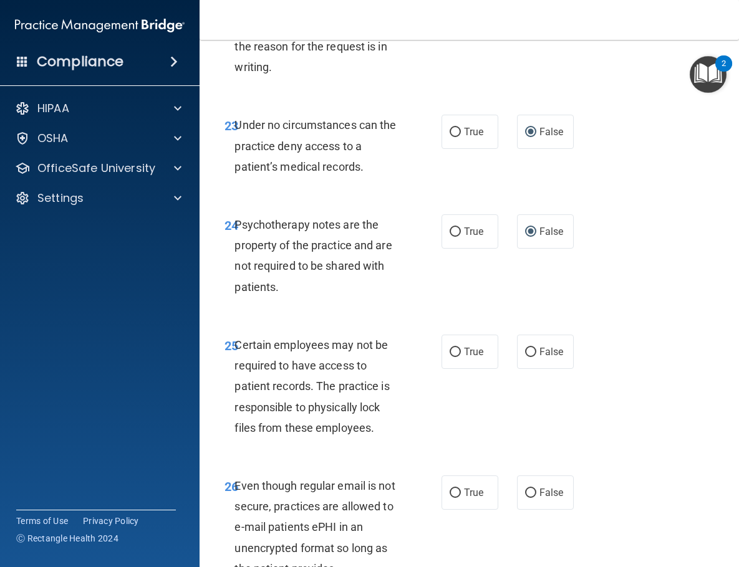
scroll to position [3461, 0]
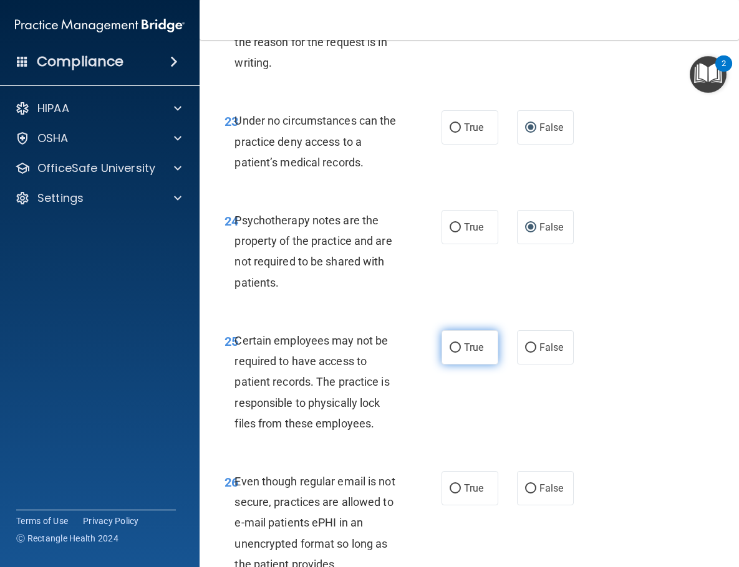
click at [456, 343] on input "True" at bounding box center [454, 347] width 11 height 9
radio input "true"
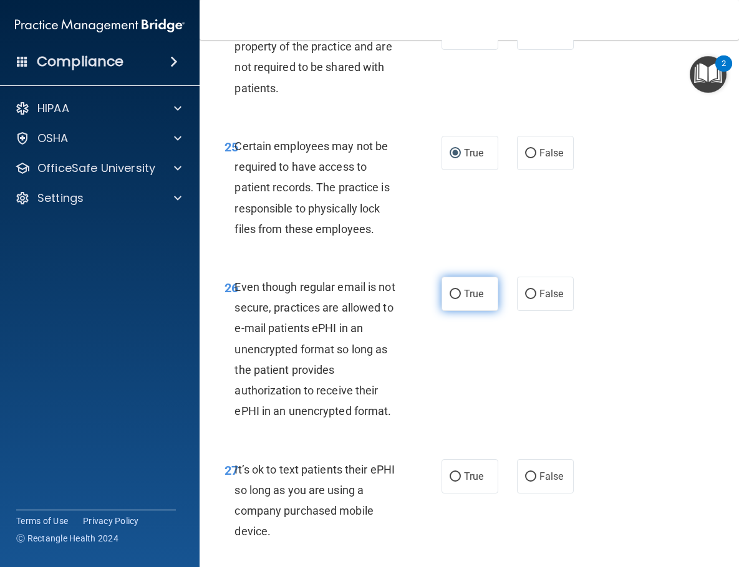
scroll to position [3657, 0]
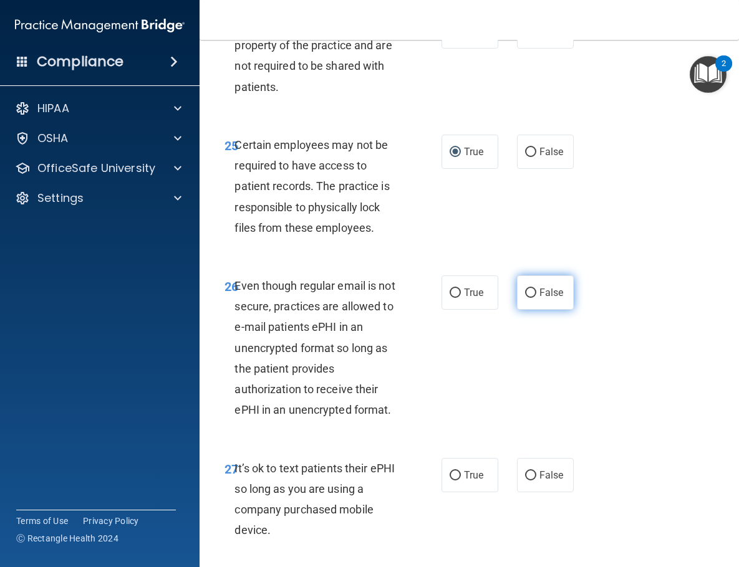
click at [527, 289] on input "False" at bounding box center [530, 293] width 11 height 9
radio input "true"
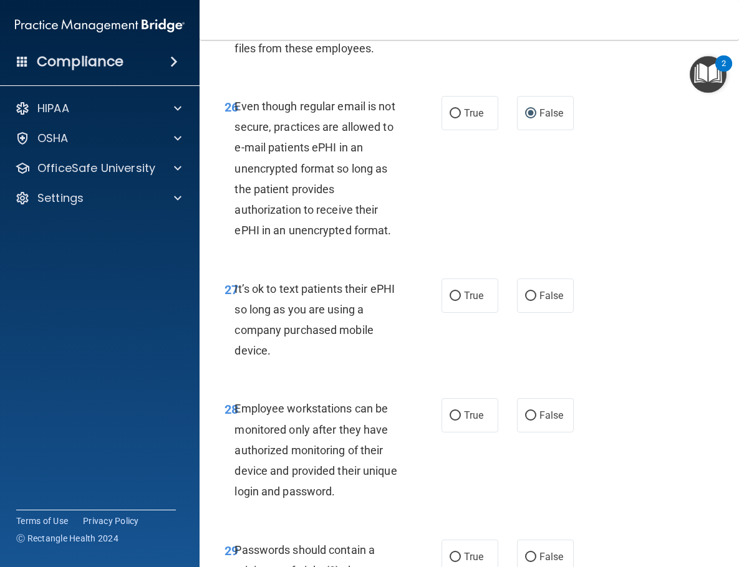
scroll to position [3837, 0]
click at [529, 279] on label "False" at bounding box center [545, 295] width 57 height 34
click at [529, 291] on input "False" at bounding box center [530, 295] width 11 height 9
radio input "true"
click at [453, 411] on input "True" at bounding box center [454, 415] width 11 height 9
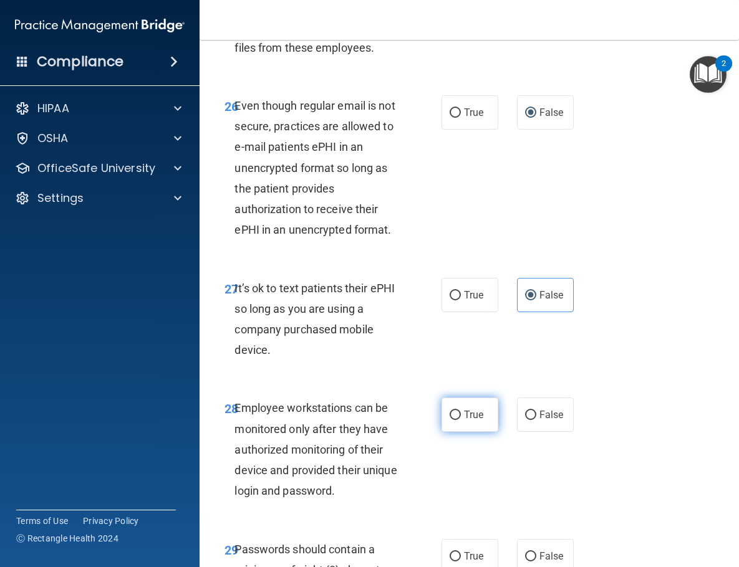
radio input "true"
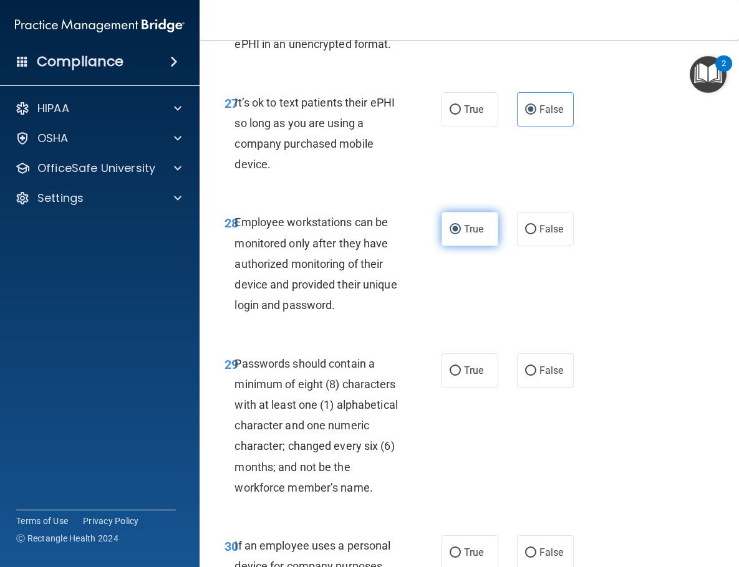
scroll to position [4075, 0]
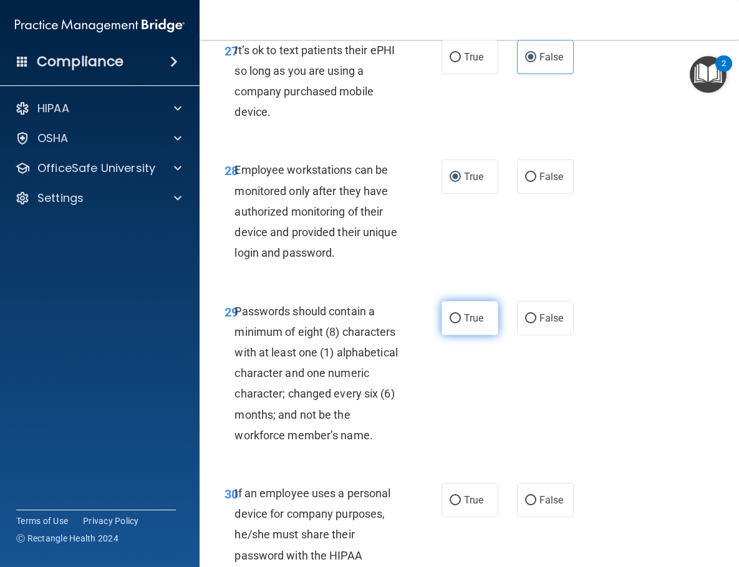
click at [453, 314] on input "True" at bounding box center [454, 318] width 11 height 9
radio input "true"
click at [454, 496] on input "True" at bounding box center [454, 500] width 11 height 9
radio input "true"
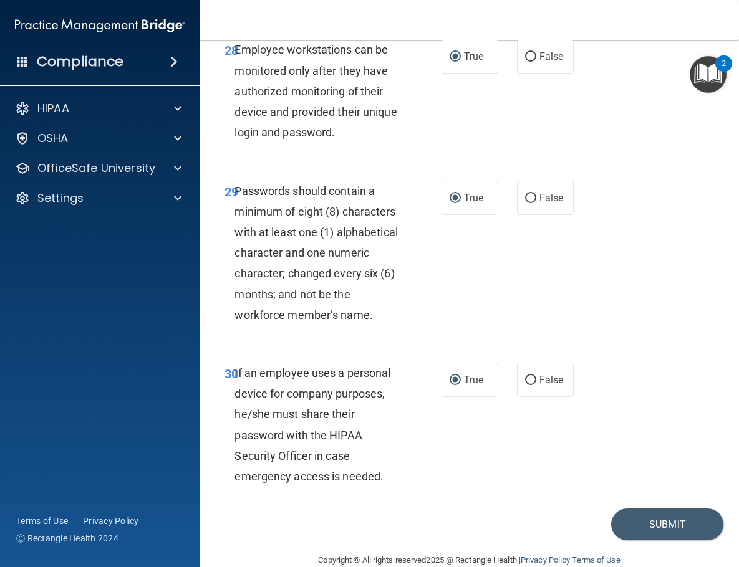
scroll to position [4195, 0]
click at [671, 509] on button "Submit" at bounding box center [667, 525] width 112 height 32
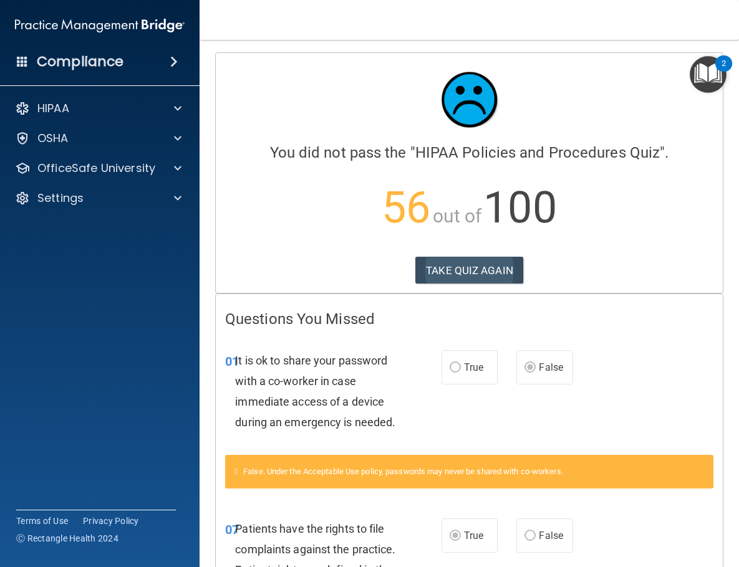
click at [477, 277] on button "TAKE QUIZ AGAIN" at bounding box center [469, 270] width 108 height 27
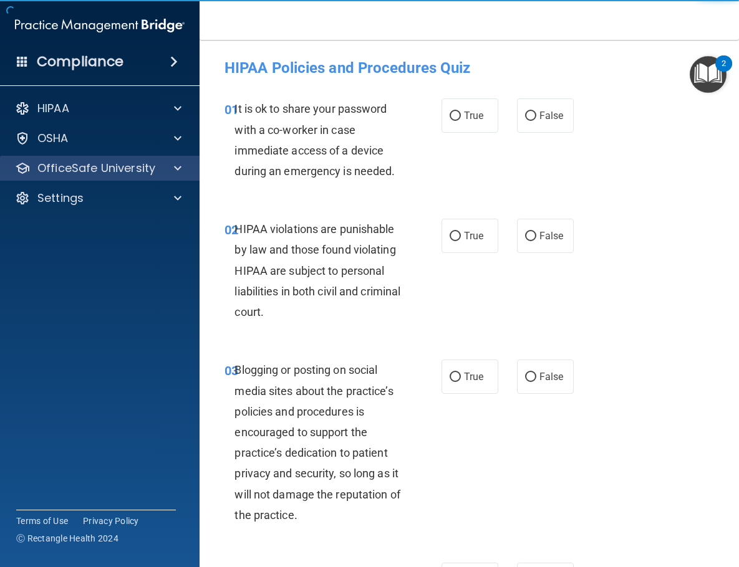
click at [168, 168] on div at bounding box center [175, 168] width 31 height 15
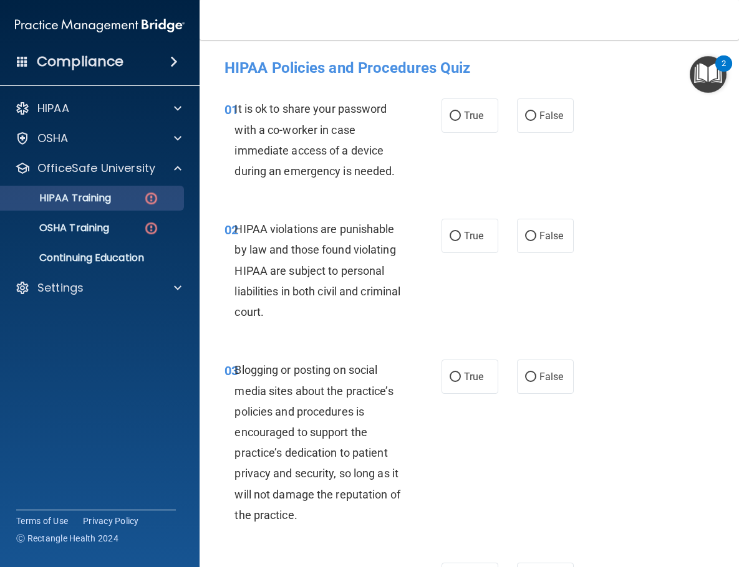
click at [138, 196] on div "HIPAA Training" at bounding box center [93, 198] width 170 height 12
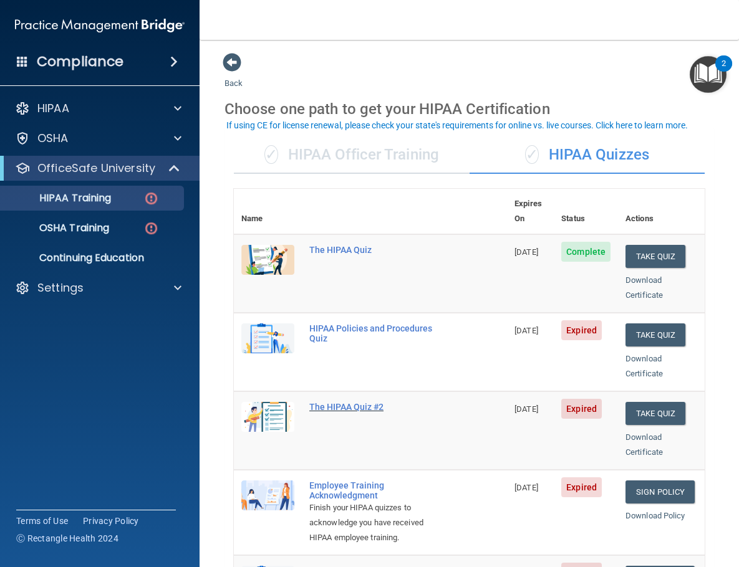
click at [338, 402] on div "The HIPAA Quiz #2" at bounding box center [376, 407] width 135 height 10
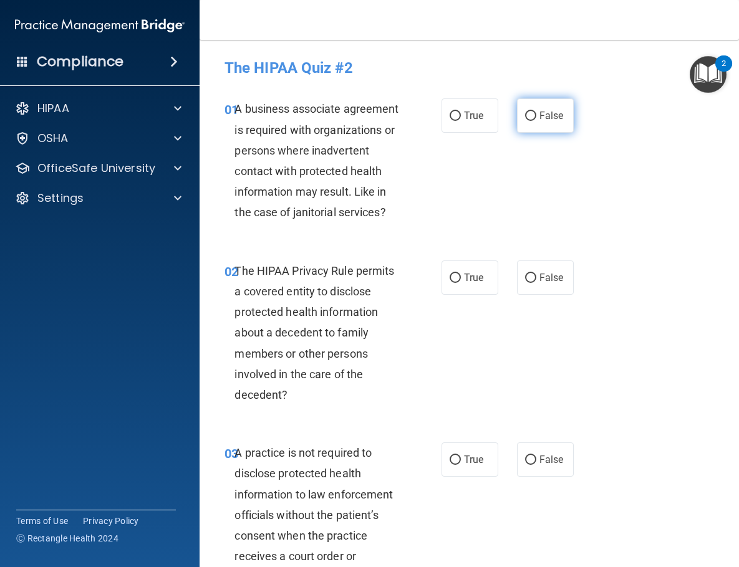
click at [534, 113] on input "False" at bounding box center [530, 116] width 11 height 9
radio input "true"
click at [454, 275] on input "True" at bounding box center [454, 278] width 11 height 9
radio input "true"
click at [530, 456] on input "False" at bounding box center [530, 460] width 11 height 9
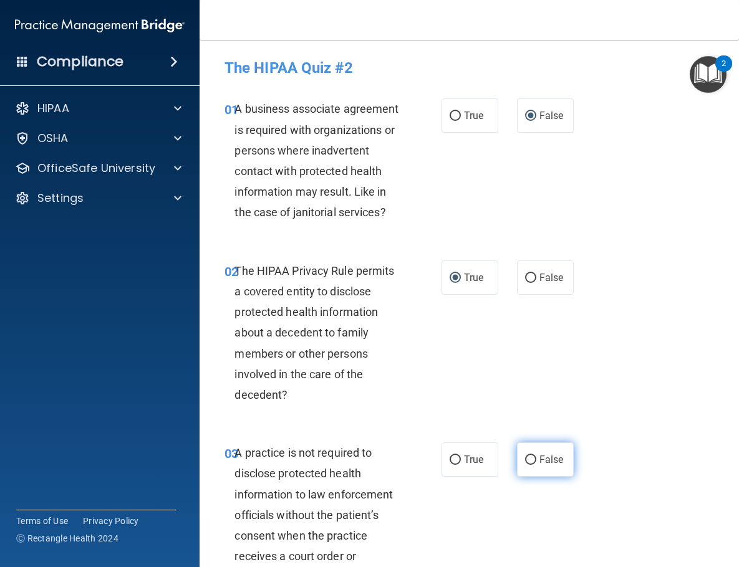
radio input "true"
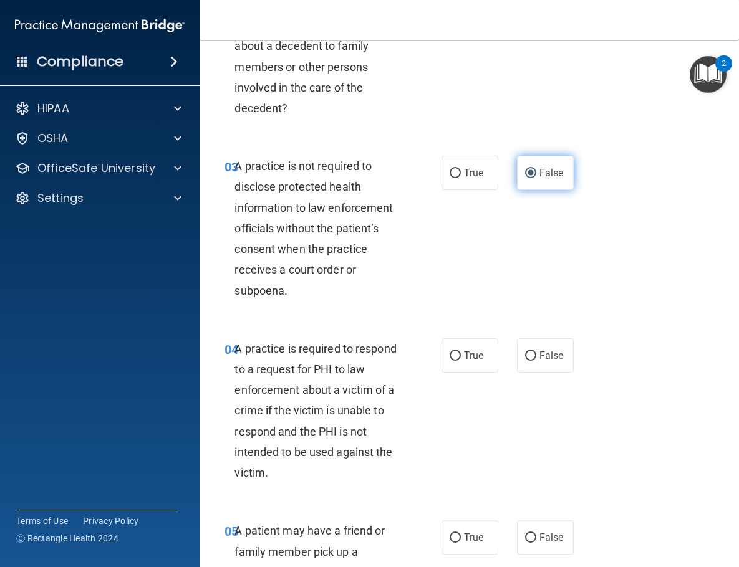
scroll to position [290, 0]
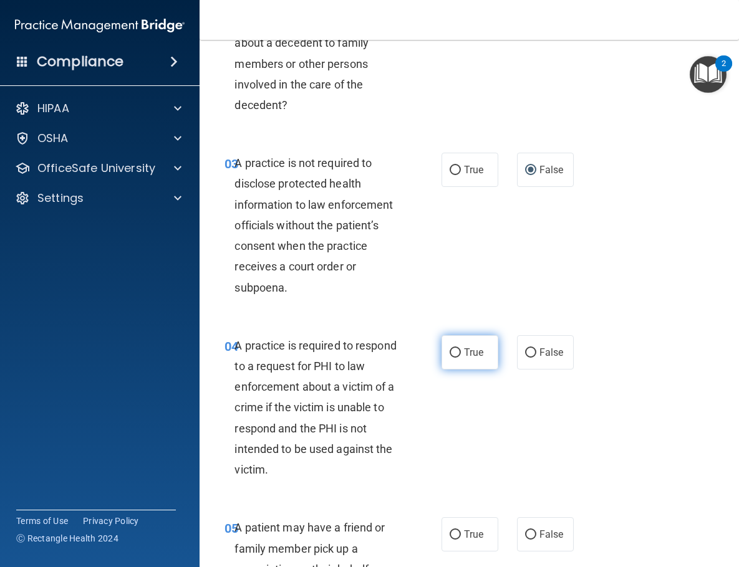
click at [453, 350] on input "True" at bounding box center [454, 352] width 11 height 9
radio input "true"
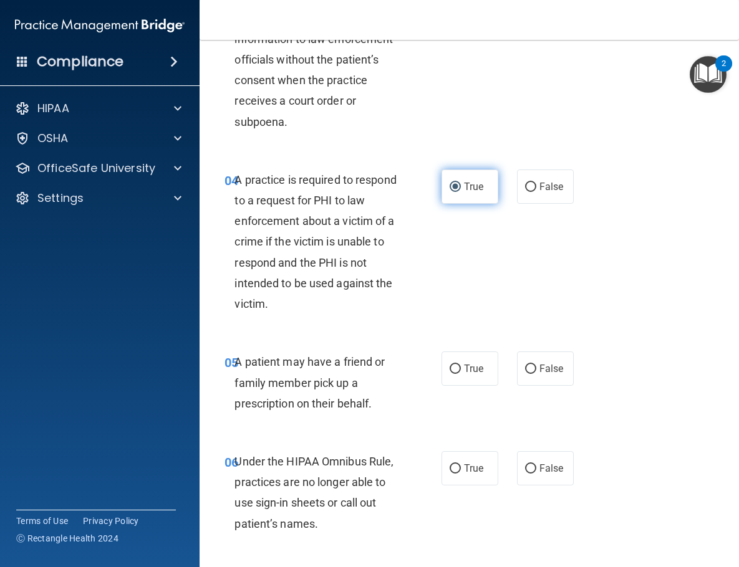
scroll to position [478, 0]
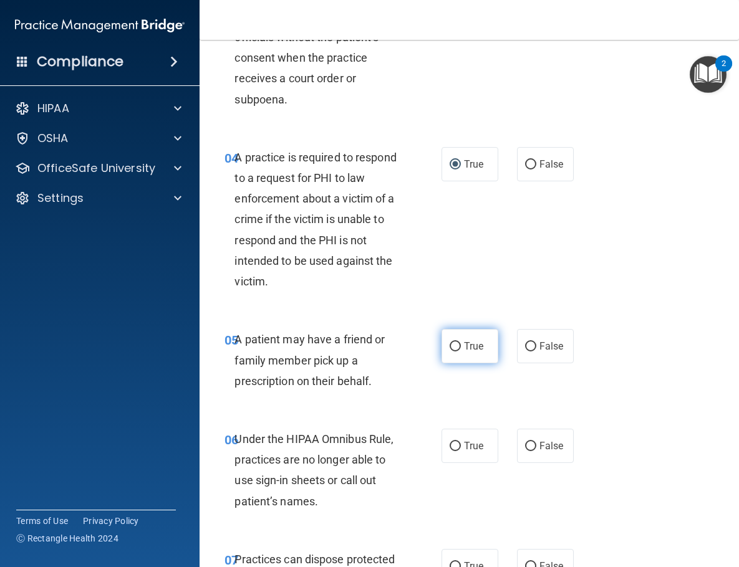
click at [451, 343] on input "True" at bounding box center [454, 346] width 11 height 9
radio input "true"
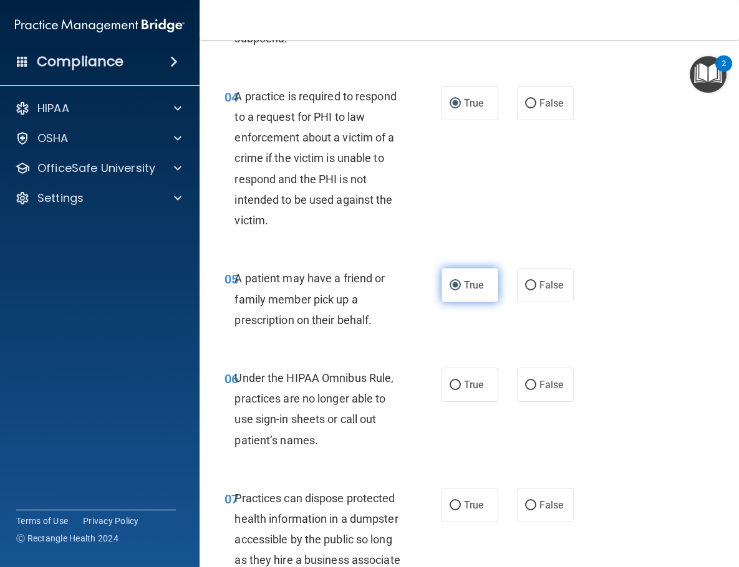
scroll to position [548, 0]
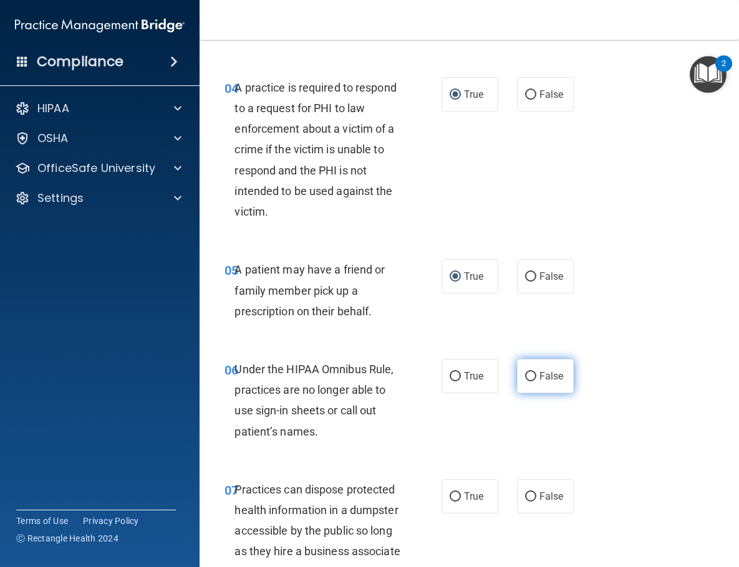
click at [534, 372] on input "False" at bounding box center [530, 376] width 11 height 9
radio input "true"
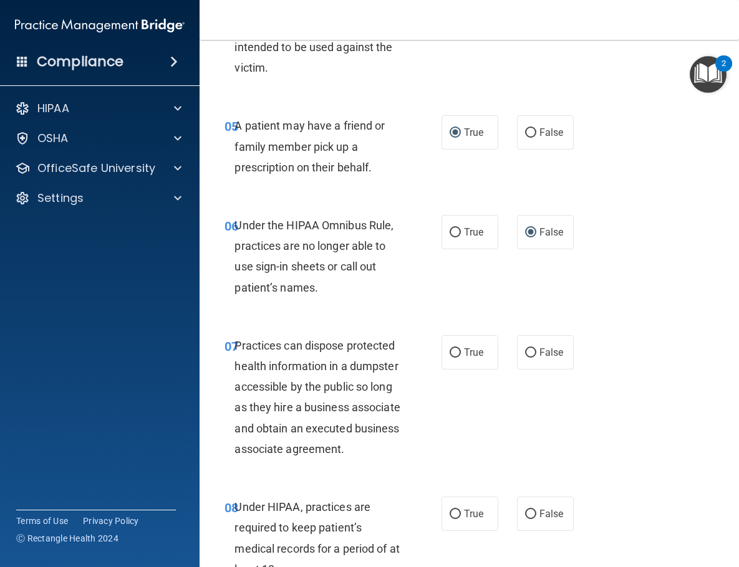
scroll to position [699, 0]
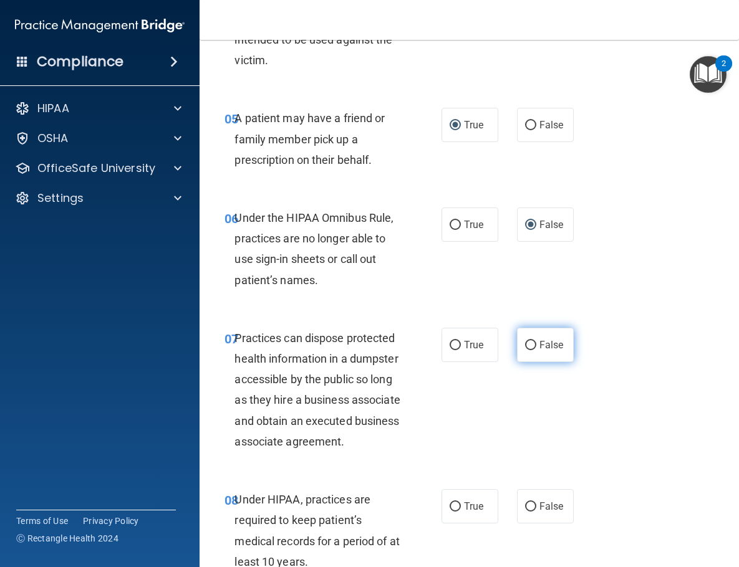
click at [533, 341] on input "False" at bounding box center [530, 345] width 11 height 9
radio input "true"
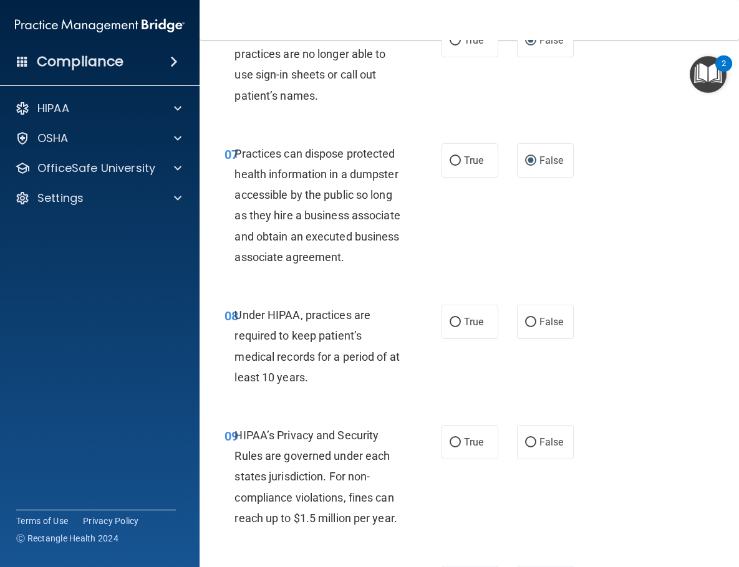
scroll to position [885, 0]
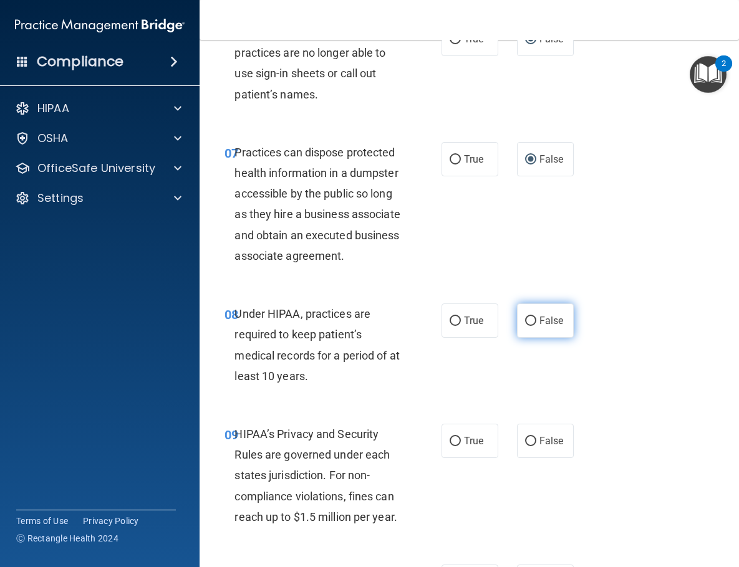
click at [527, 317] on input "False" at bounding box center [530, 321] width 11 height 9
radio input "true"
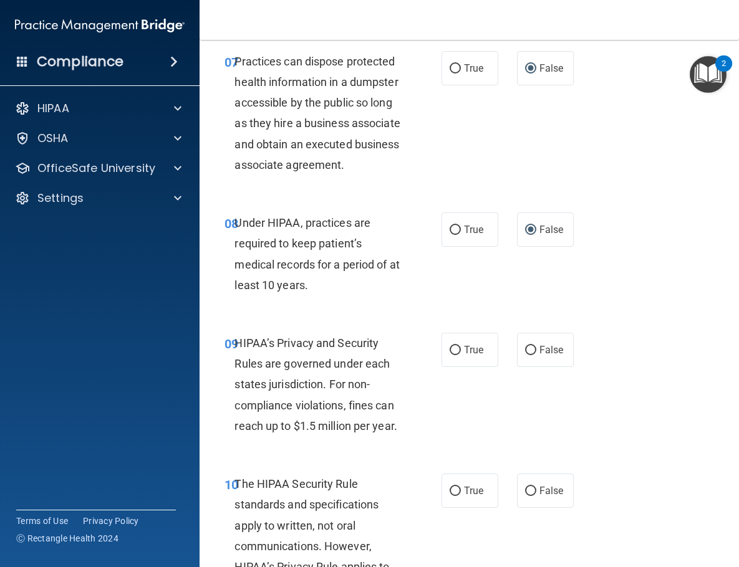
scroll to position [984, 0]
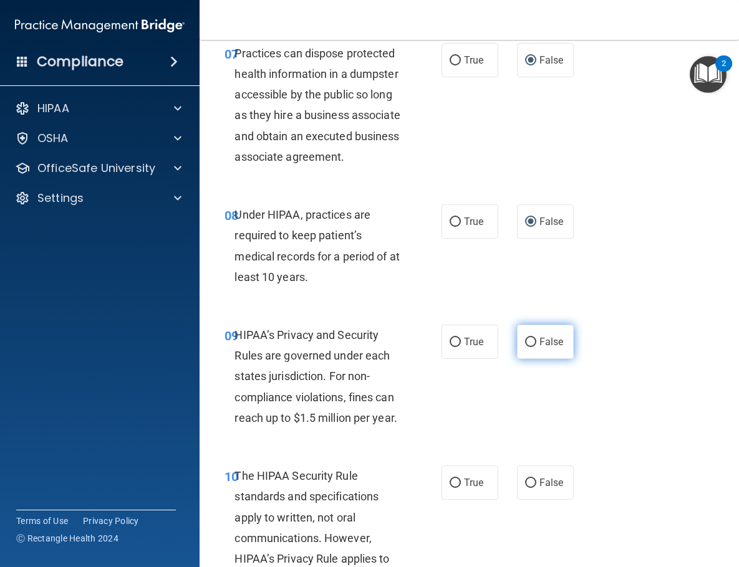
click at [535, 338] on input "False" at bounding box center [530, 342] width 11 height 9
radio input "true"
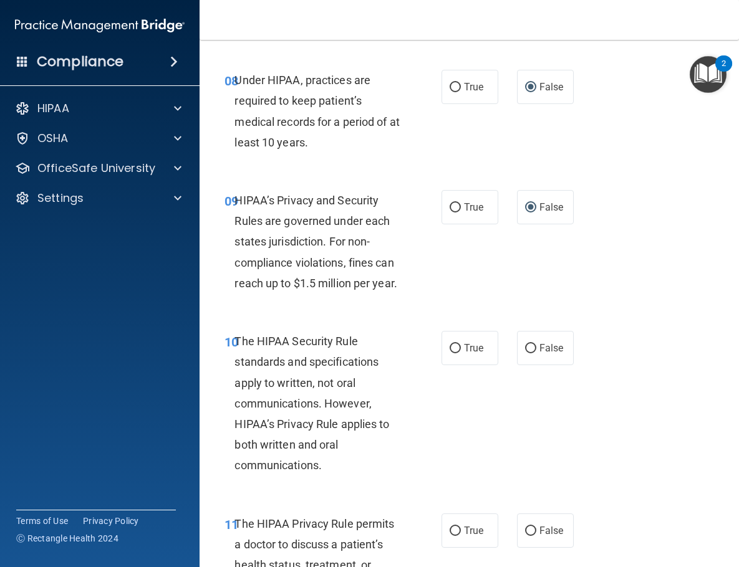
scroll to position [1120, 0]
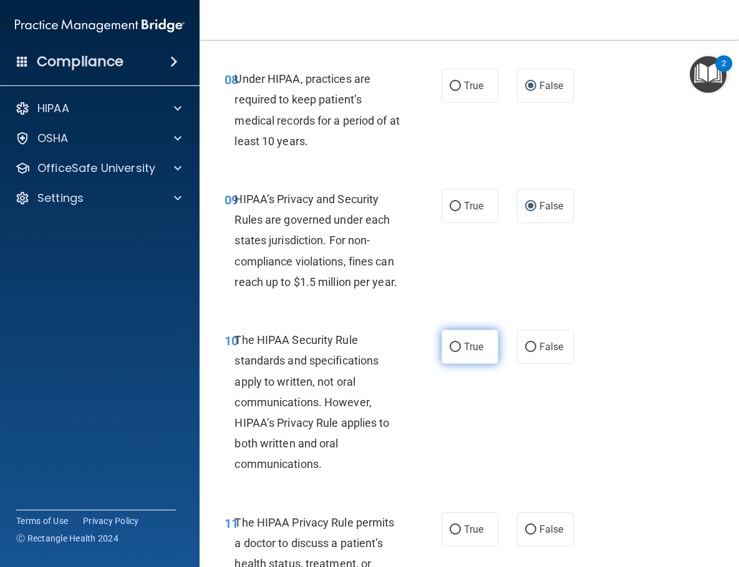
click at [450, 343] on input "True" at bounding box center [454, 347] width 11 height 9
radio input "true"
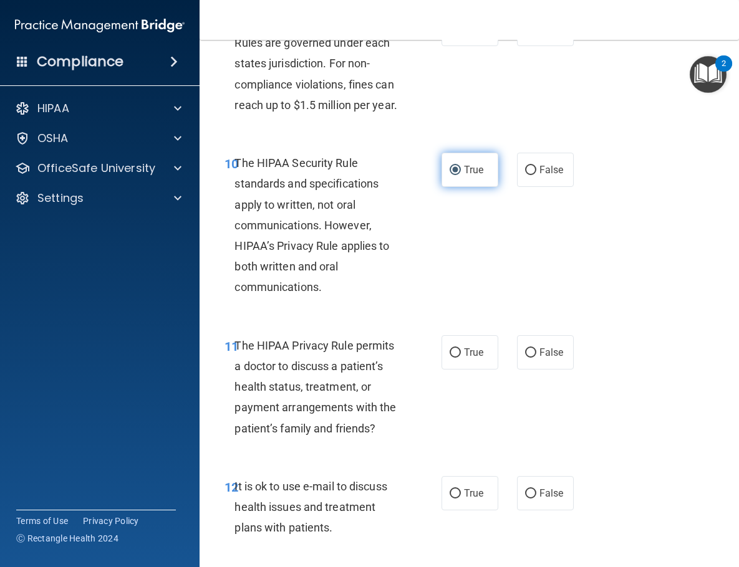
scroll to position [1302, 0]
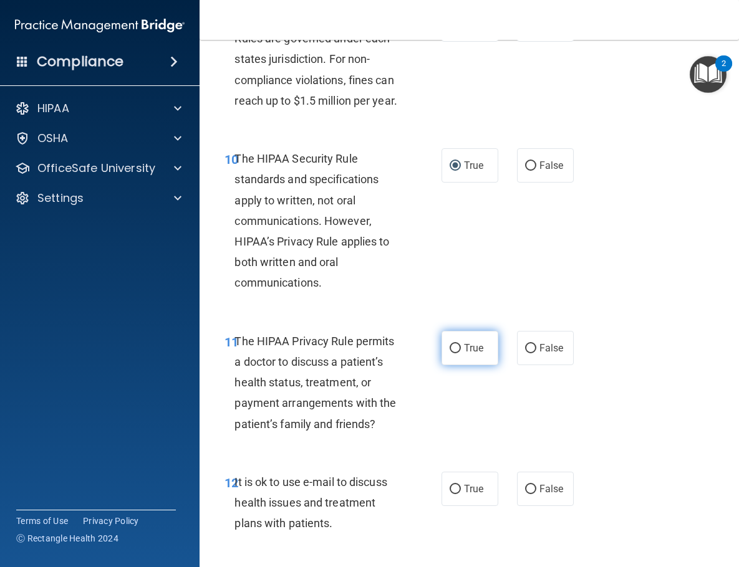
click at [459, 344] on input "True" at bounding box center [454, 348] width 11 height 9
radio input "true"
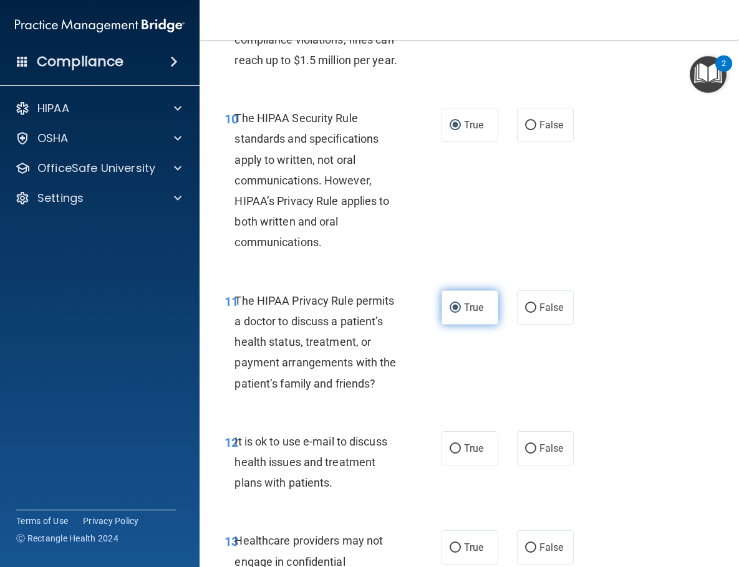
scroll to position [1363, 0]
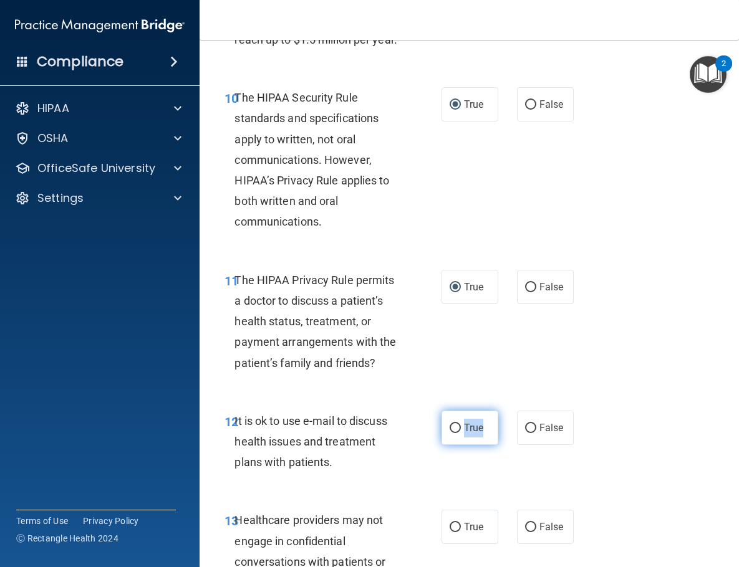
click at [451, 423] on label "True" at bounding box center [469, 428] width 57 height 34
click at [451, 424] on input "True" at bounding box center [454, 428] width 11 height 9
radio input "true"
click at [458, 424] on input "True" at bounding box center [454, 428] width 11 height 9
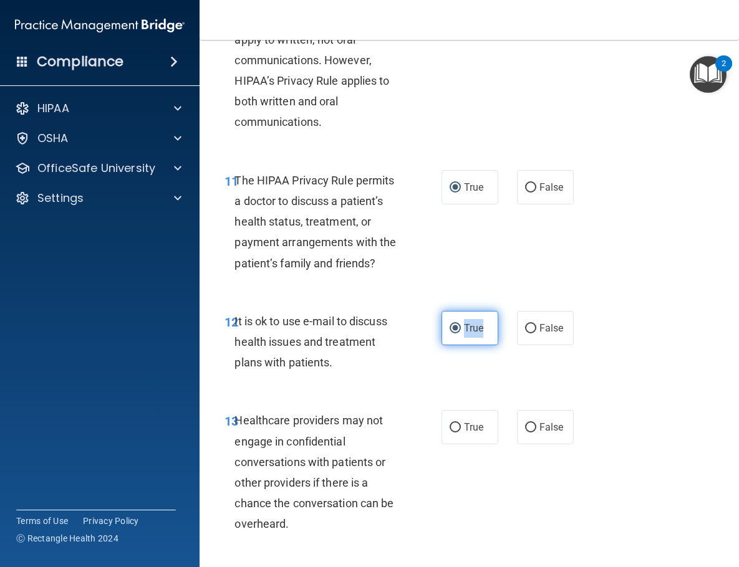
scroll to position [1476, 0]
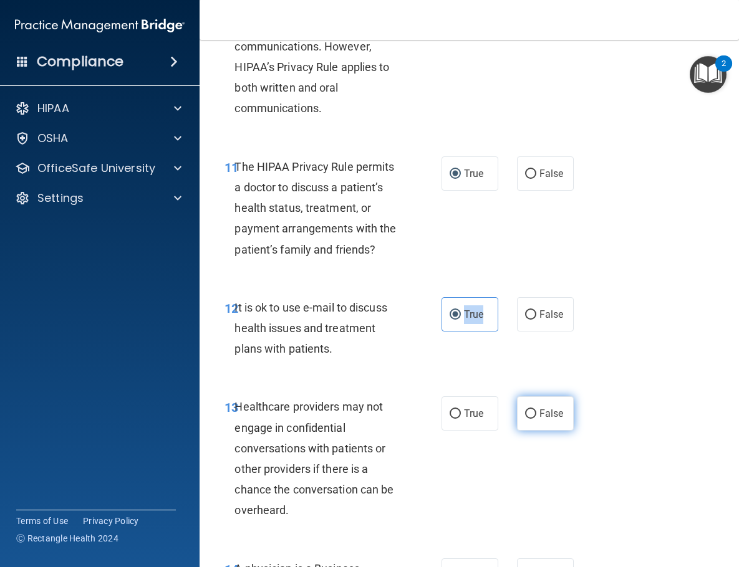
click at [530, 410] on input "False" at bounding box center [530, 414] width 11 height 9
radio input "true"
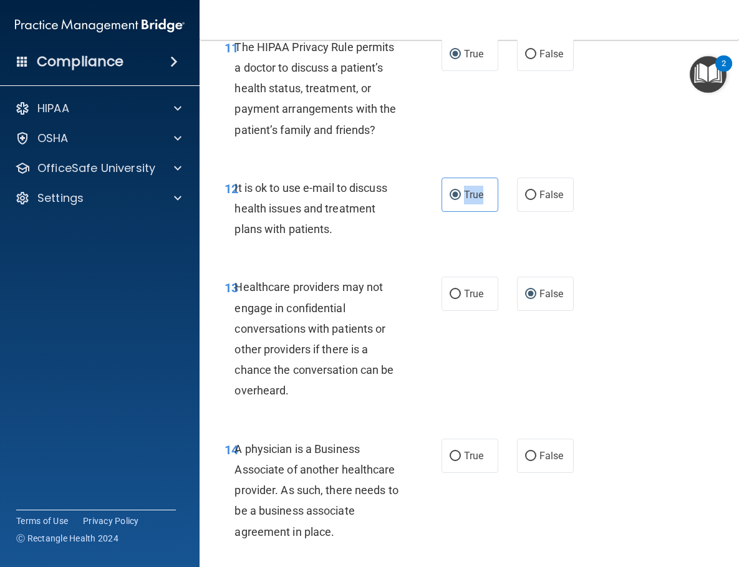
scroll to position [1607, 0]
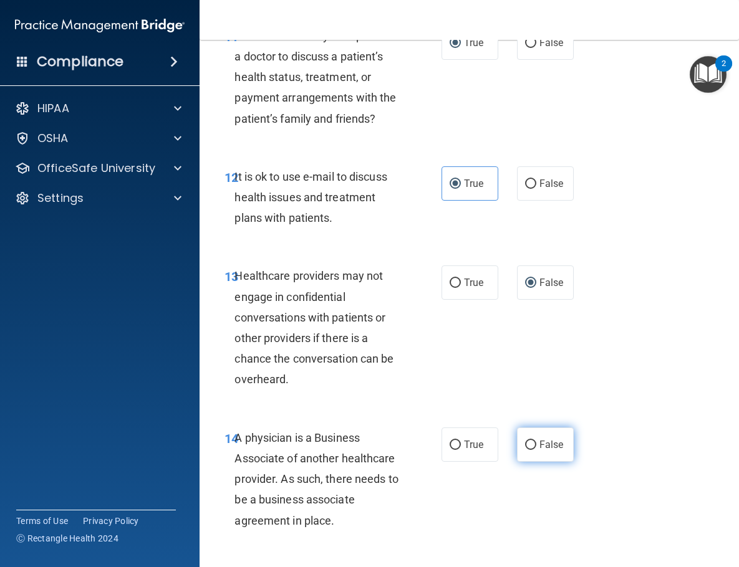
click at [537, 434] on label "False" at bounding box center [545, 445] width 57 height 34
click at [536, 441] on input "False" at bounding box center [530, 445] width 11 height 9
radio input "true"
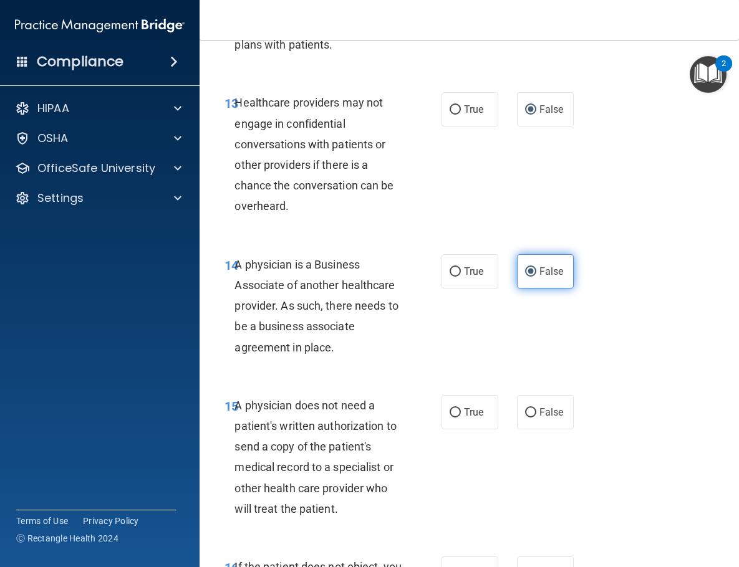
scroll to position [1781, 0]
click at [456, 408] on input "True" at bounding box center [454, 412] width 11 height 9
radio input "true"
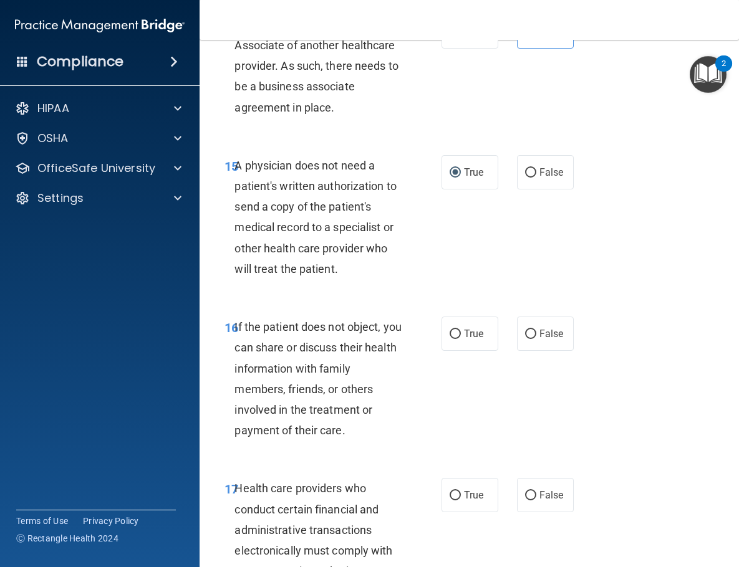
scroll to position [2021, 0]
click at [455, 329] on input "True" at bounding box center [454, 333] width 11 height 9
radio input "true"
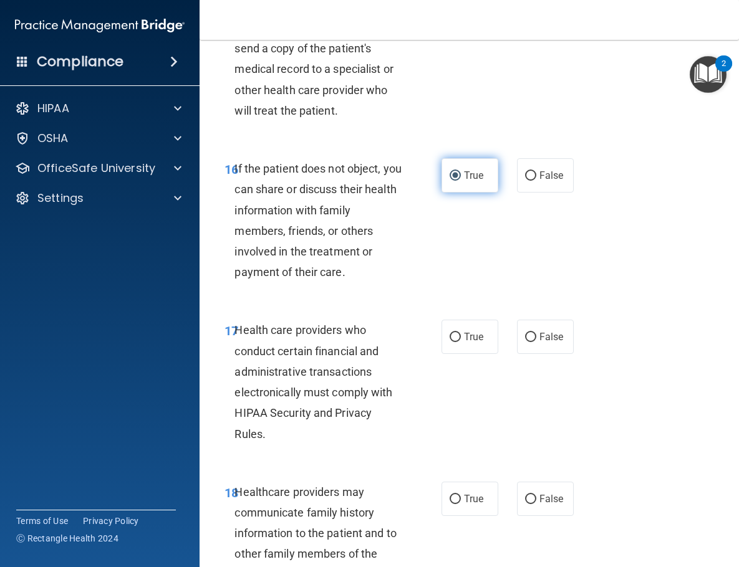
scroll to position [2180, 0]
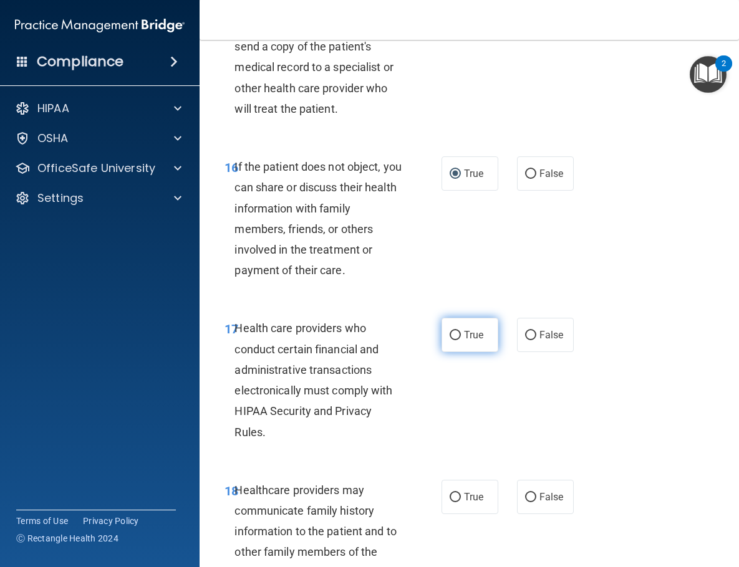
click at [456, 331] on input "True" at bounding box center [454, 335] width 11 height 9
radio input "true"
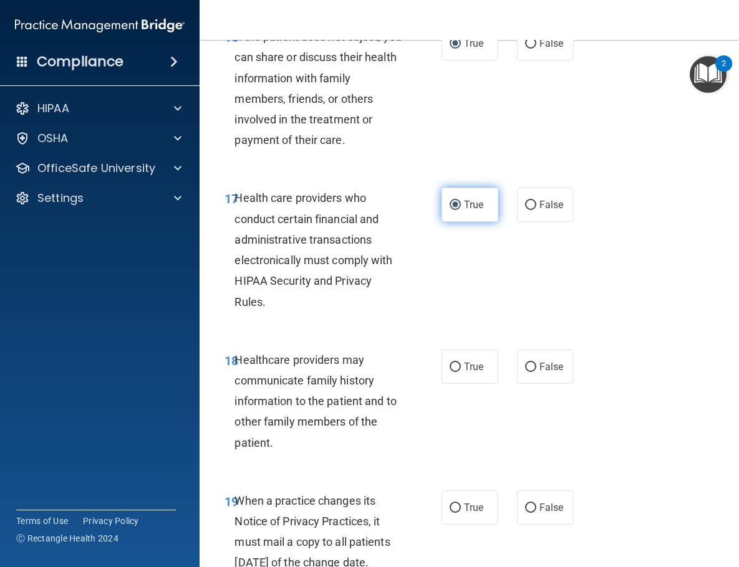
scroll to position [2313, 0]
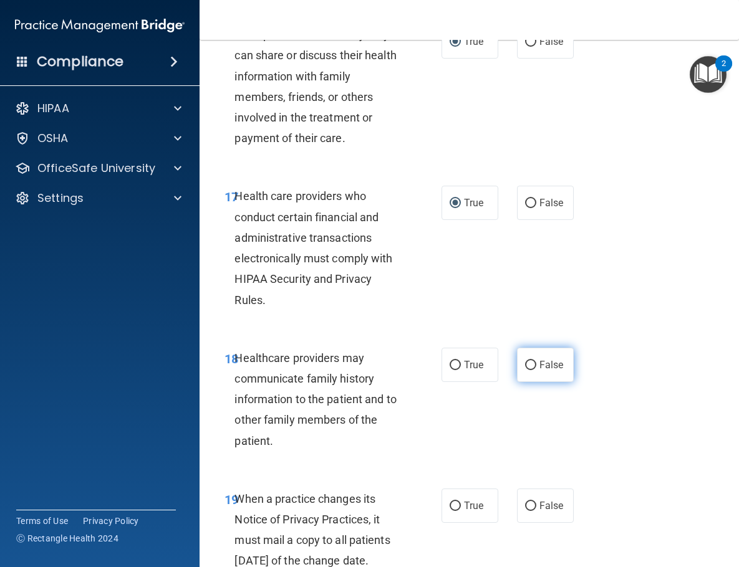
click at [530, 361] on input "False" at bounding box center [530, 365] width 11 height 9
radio input "true"
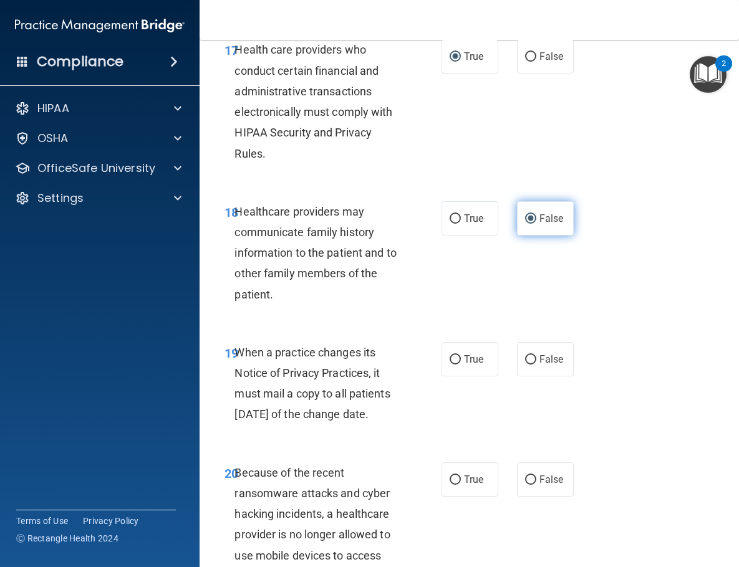
scroll to position [2465, 0]
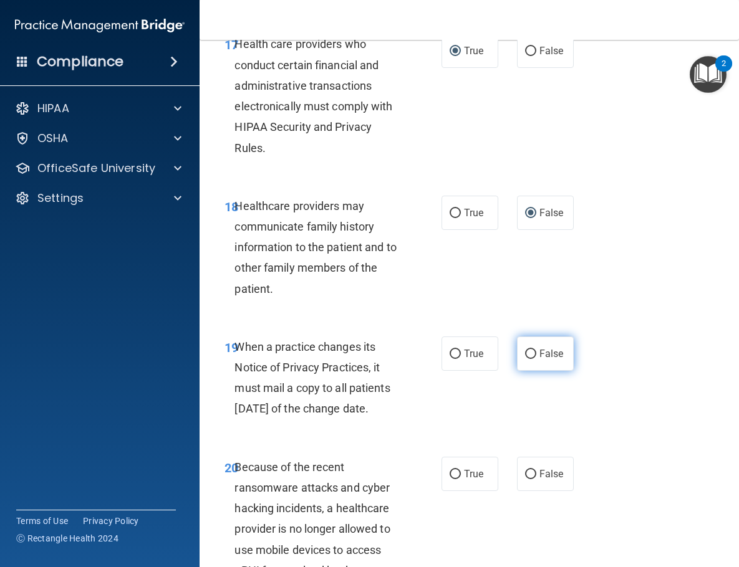
click at [525, 350] on input "False" at bounding box center [530, 354] width 11 height 9
radio input "true"
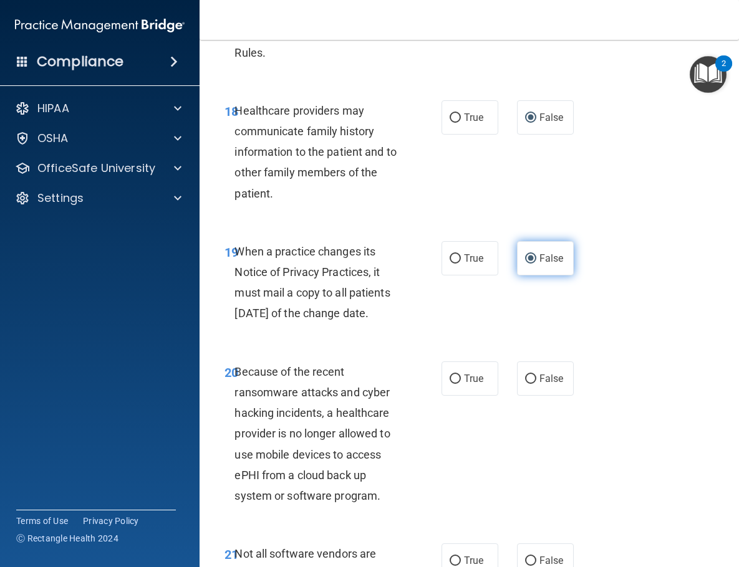
scroll to position [2579, 0]
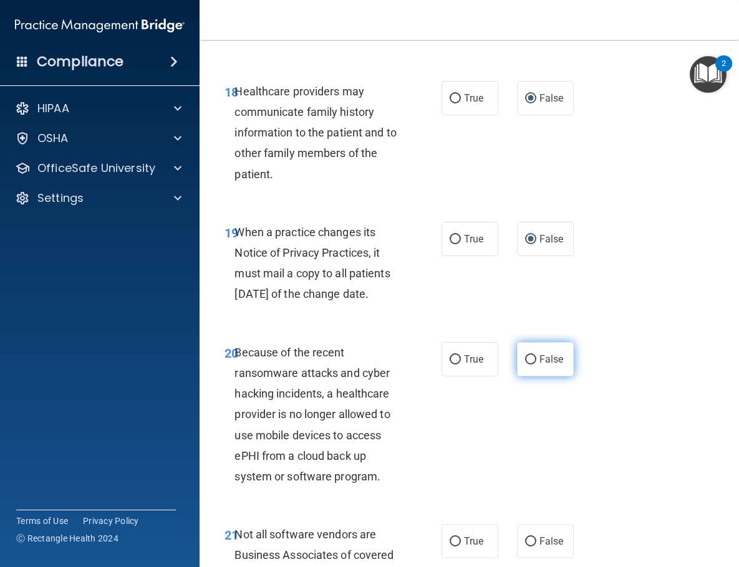
click at [527, 365] on input "False" at bounding box center [530, 359] width 11 height 9
radio input "true"
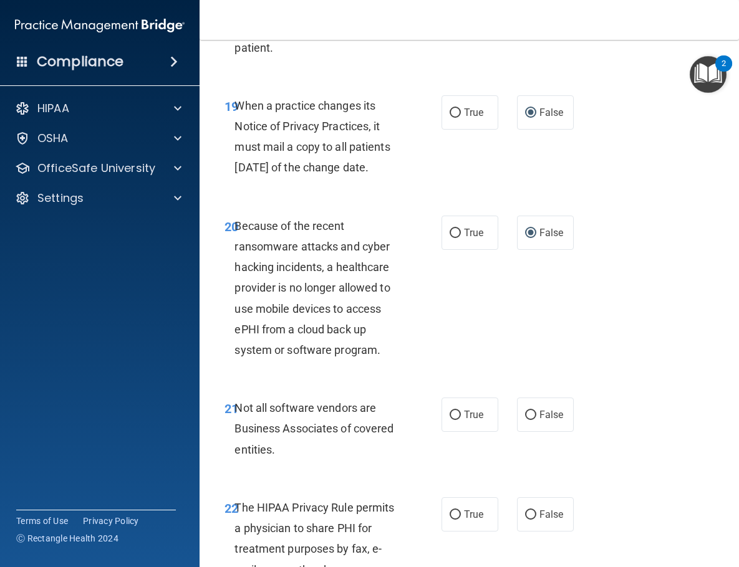
scroll to position [2708, 0]
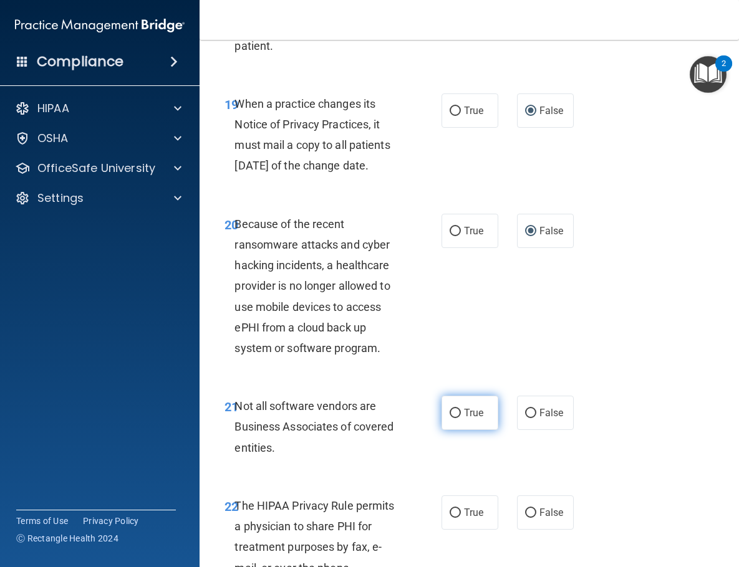
click at [453, 416] on input "True" at bounding box center [454, 413] width 11 height 9
radio input "true"
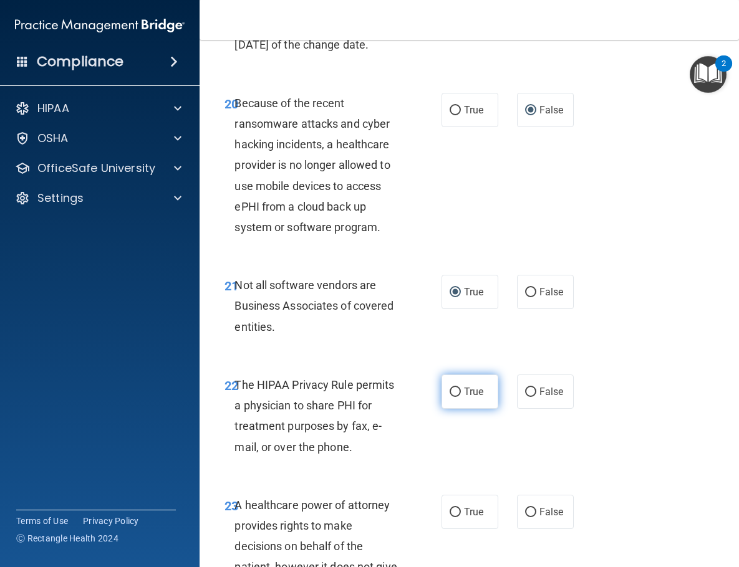
scroll to position [2833, 0]
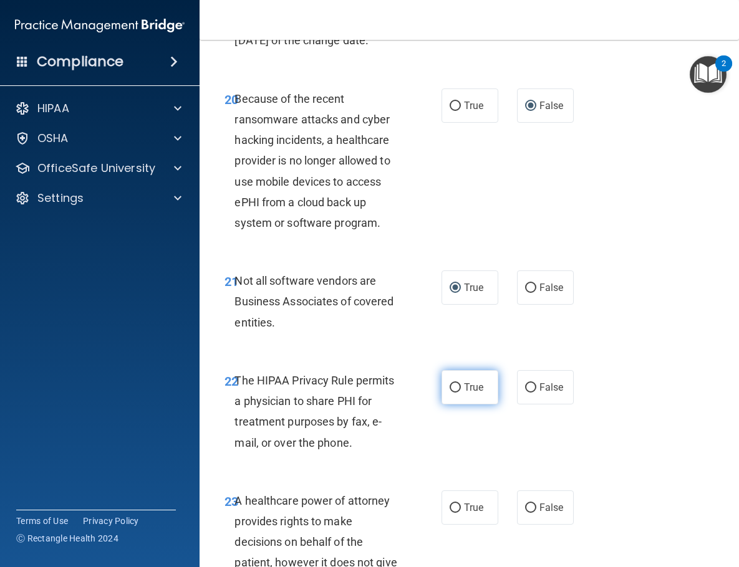
click at [456, 391] on input "True" at bounding box center [454, 387] width 11 height 9
radio input "true"
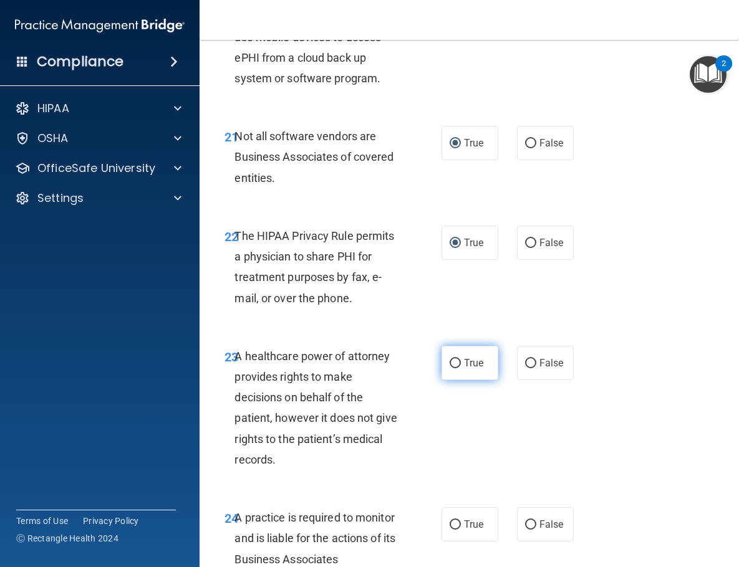
scroll to position [2984, 0]
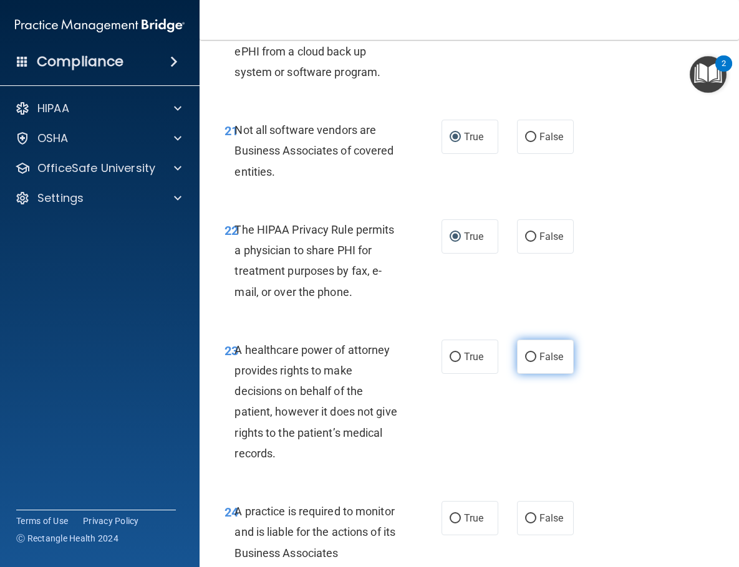
click at [529, 362] on input "False" at bounding box center [530, 357] width 11 height 9
radio input "true"
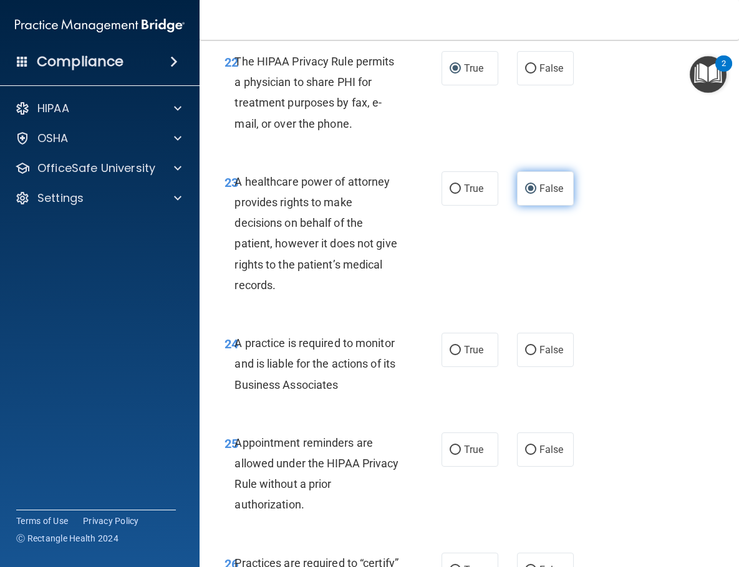
scroll to position [3154, 0]
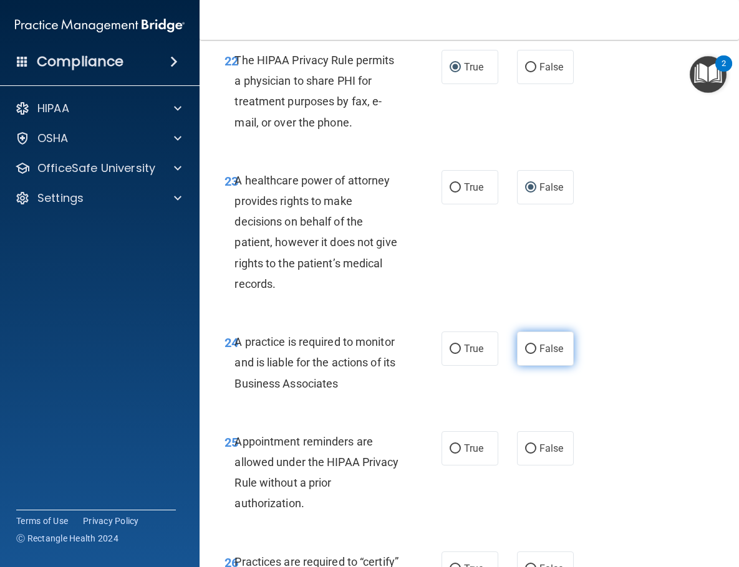
click at [534, 354] on input "False" at bounding box center [530, 349] width 11 height 9
radio input "true"
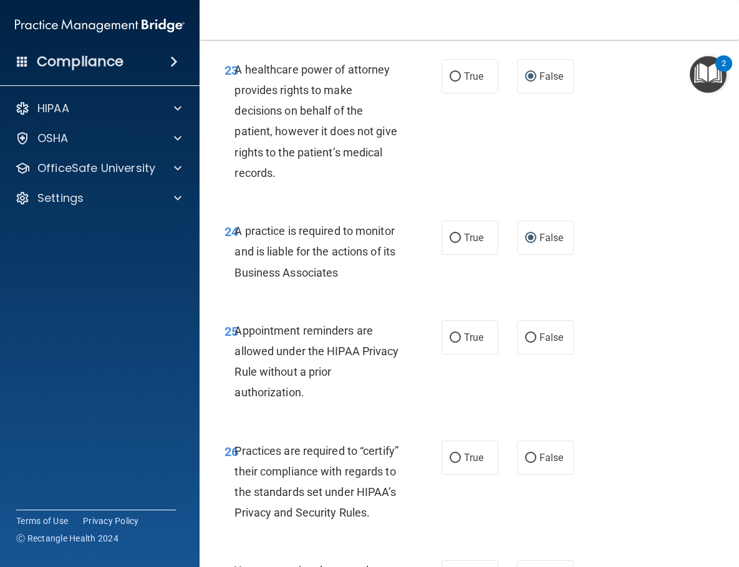
scroll to position [3266, 0]
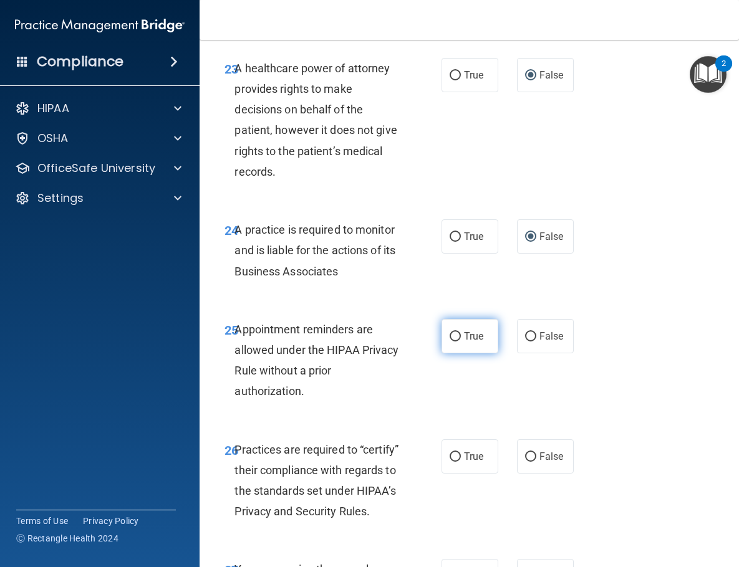
click at [453, 342] on input "True" at bounding box center [454, 336] width 11 height 9
radio input "true"
click at [525, 461] on input "False" at bounding box center [530, 457] width 11 height 9
radio input "true"
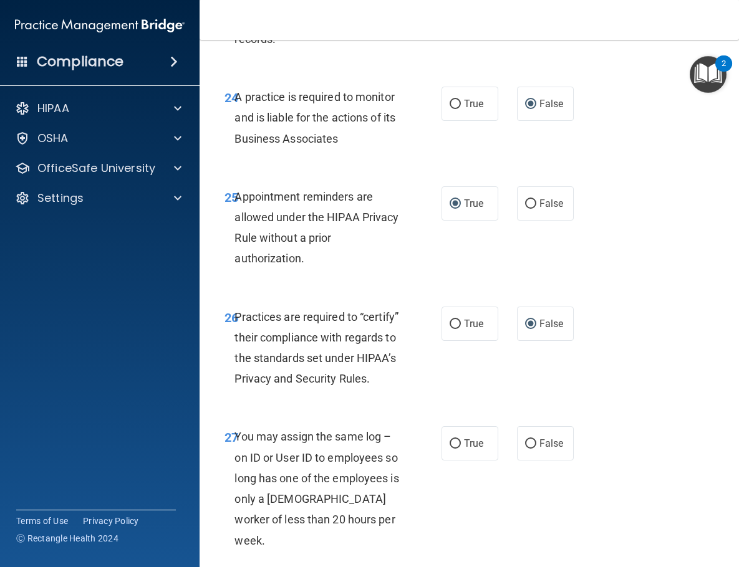
scroll to position [3408, 0]
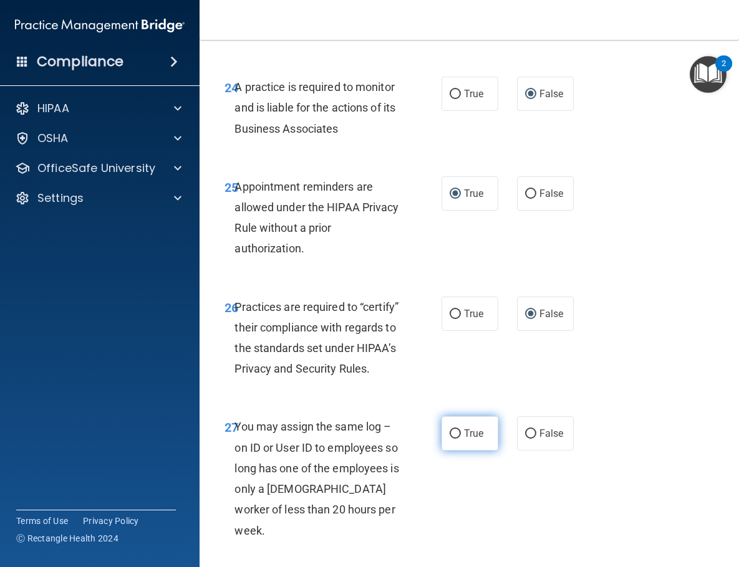
click at [458, 434] on input "True" at bounding box center [454, 433] width 11 height 9
radio input "true"
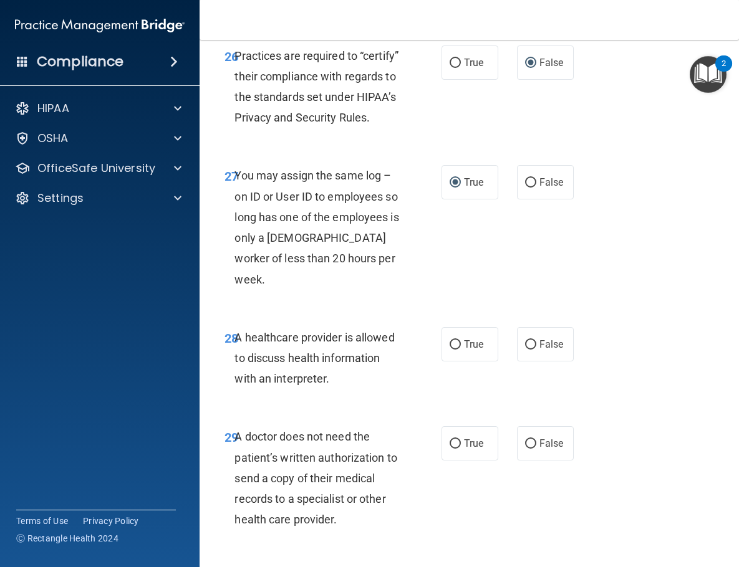
scroll to position [3660, 0]
click at [457, 340] on input "True" at bounding box center [454, 344] width 11 height 9
radio input "true"
click at [455, 439] on input "True" at bounding box center [454, 443] width 11 height 9
radio input "true"
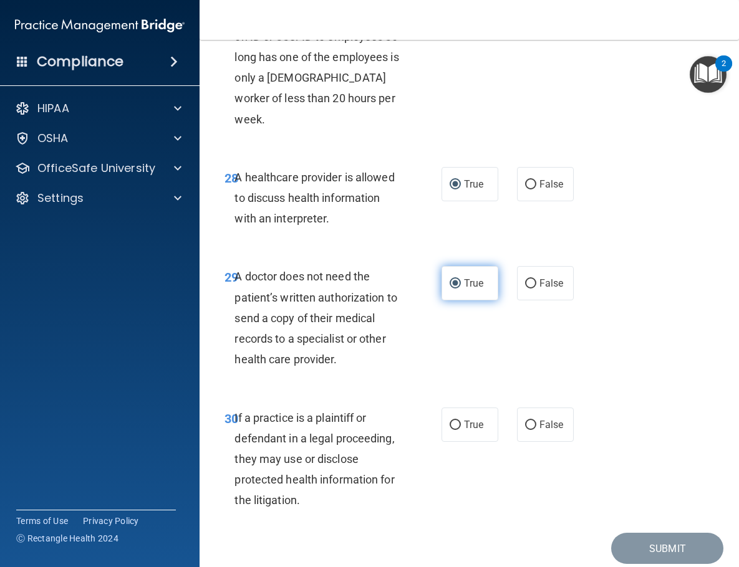
scroll to position [3837, 0]
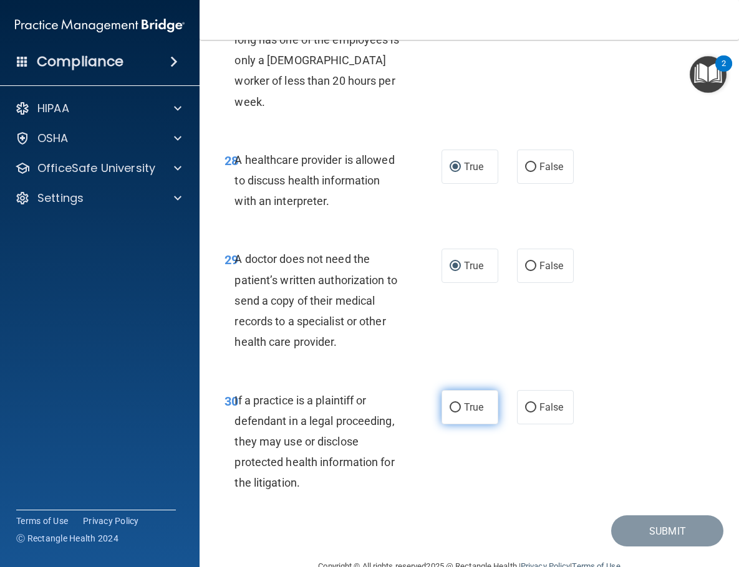
click at [451, 390] on label "True" at bounding box center [469, 407] width 57 height 34
click at [451, 403] on input "True" at bounding box center [454, 407] width 11 height 9
radio input "true"
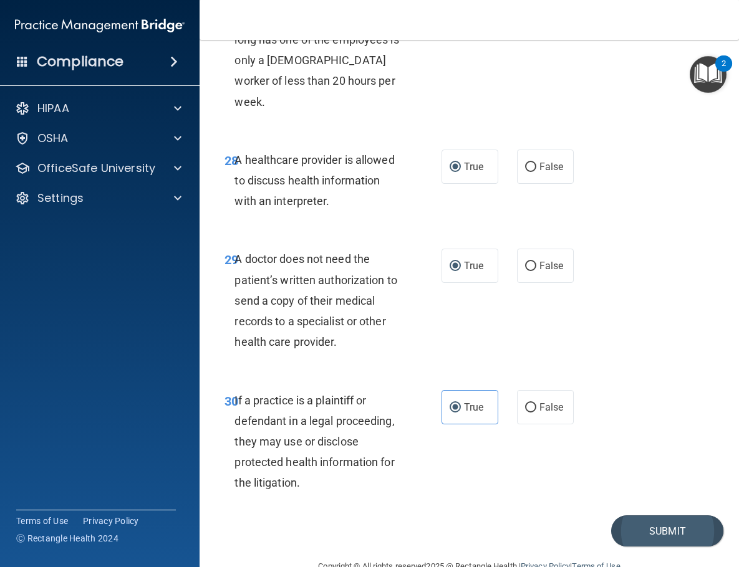
click at [630, 516] on button "Submit" at bounding box center [667, 532] width 112 height 32
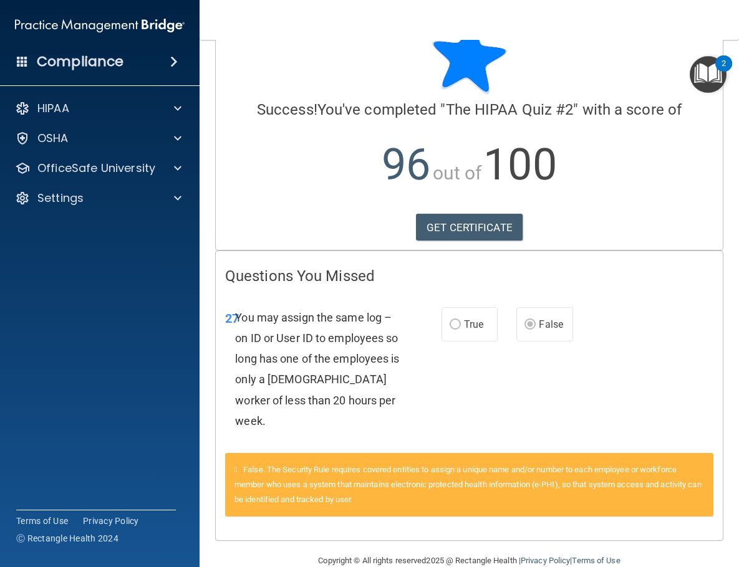
scroll to position [42, 0]
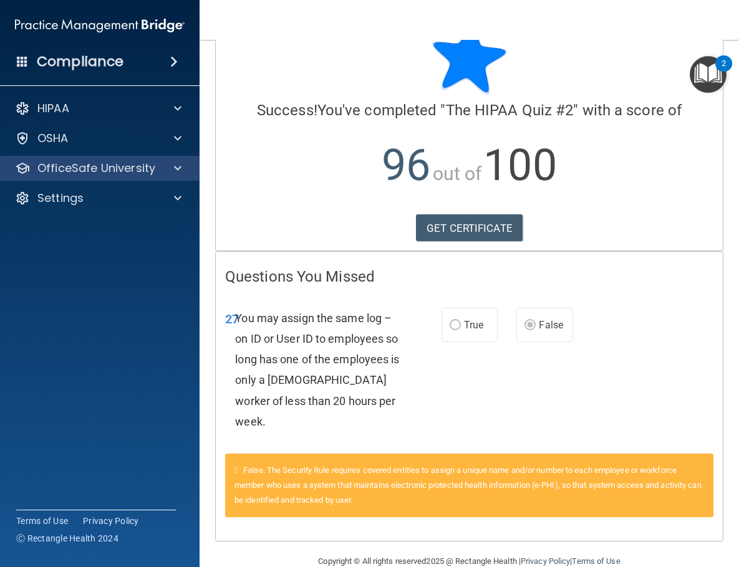
click at [153, 166] on p "OfficeSafe University" at bounding box center [96, 168] width 118 height 15
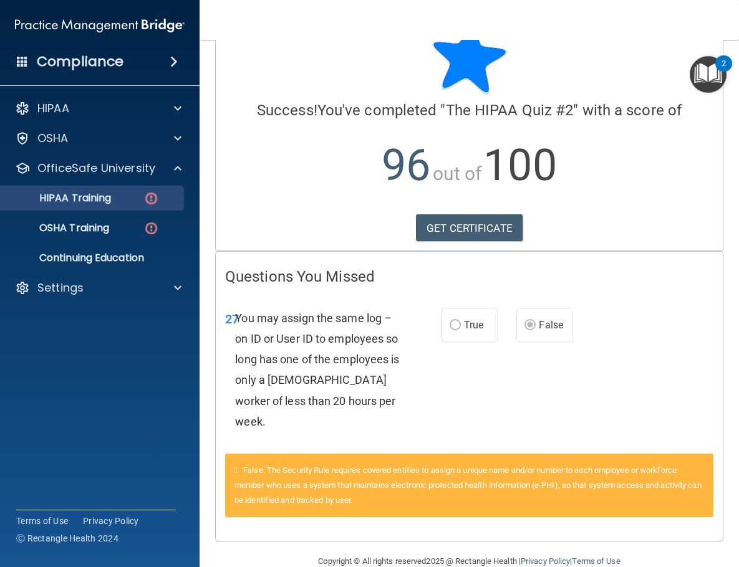
click at [128, 203] on div "HIPAA Training" at bounding box center [93, 198] width 170 height 12
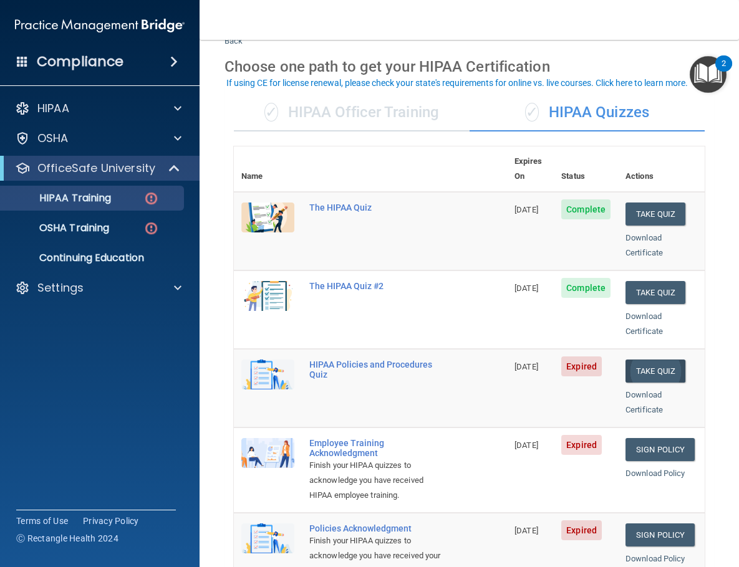
click at [646, 360] on button "Take Quiz" at bounding box center [655, 371] width 60 height 23
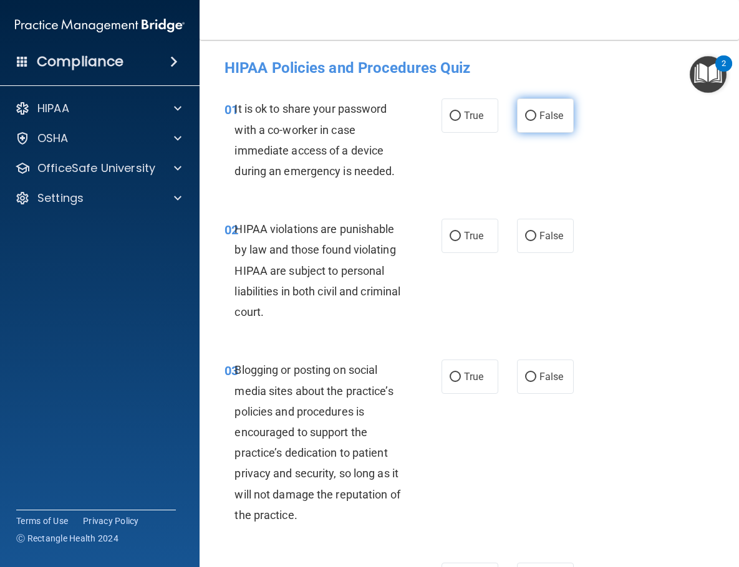
click at [530, 115] on input "False" at bounding box center [530, 116] width 11 height 9
radio input "true"
click at [452, 234] on input "True" at bounding box center [454, 236] width 11 height 9
radio input "true"
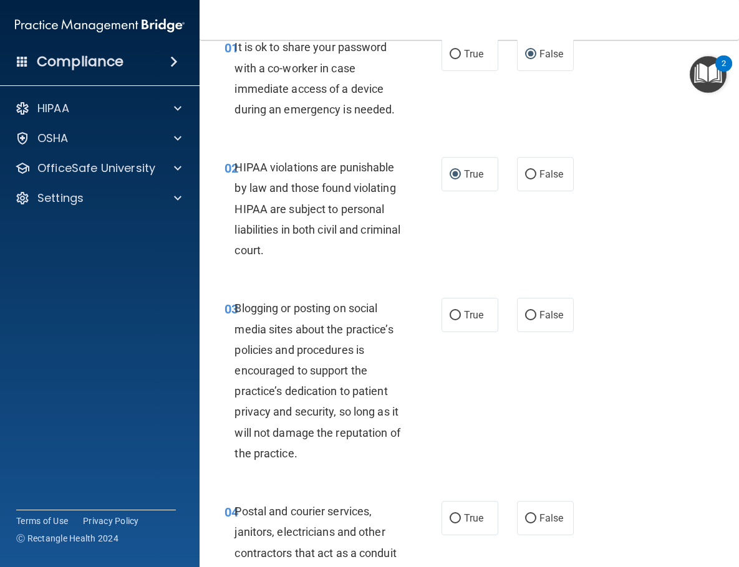
scroll to position [63, 0]
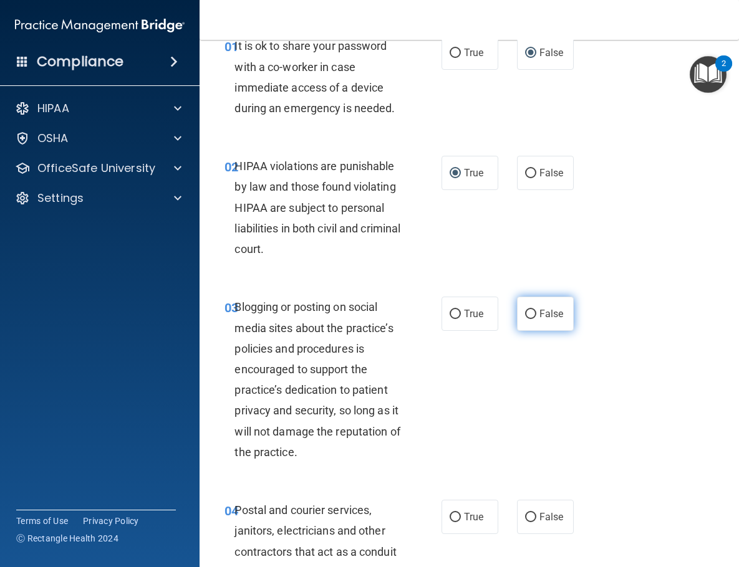
click at [535, 316] on input "False" at bounding box center [530, 314] width 11 height 9
radio input "true"
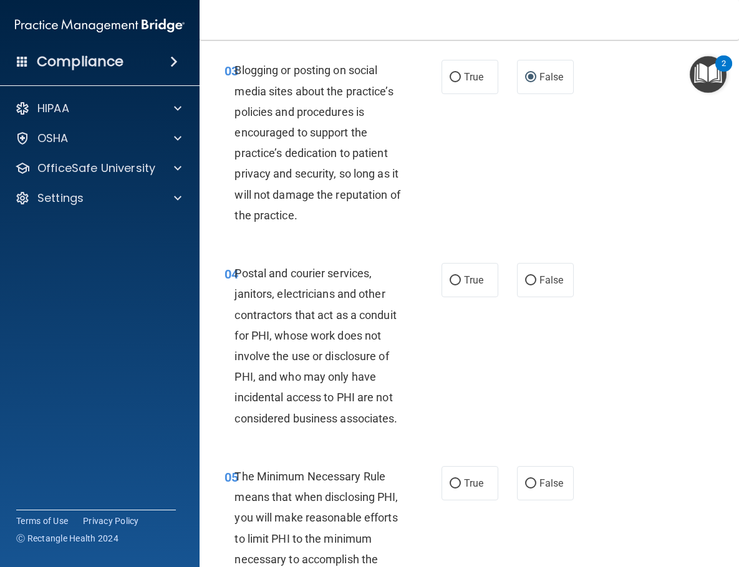
scroll to position [300, 0]
click at [454, 276] on input "True" at bounding box center [454, 280] width 11 height 9
radio input "true"
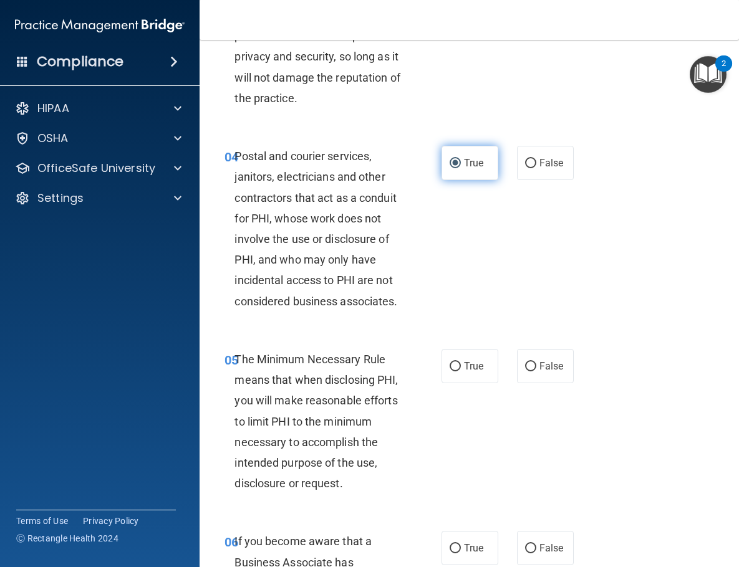
scroll to position [418, 0]
click at [450, 363] on input "True" at bounding box center [454, 366] width 11 height 9
radio input "true"
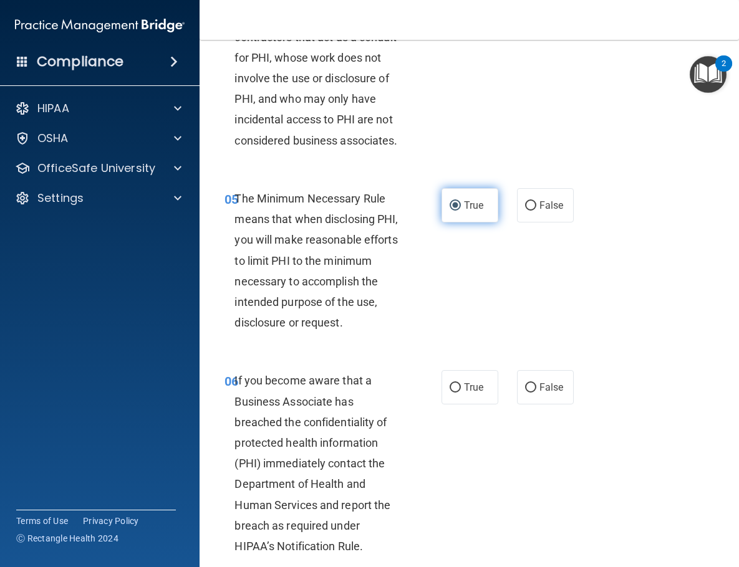
scroll to position [582, 0]
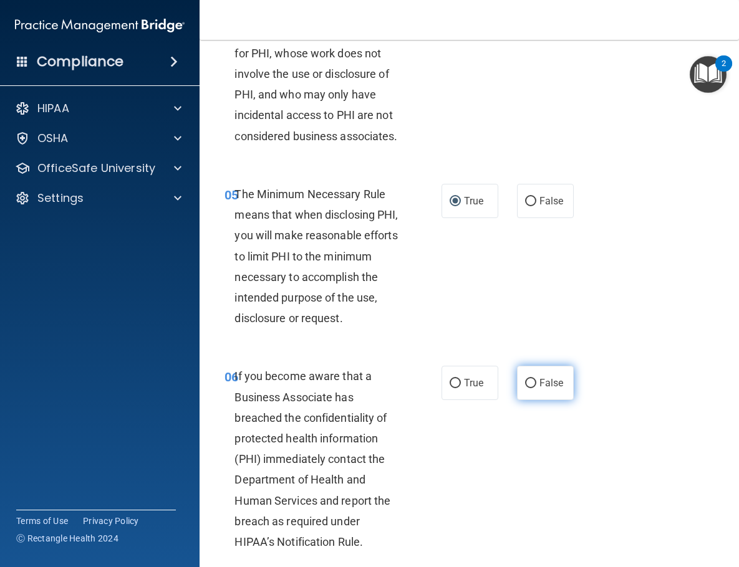
click at [531, 379] on input "False" at bounding box center [530, 383] width 11 height 9
radio input "true"
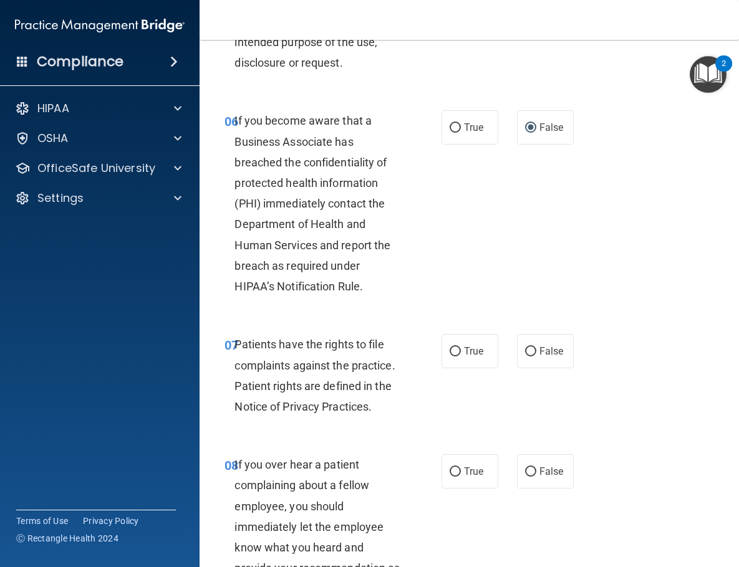
scroll to position [856, 0]
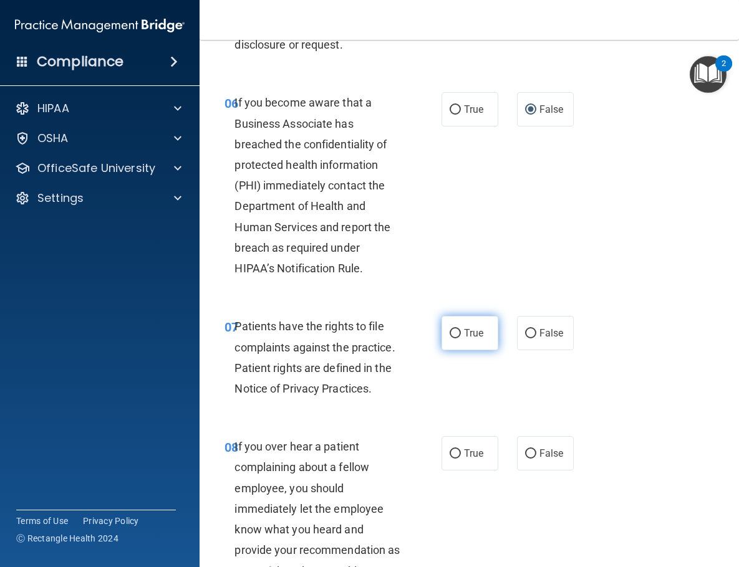
click at [456, 329] on input "True" at bounding box center [454, 333] width 11 height 9
radio input "true"
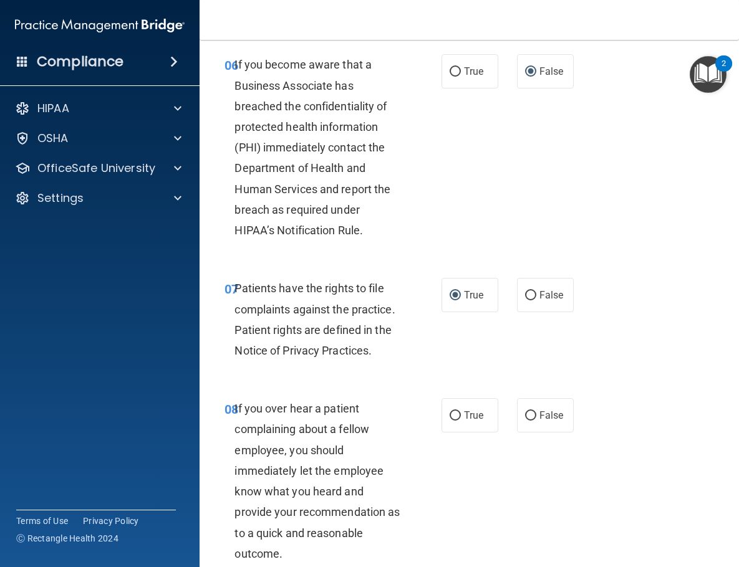
scroll to position [896, 0]
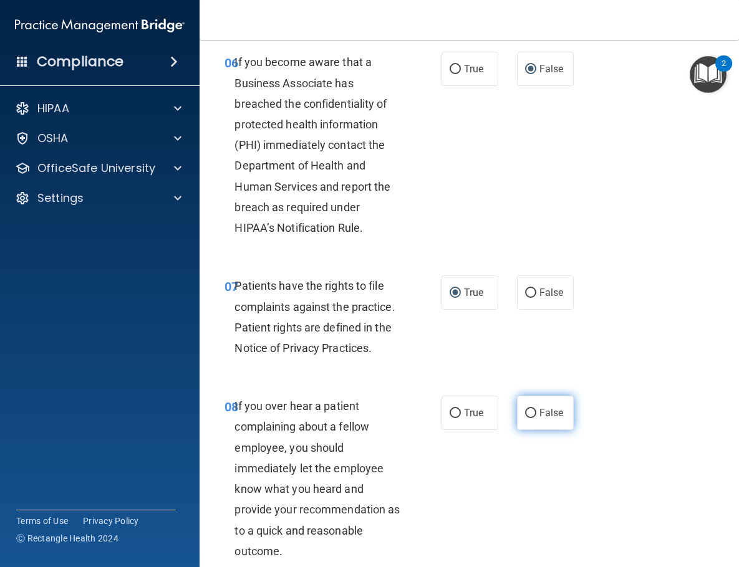
click at [521, 410] on label "False" at bounding box center [545, 413] width 57 height 34
click at [525, 410] on input "False" at bounding box center [530, 413] width 11 height 9
radio input "true"
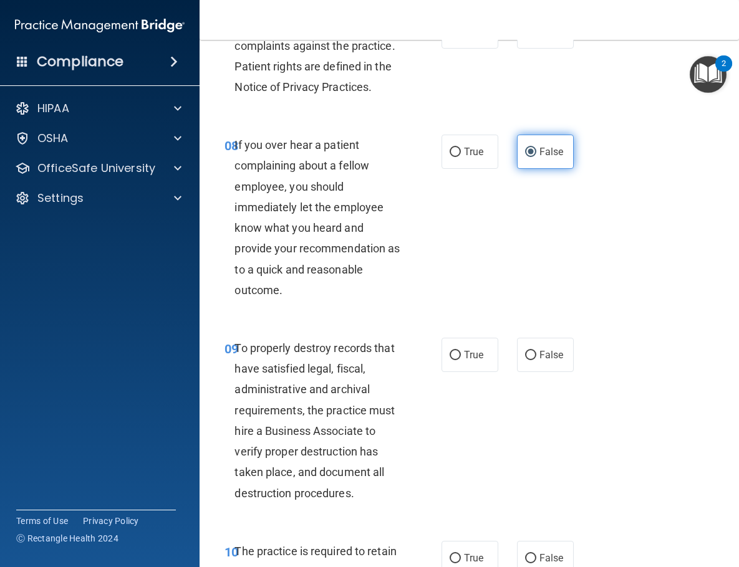
scroll to position [1158, 0]
click at [529, 350] on input "False" at bounding box center [530, 354] width 11 height 9
radio input "true"
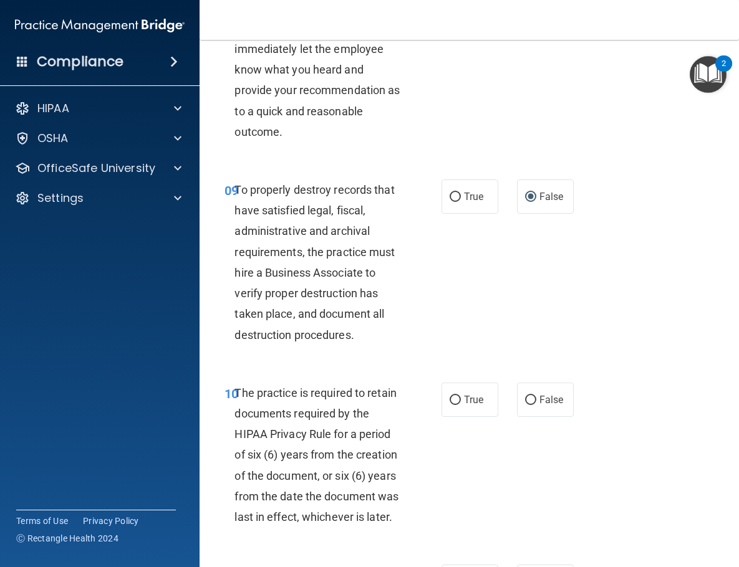
scroll to position [1317, 0]
click at [454, 395] on input "True" at bounding box center [454, 399] width 11 height 9
radio input "true"
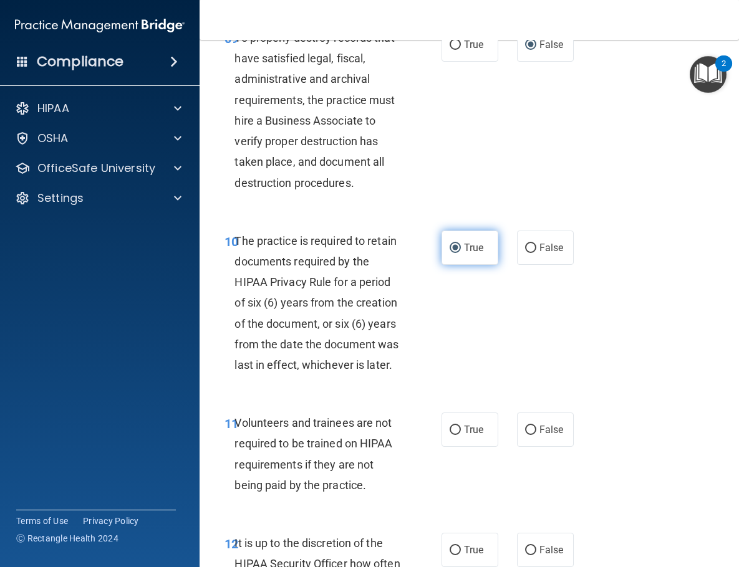
scroll to position [1472, 0]
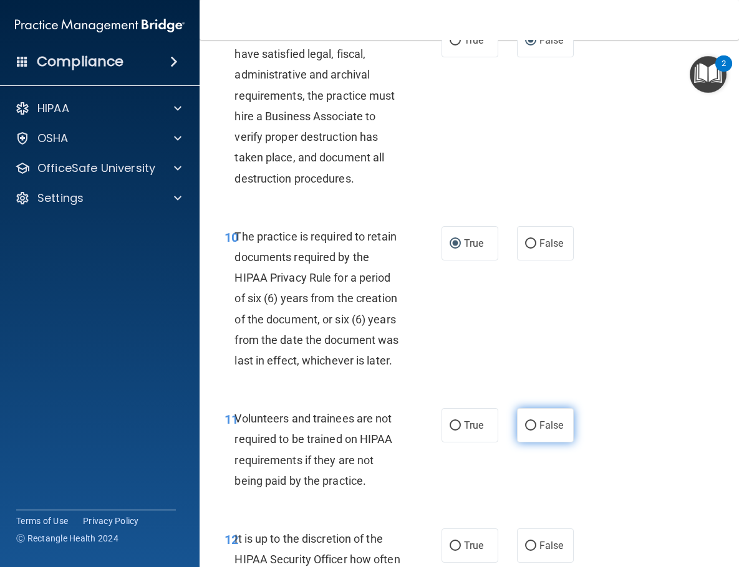
click at [530, 421] on input "False" at bounding box center [530, 425] width 11 height 9
radio input "true"
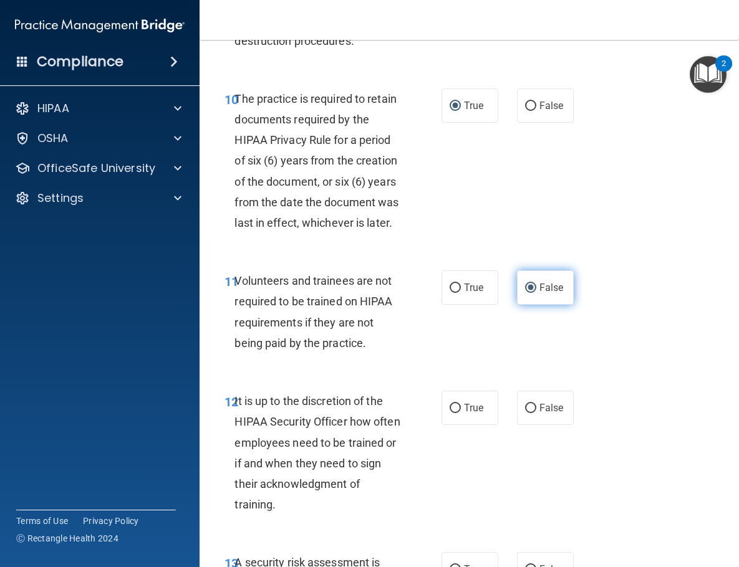
scroll to position [1616, 0]
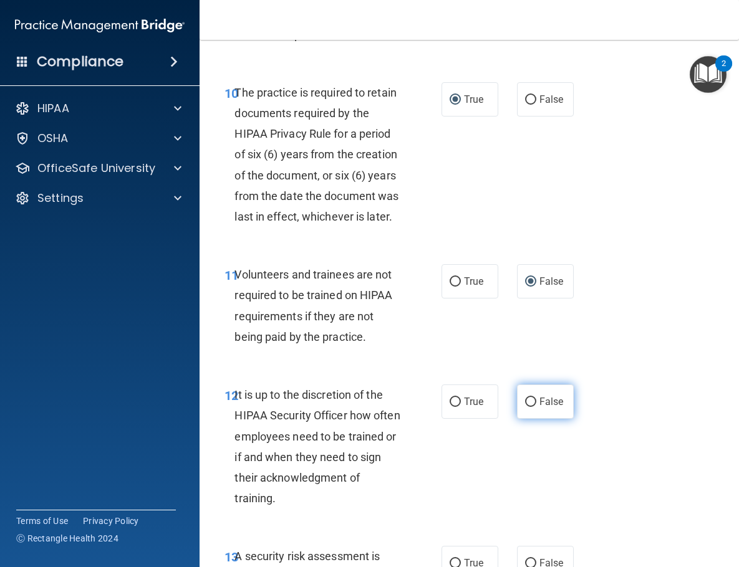
click at [530, 398] on input "False" at bounding box center [530, 402] width 11 height 9
radio input "true"
click at [530, 398] on input "False" at bounding box center [530, 402] width 11 height 9
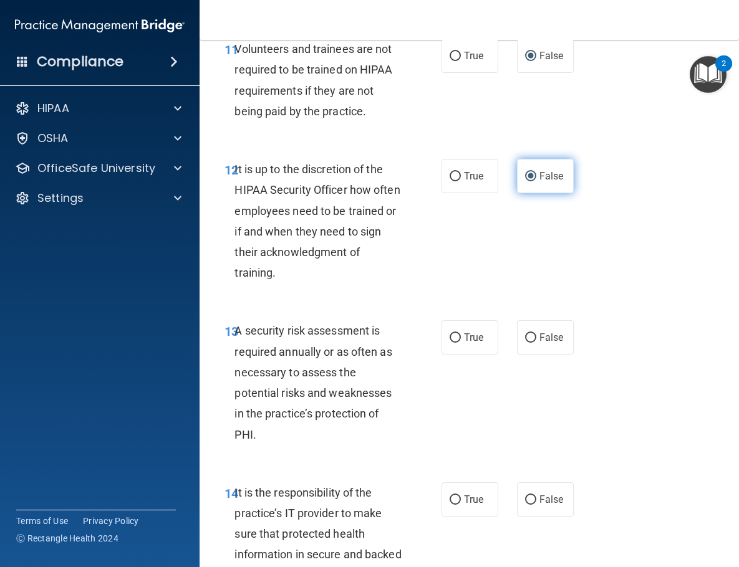
scroll to position [1844, 0]
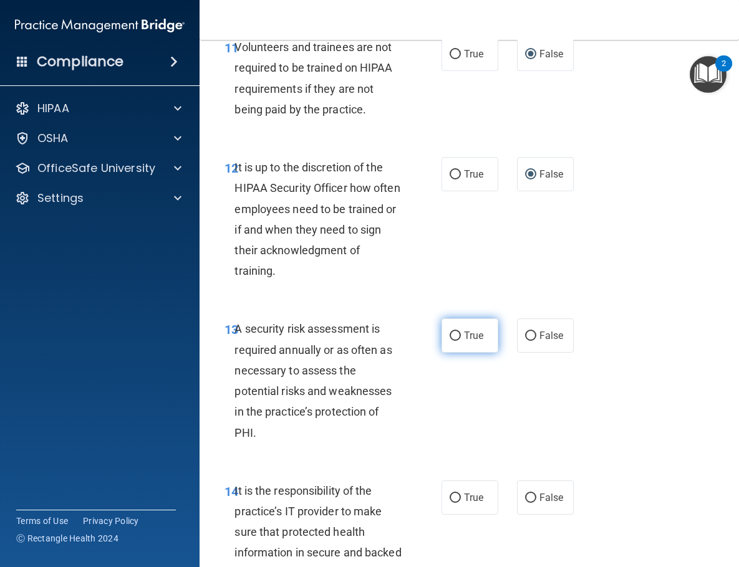
click at [457, 332] on input "True" at bounding box center [454, 336] width 11 height 9
radio input "true"
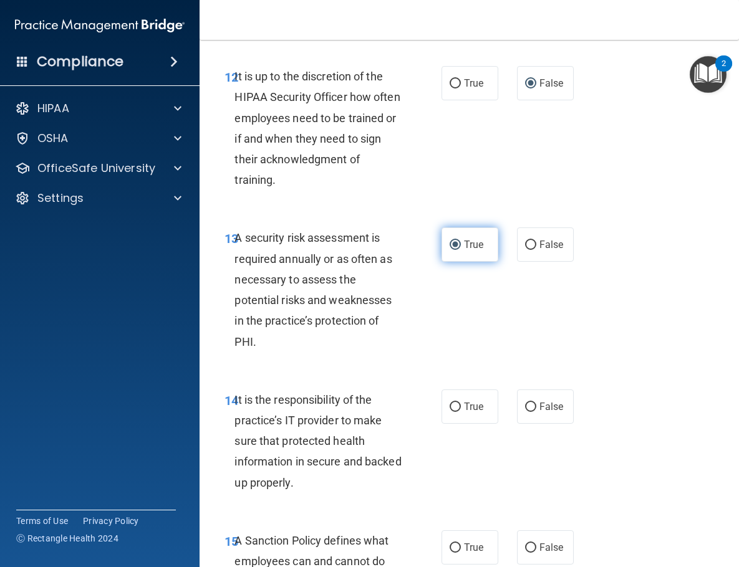
scroll to position [1940, 0]
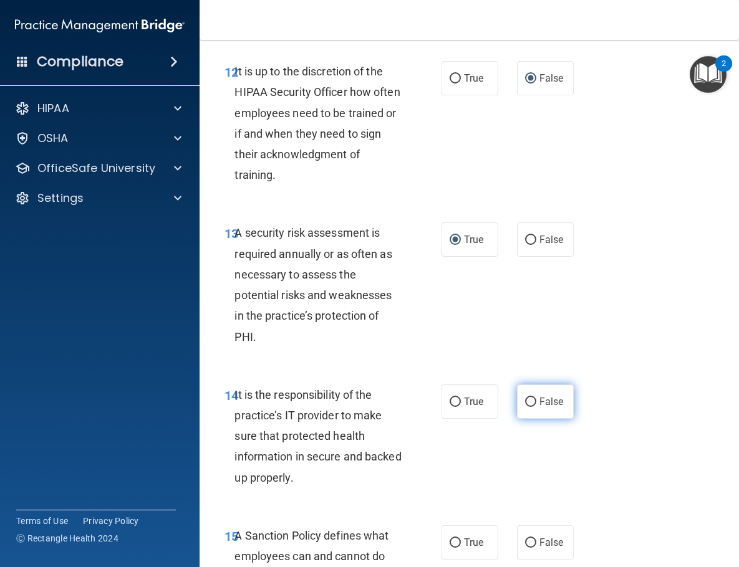
click at [533, 398] on input "False" at bounding box center [530, 402] width 11 height 9
radio input "true"
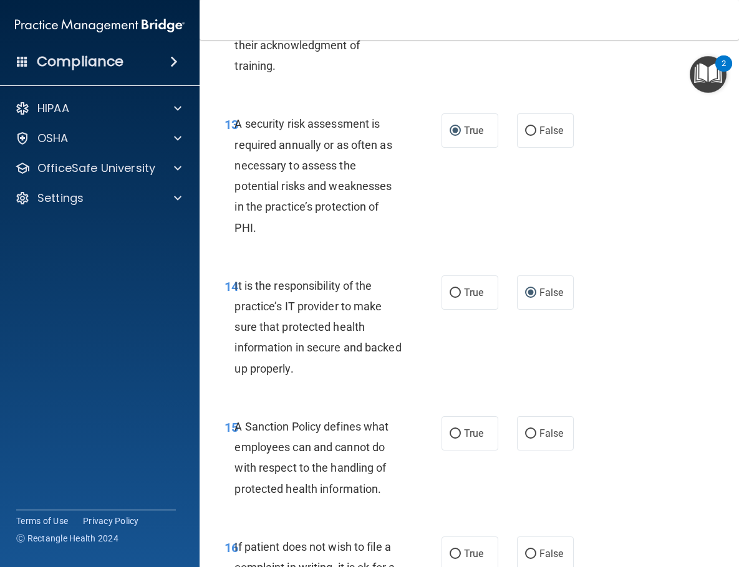
scroll to position [2051, 0]
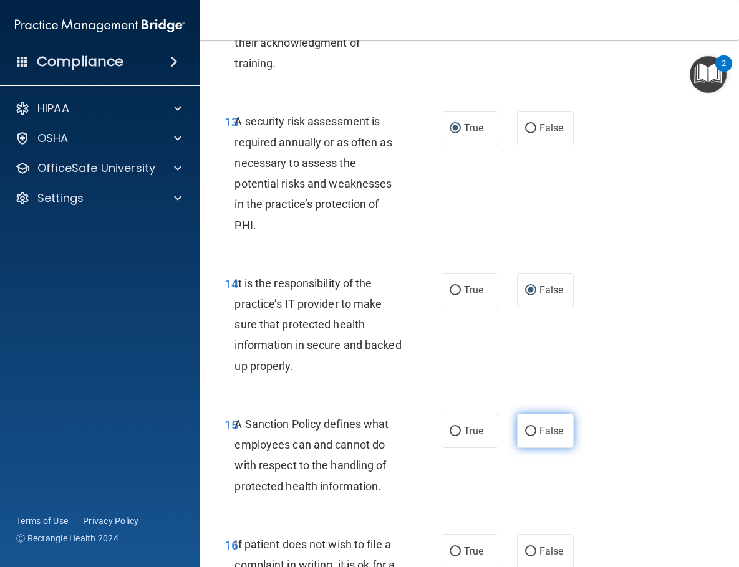
click at [532, 427] on input "False" at bounding box center [530, 431] width 11 height 9
radio input "true"
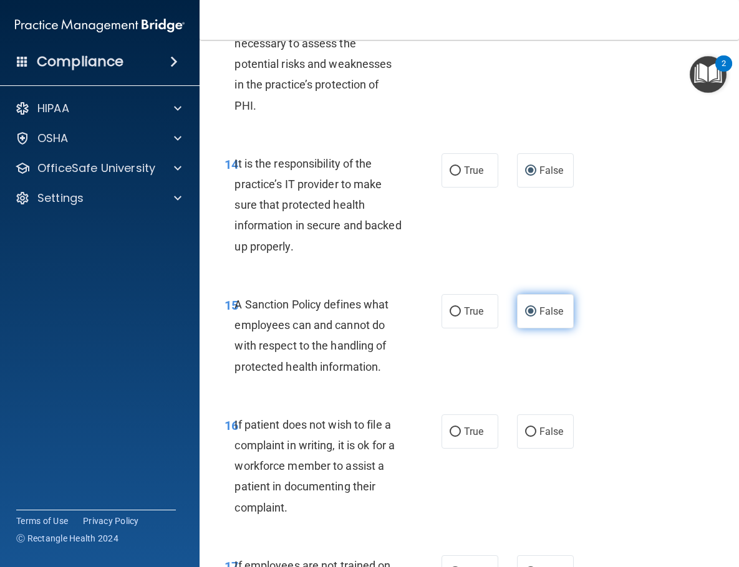
scroll to position [2172, 0]
click at [456, 427] on input "True" at bounding box center [454, 431] width 11 height 9
radio input "true"
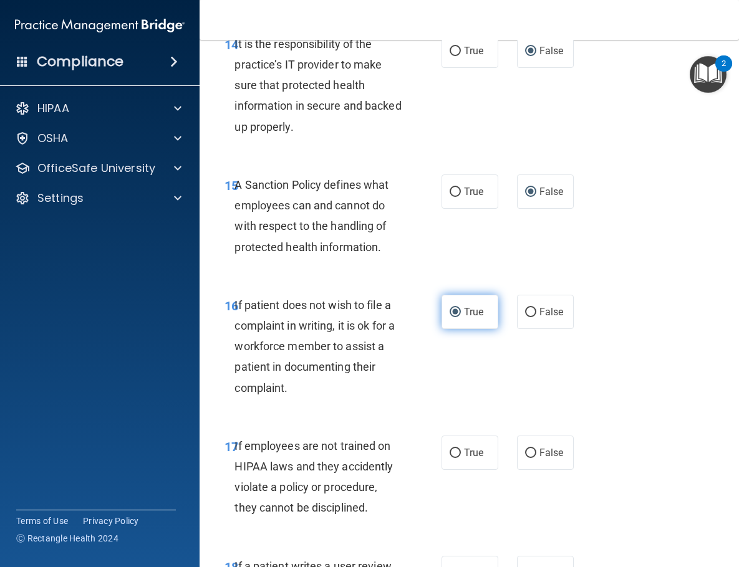
scroll to position [2291, 0]
click at [526, 448] on input "False" at bounding box center [530, 452] width 11 height 9
radio input "true"
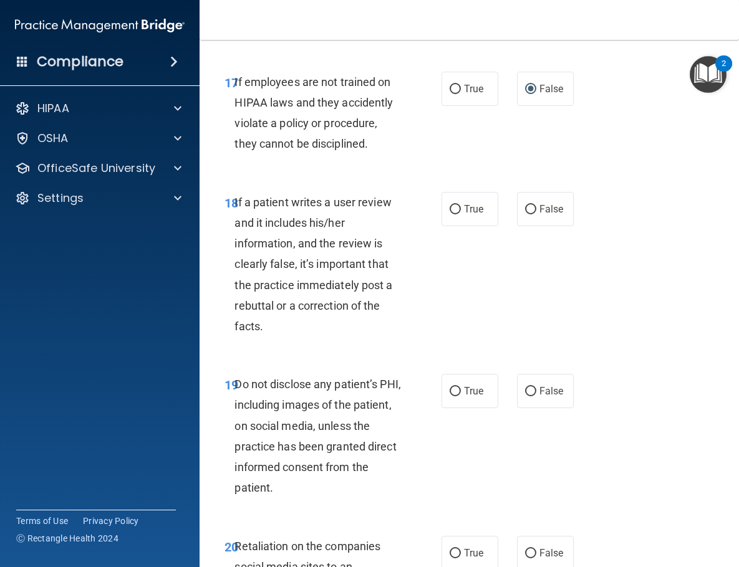
scroll to position [2656, 0]
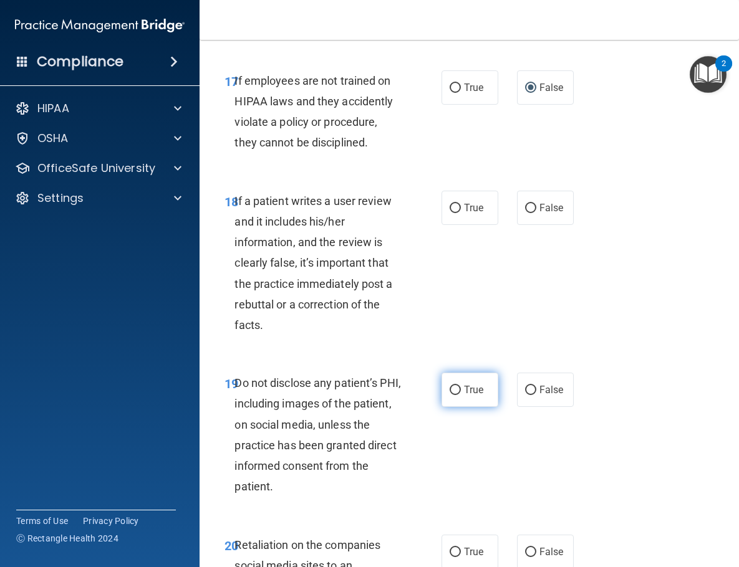
click at [453, 386] on input "True" at bounding box center [454, 390] width 11 height 9
radio input "true"
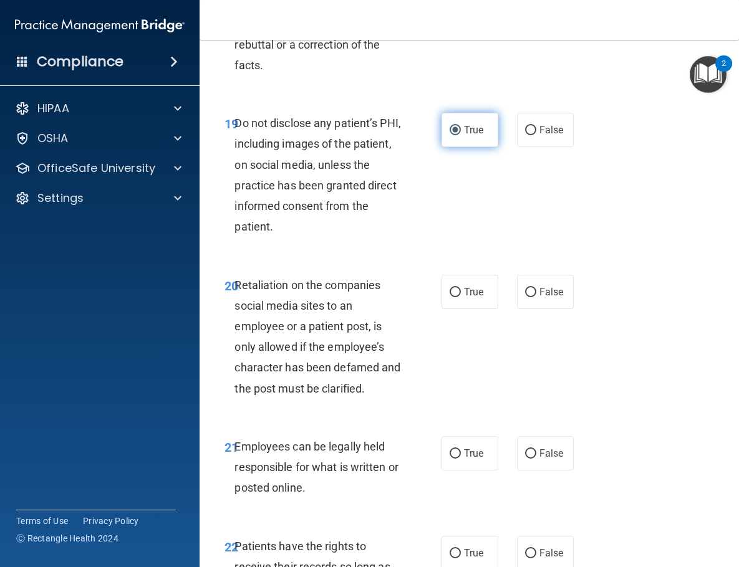
scroll to position [2917, 0]
click at [531, 281] on label "False" at bounding box center [545, 291] width 57 height 34
click at [531, 287] on input "False" at bounding box center [530, 291] width 11 height 9
radio input "true"
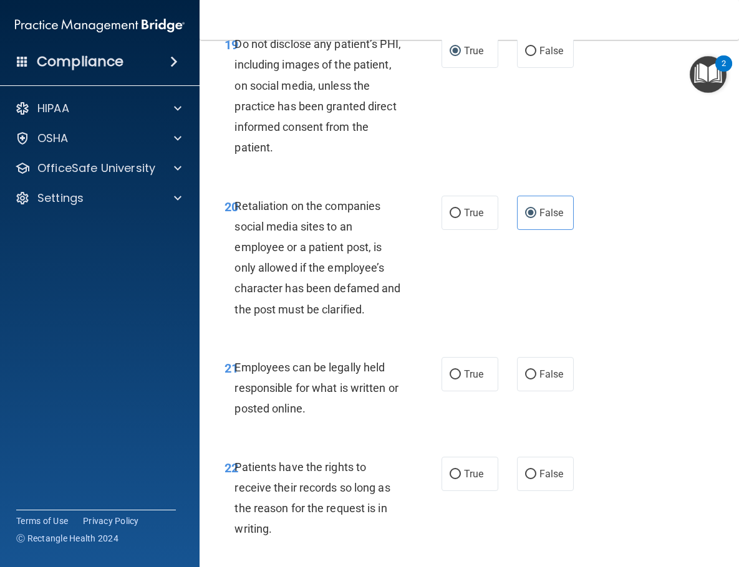
scroll to position [3001, 0]
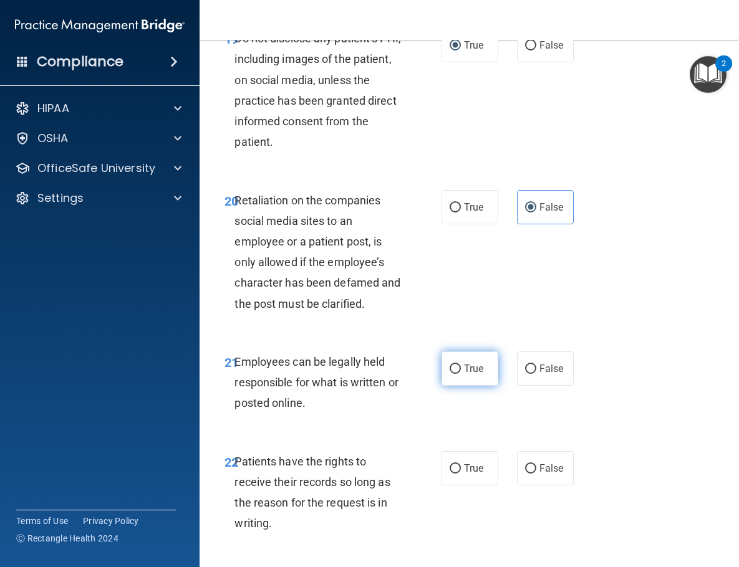
click at [454, 365] on input "True" at bounding box center [454, 369] width 11 height 9
radio input "true"
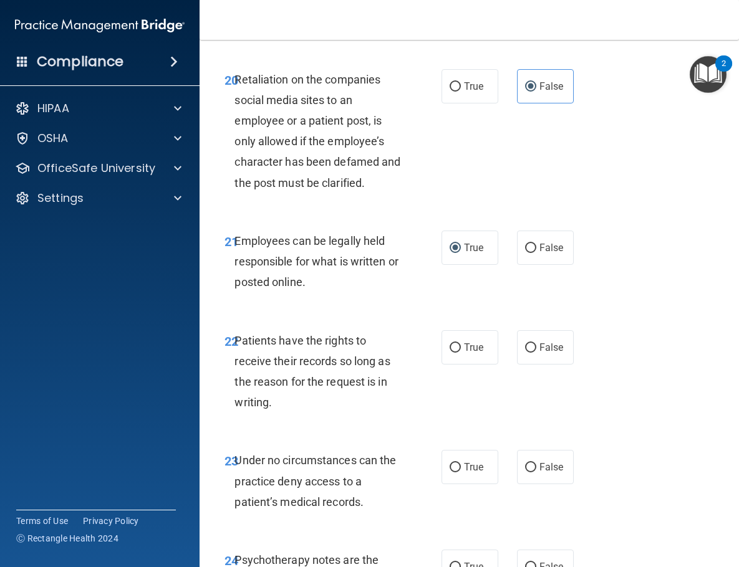
scroll to position [3123, 0]
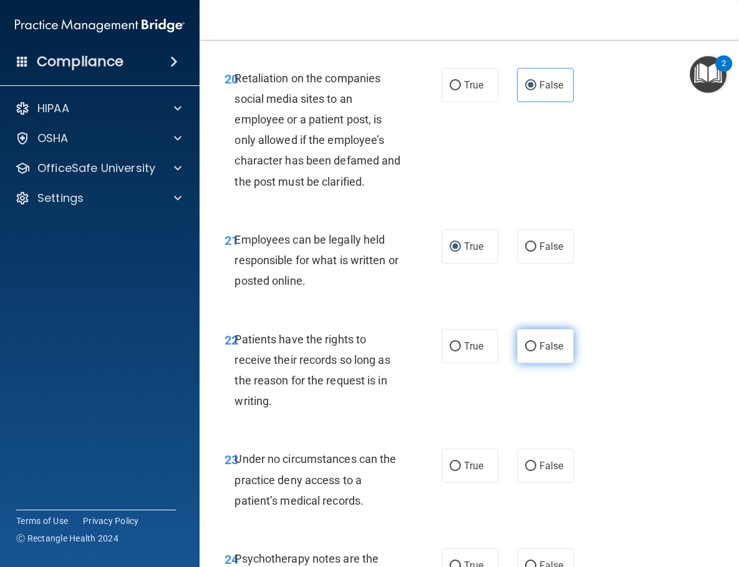
click at [534, 342] on input "False" at bounding box center [530, 346] width 11 height 9
radio input "true"
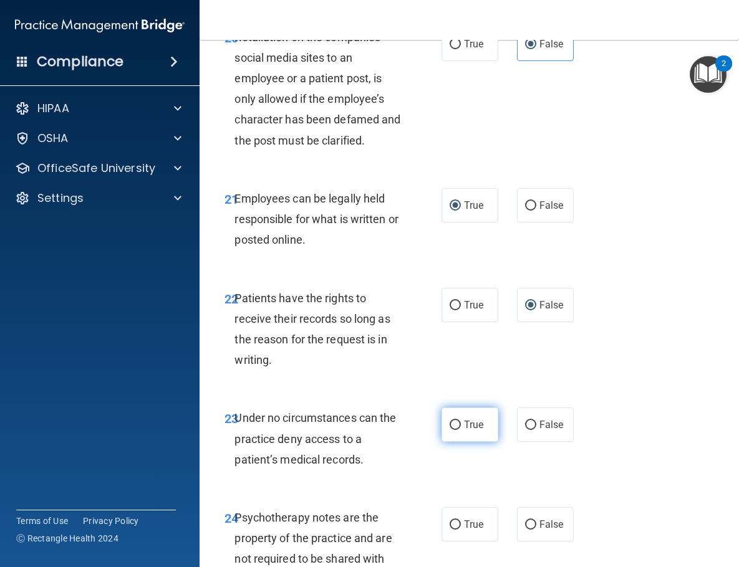
scroll to position [3174, 0]
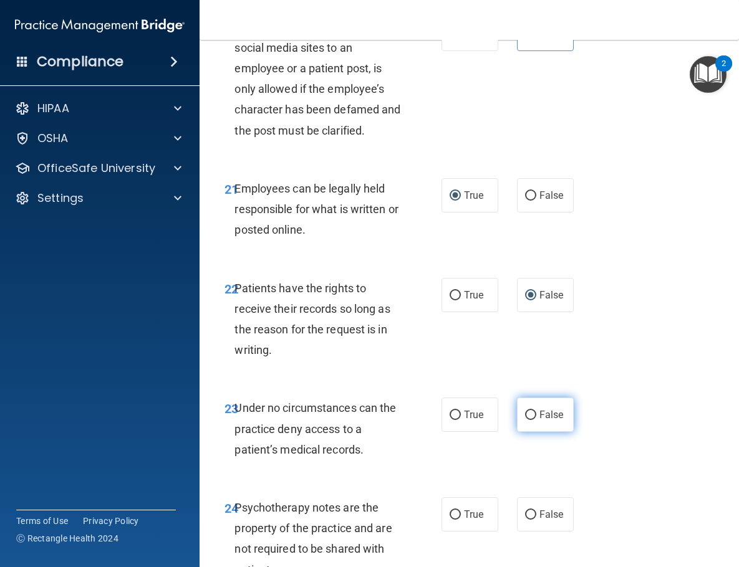
click at [529, 411] on input "False" at bounding box center [530, 415] width 11 height 9
radio input "true"
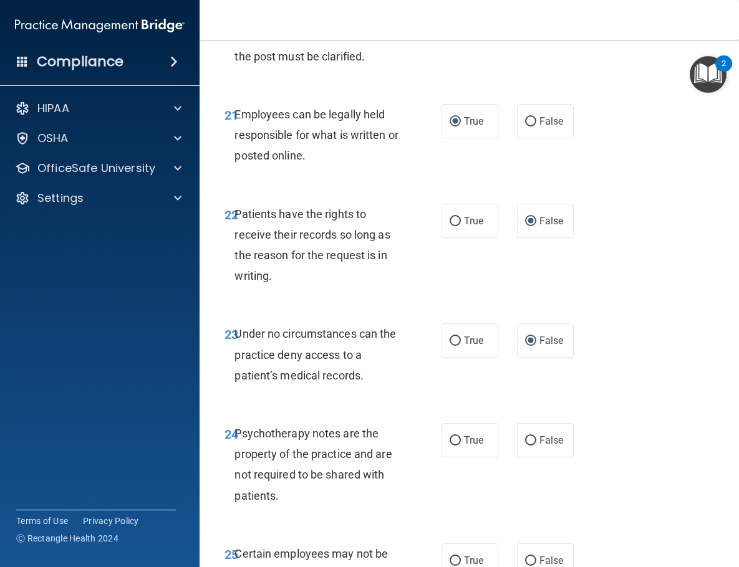
scroll to position [3261, 0]
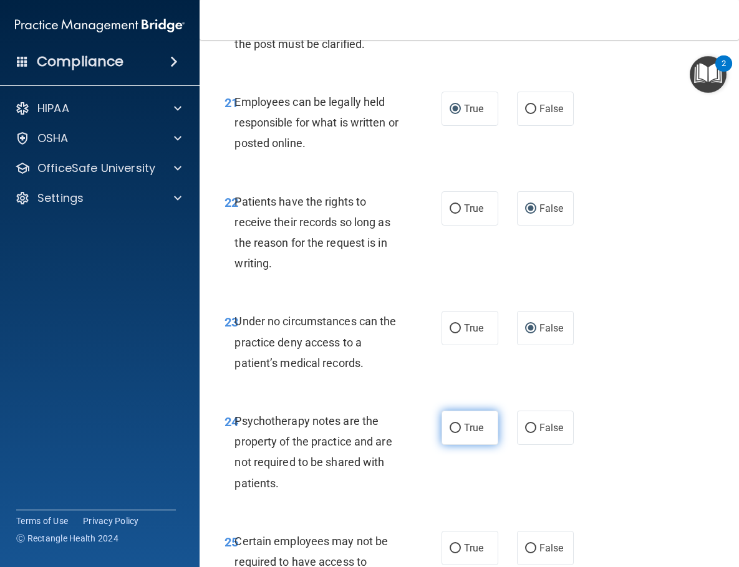
click at [451, 424] on input "True" at bounding box center [454, 428] width 11 height 9
radio input "true"
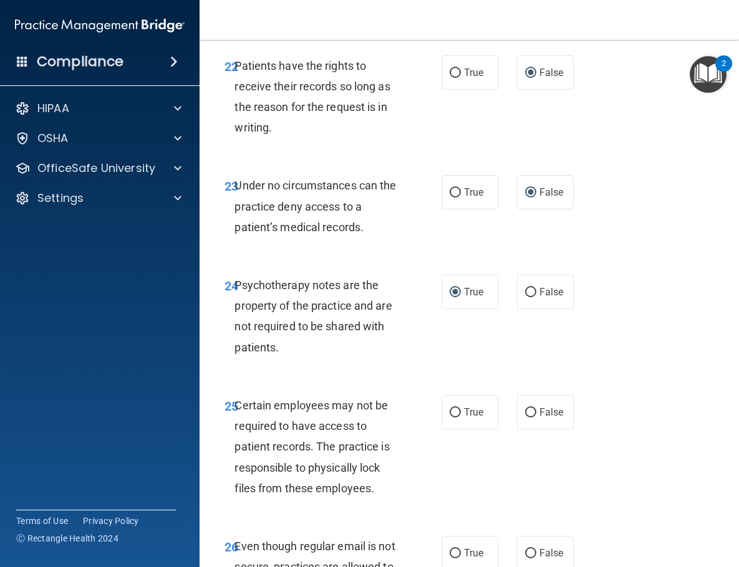
scroll to position [3400, 0]
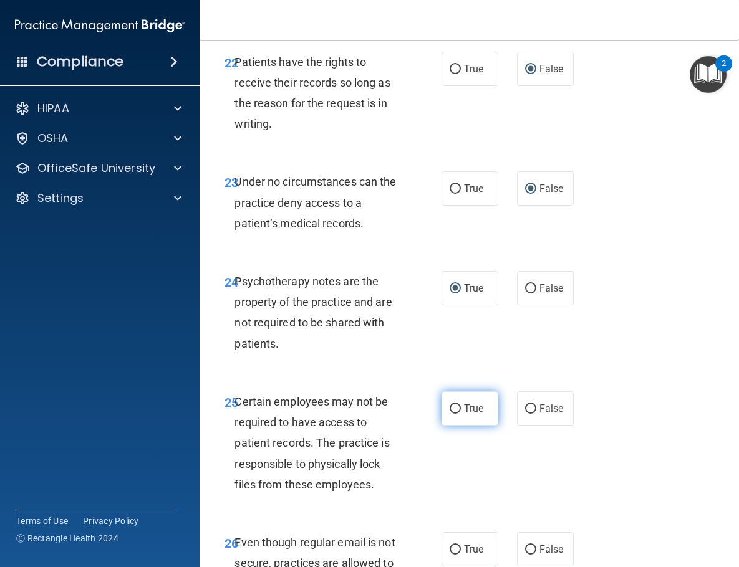
click at [451, 405] on input "True" at bounding box center [454, 409] width 11 height 9
radio input "true"
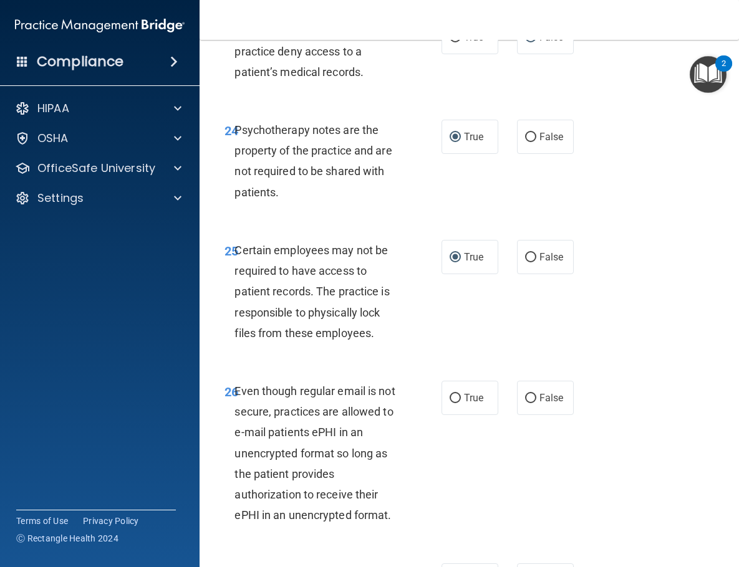
scroll to position [3553, 0]
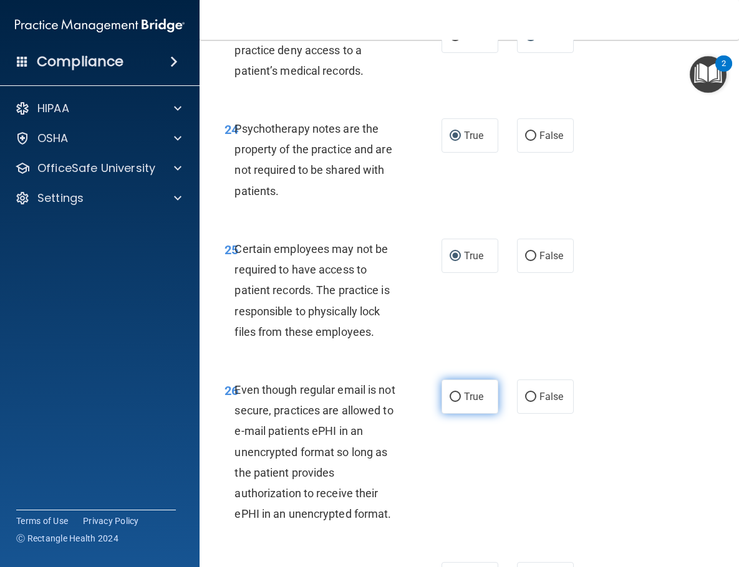
click at [454, 393] on input "True" at bounding box center [454, 397] width 11 height 9
radio input "true"
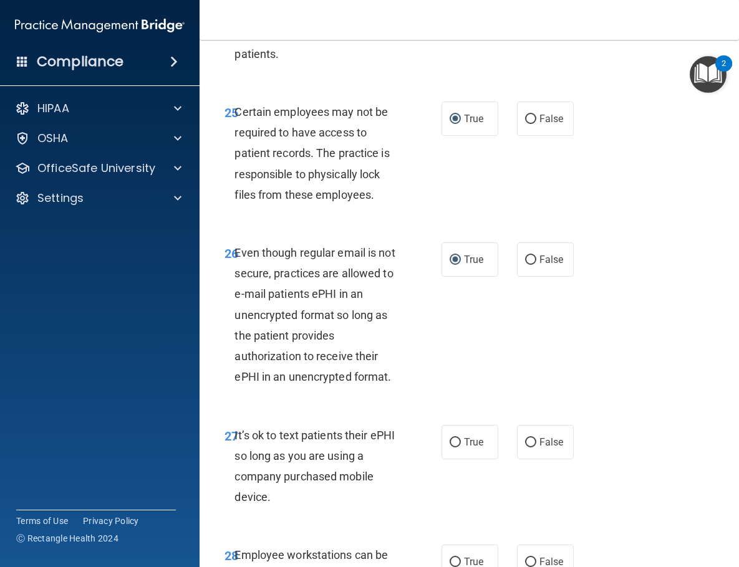
scroll to position [3691, 0]
click at [532, 438] on input "False" at bounding box center [530, 442] width 11 height 9
radio input "true"
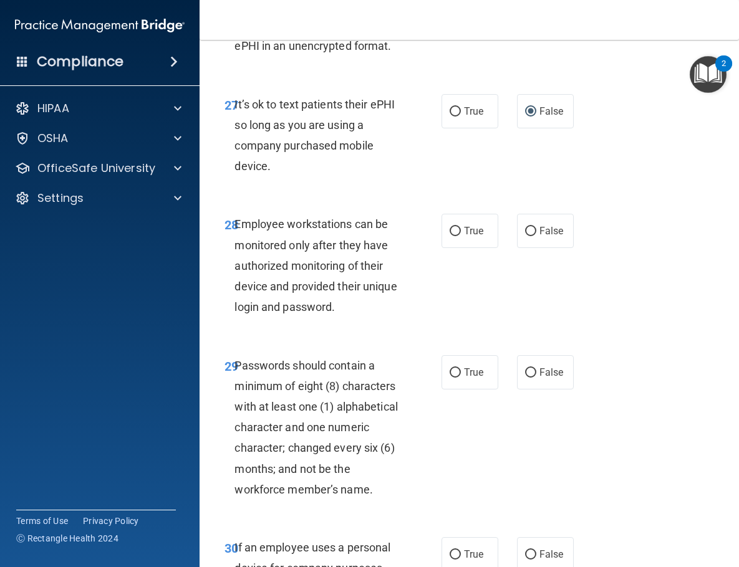
scroll to position [4017, 0]
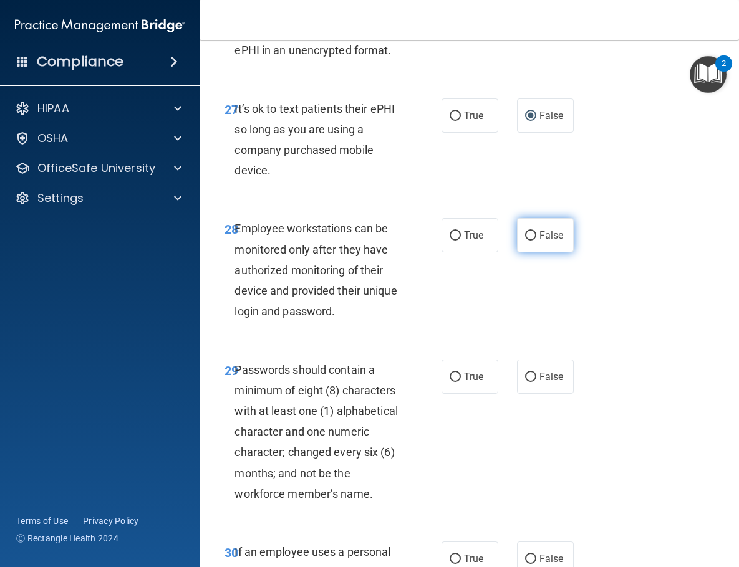
click at [530, 231] on input "False" at bounding box center [530, 235] width 11 height 9
radio input "true"
click at [452, 373] on input "True" at bounding box center [454, 377] width 11 height 9
radio input "true"
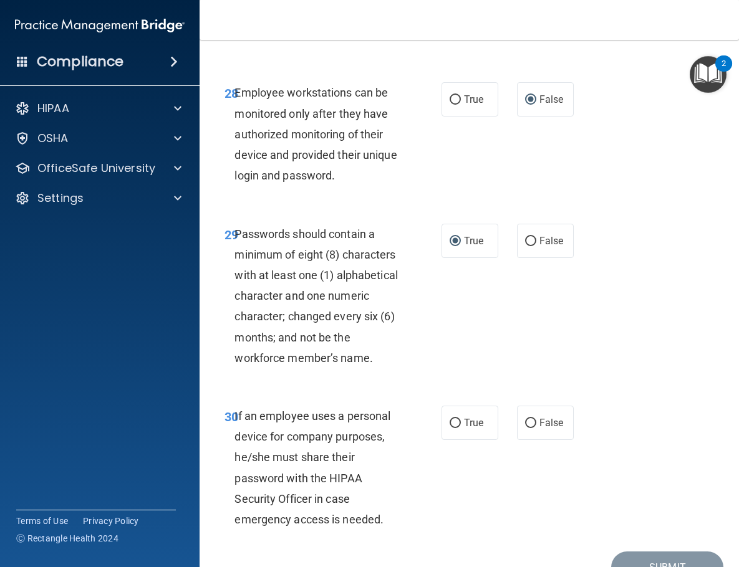
scroll to position [4155, 0]
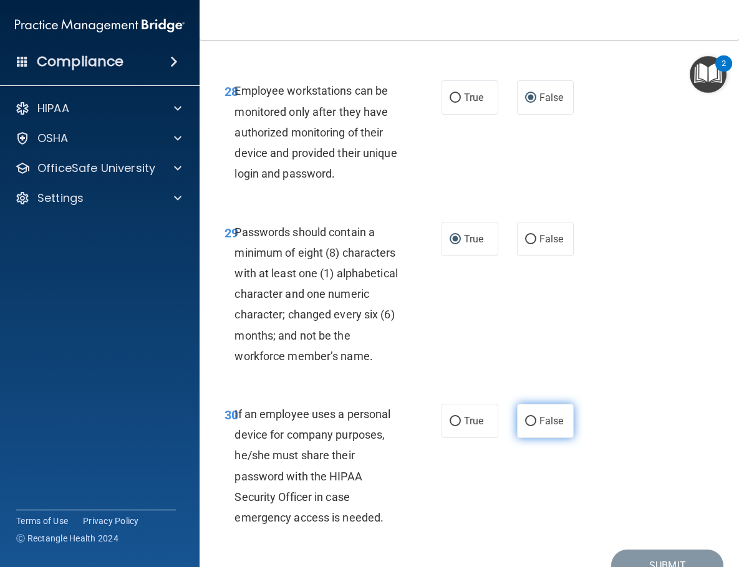
click at [534, 417] on input "False" at bounding box center [530, 421] width 11 height 9
radio input "true"
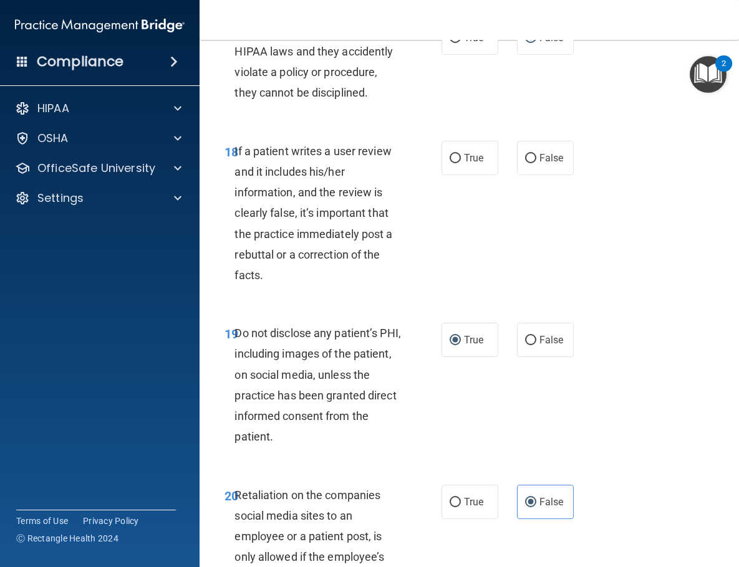
scroll to position [2703, 0]
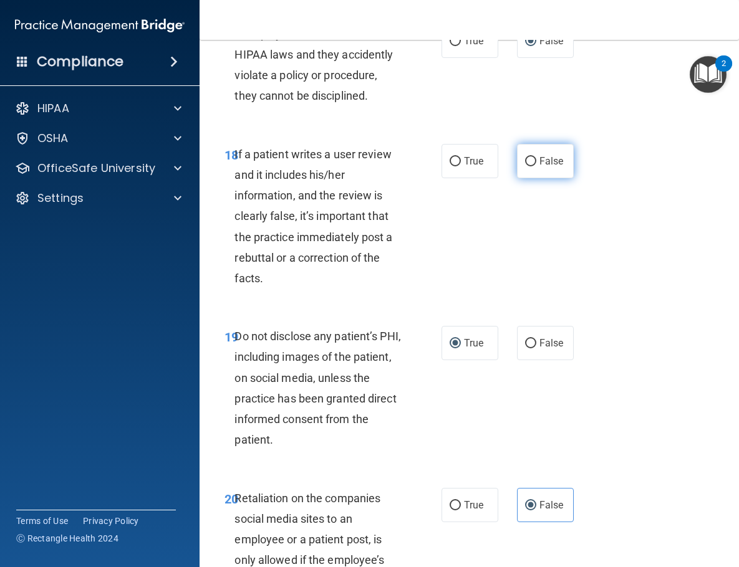
click at [533, 157] on input "False" at bounding box center [530, 161] width 11 height 9
radio input "true"
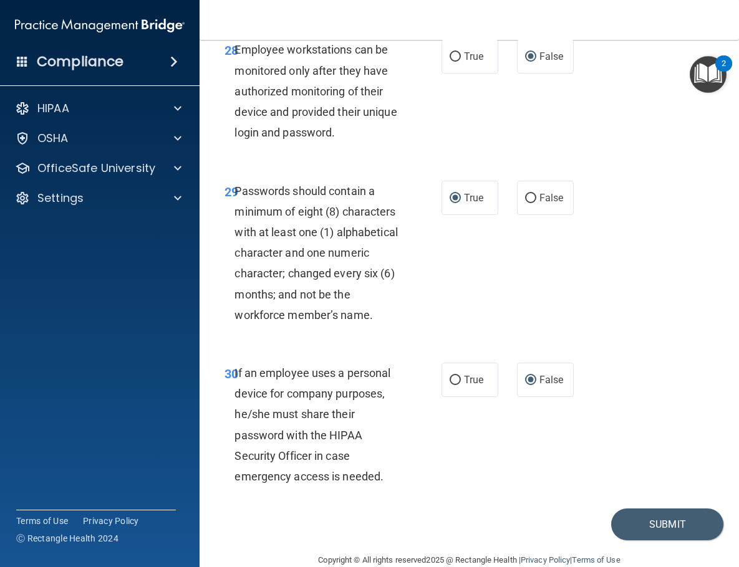
scroll to position [4195, 0]
click at [648, 509] on button "Submit" at bounding box center [667, 525] width 112 height 32
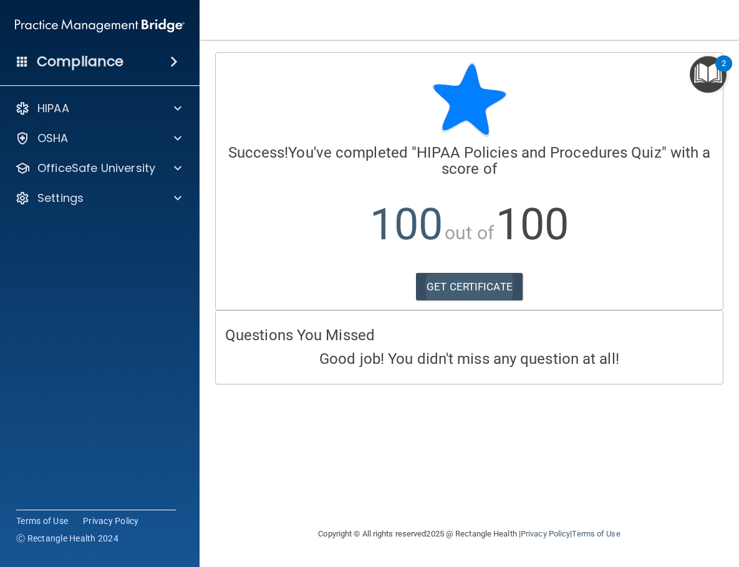
click at [462, 291] on link "GET CERTIFICATE" at bounding box center [469, 286] width 107 height 27
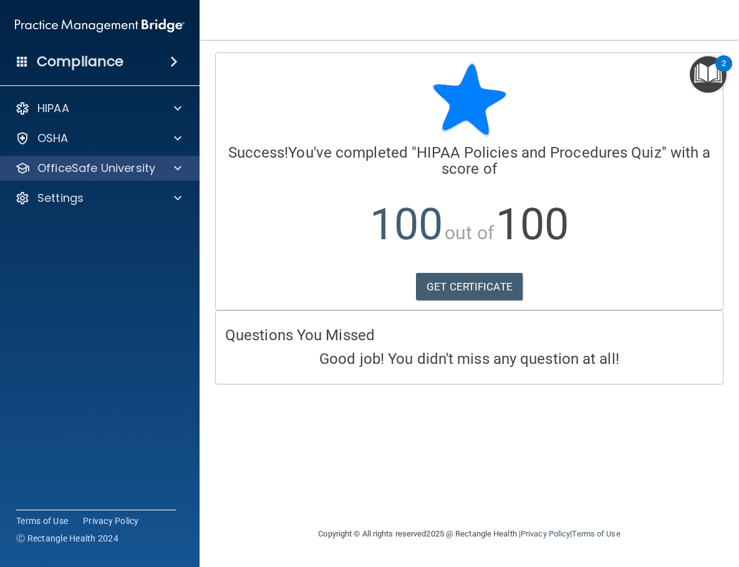
click at [176, 168] on span at bounding box center [177, 168] width 7 height 15
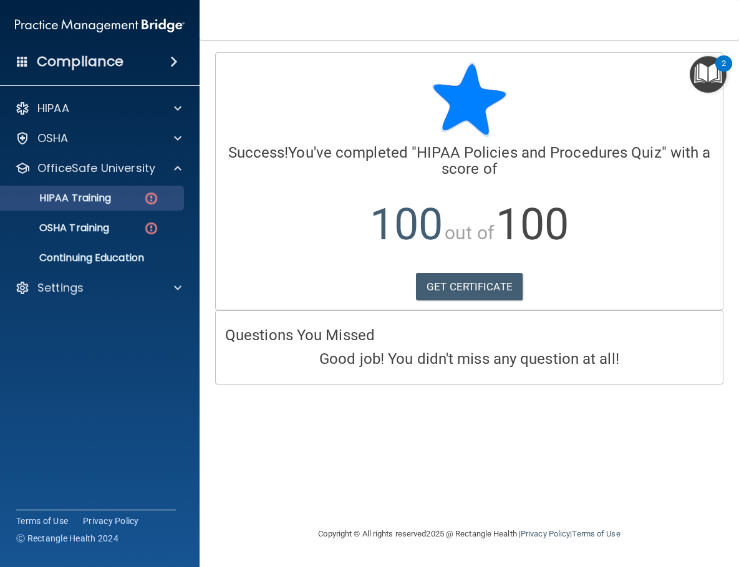
click at [148, 194] on img at bounding box center [151, 199] width 16 height 16
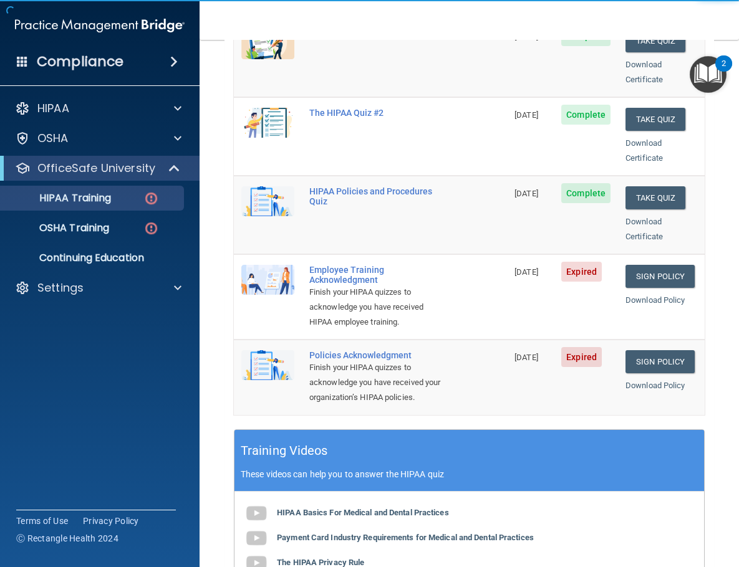
scroll to position [216, 0]
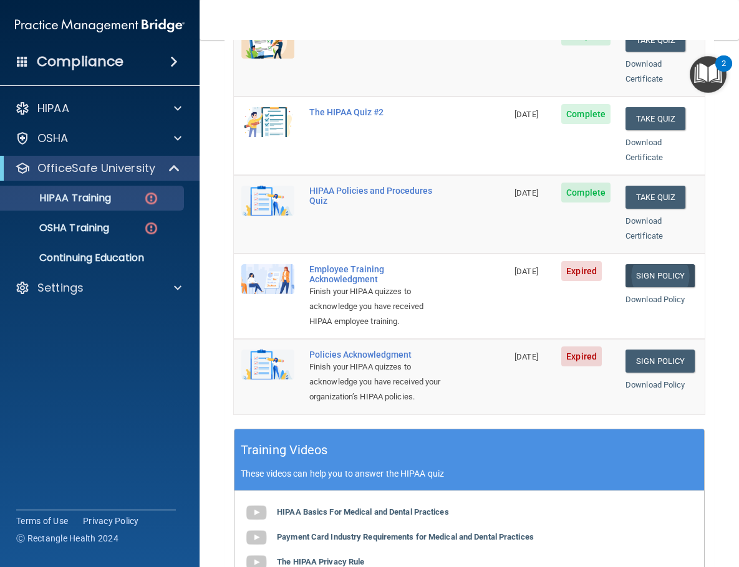
click at [661, 264] on link "Sign Policy" at bounding box center [659, 275] width 69 height 23
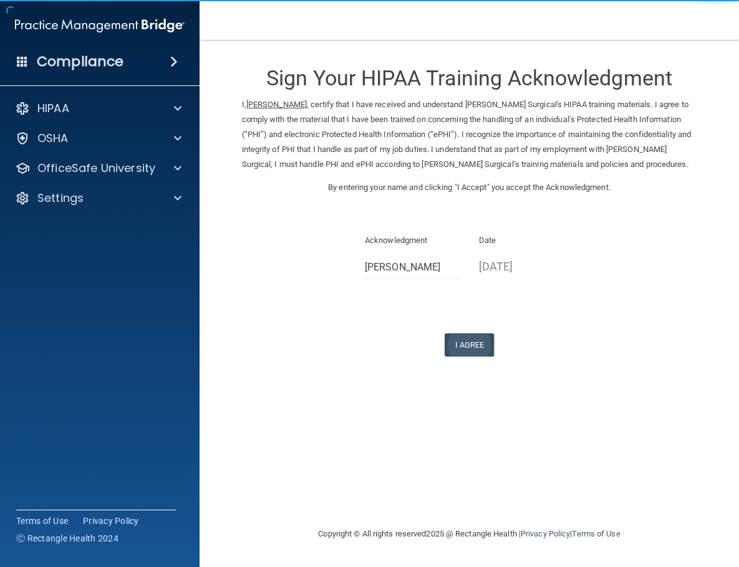
click at [469, 333] on button "I Agree" at bounding box center [469, 344] width 50 height 23
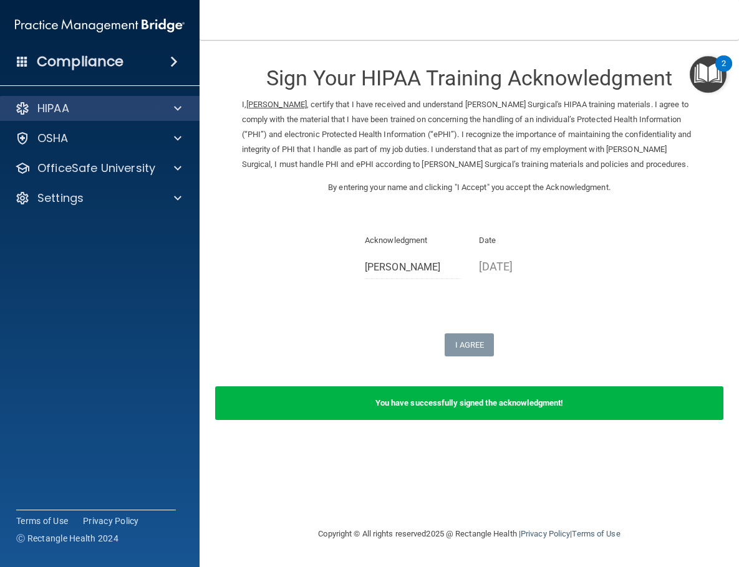
click at [107, 108] on div "HIPAA" at bounding box center [83, 108] width 155 height 15
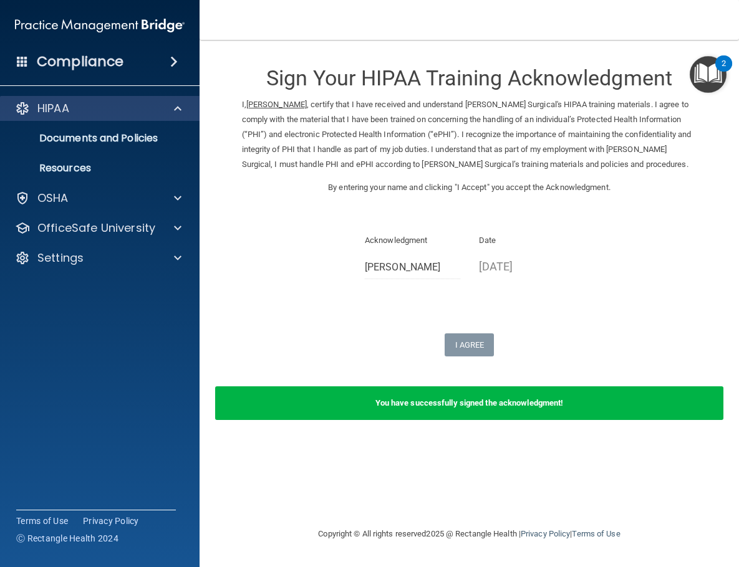
click at [112, 115] on div "HIPAA" at bounding box center [83, 108] width 155 height 15
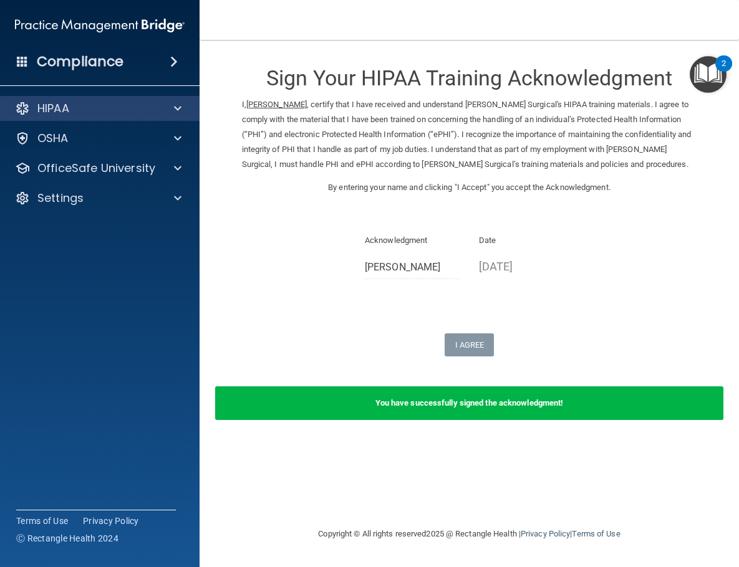
click at [112, 115] on div "HIPAA" at bounding box center [83, 108] width 155 height 15
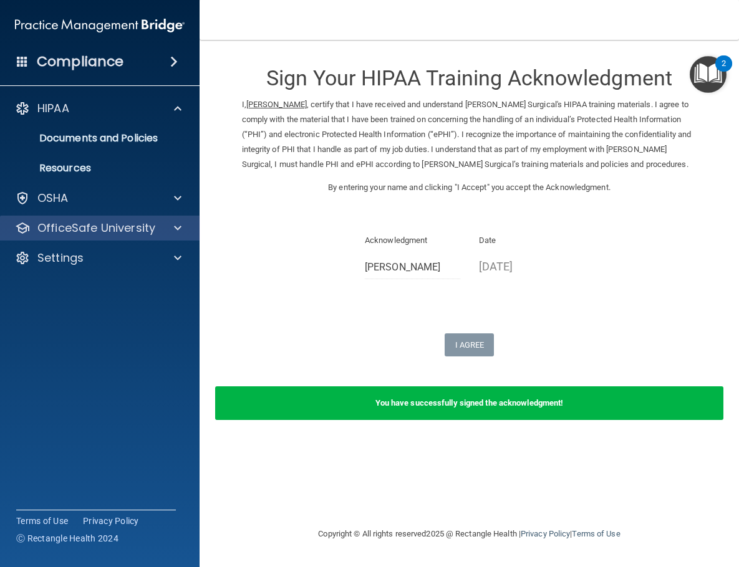
click at [102, 228] on p "OfficeSafe University" at bounding box center [96, 228] width 118 height 15
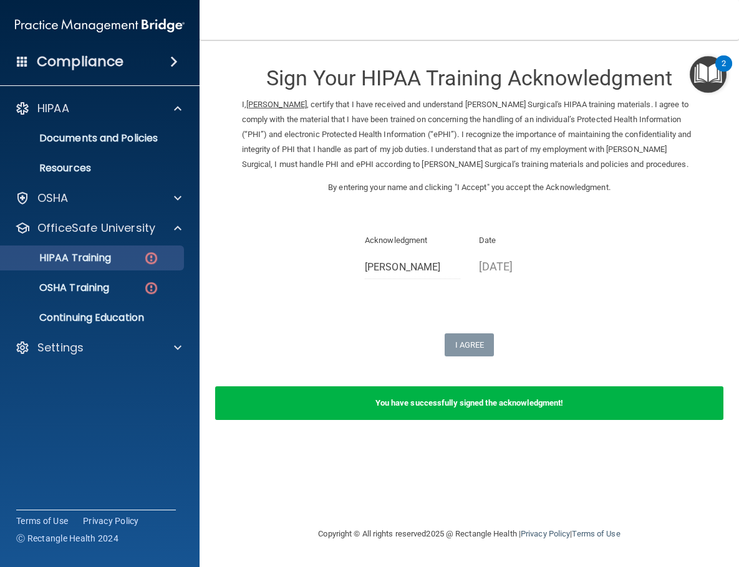
click at [111, 258] on p "HIPAA Training" at bounding box center [59, 258] width 103 height 12
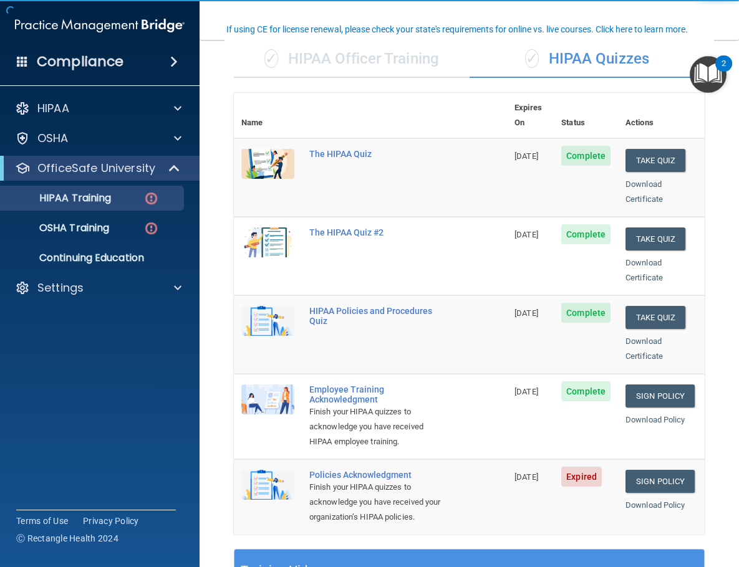
scroll to position [106, 0]
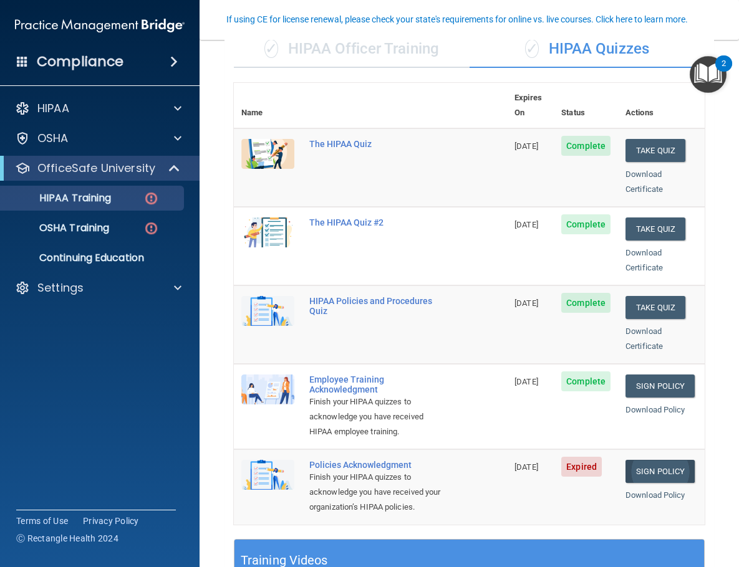
click at [659, 460] on link "Sign Policy" at bounding box center [659, 471] width 69 height 23
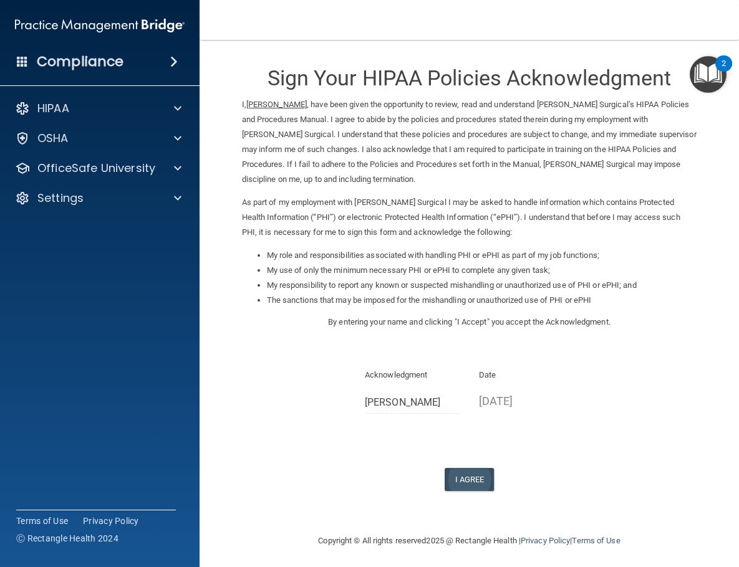
click at [468, 468] on button "I Agree" at bounding box center [469, 479] width 50 height 23
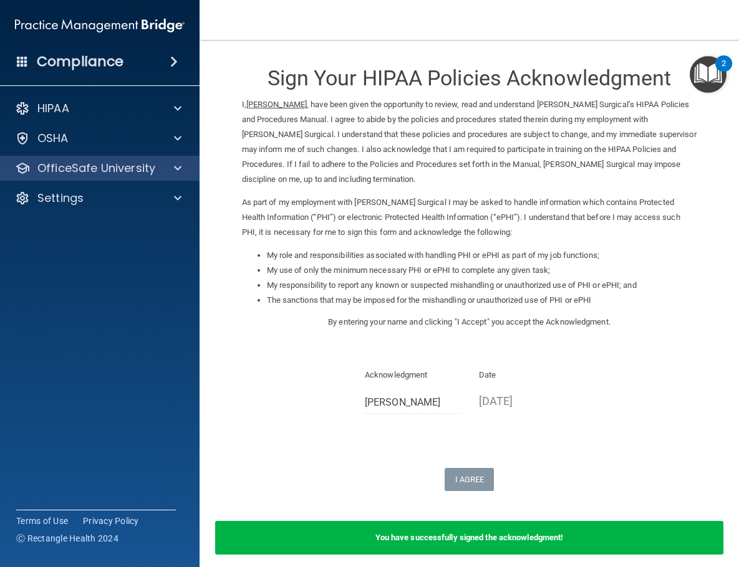
click at [133, 172] on p "OfficeSafe University" at bounding box center [96, 168] width 118 height 15
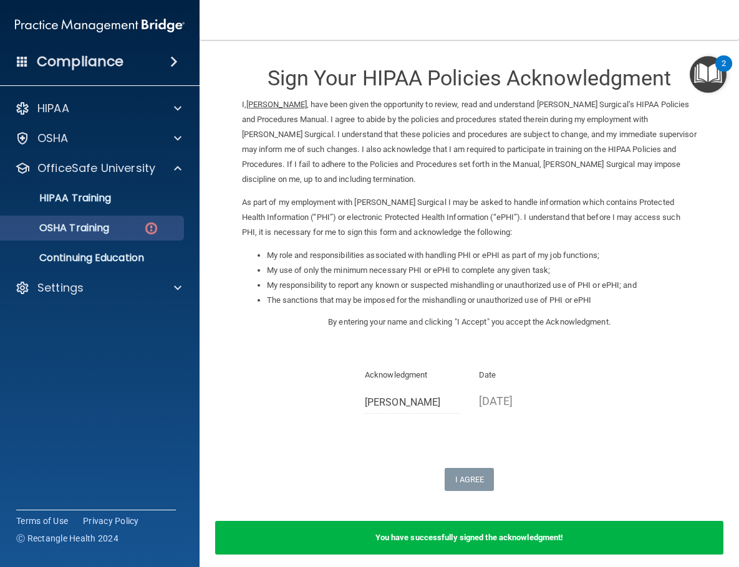
click at [92, 229] on p "OSHA Training" at bounding box center [58, 228] width 101 height 12
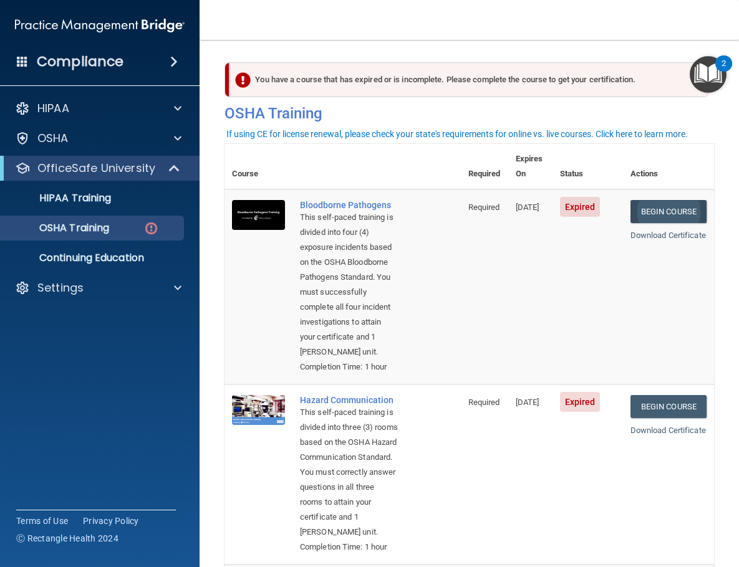
click at [650, 203] on link "Begin Course" at bounding box center [668, 211] width 76 height 23
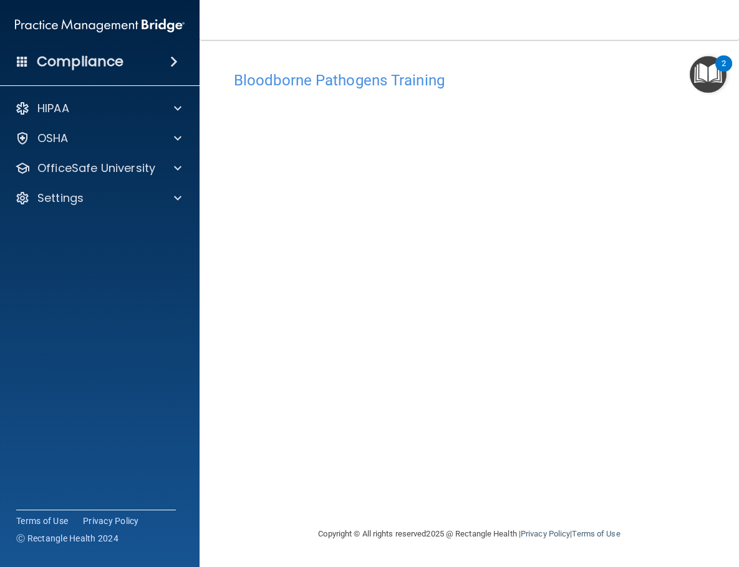
click at [228, 291] on div "Bloodborne Pathogens Training This course doesn’t expire until 03/09/2024. Are …" at bounding box center [468, 296] width 489 height 462
click at [83, 148] on div "OSHA" at bounding box center [100, 138] width 200 height 25
click at [118, 143] on div "OSHA" at bounding box center [83, 138] width 155 height 15
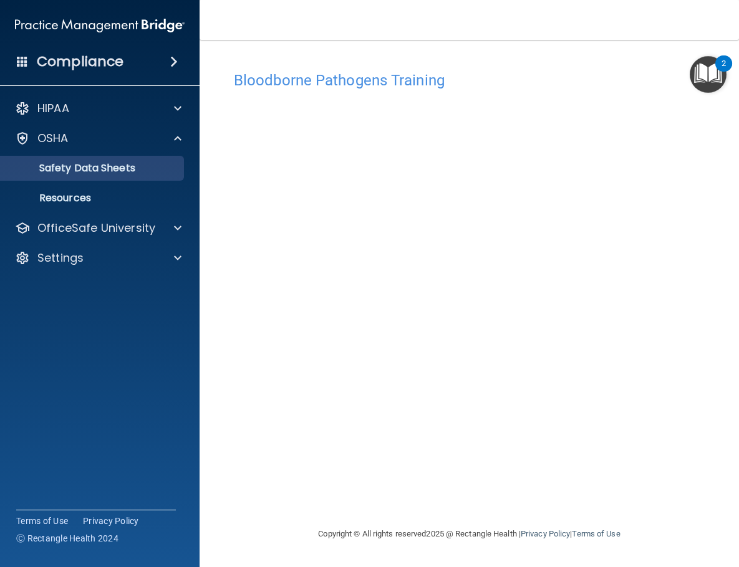
click at [106, 166] on p "Safety Data Sheets" at bounding box center [93, 168] width 170 height 12
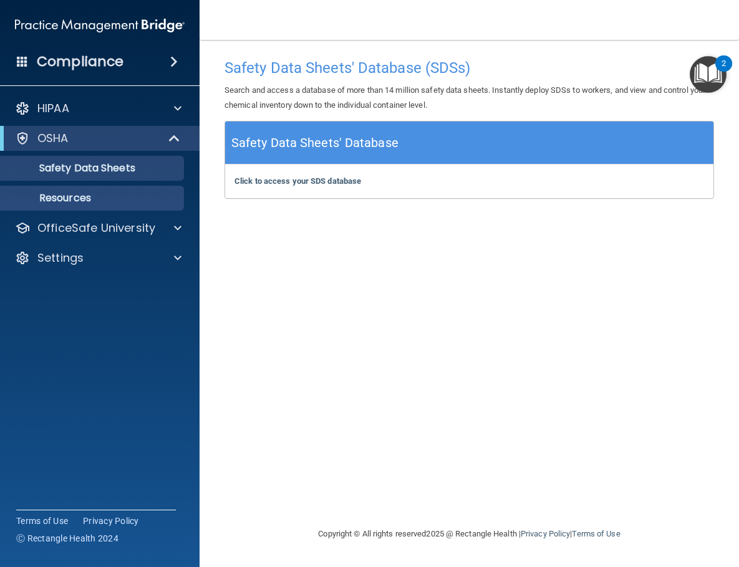
click at [90, 207] on link "Resources" at bounding box center [86, 198] width 196 height 25
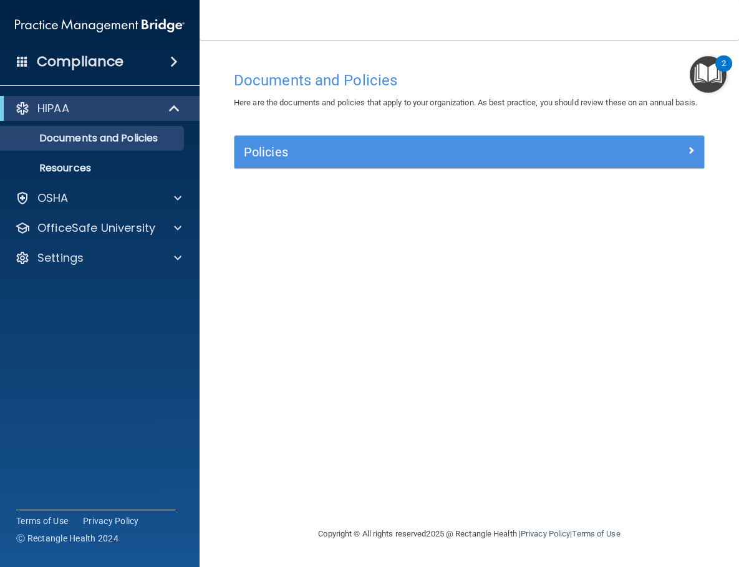
click at [691, 158] on span at bounding box center [690, 150] width 7 height 15
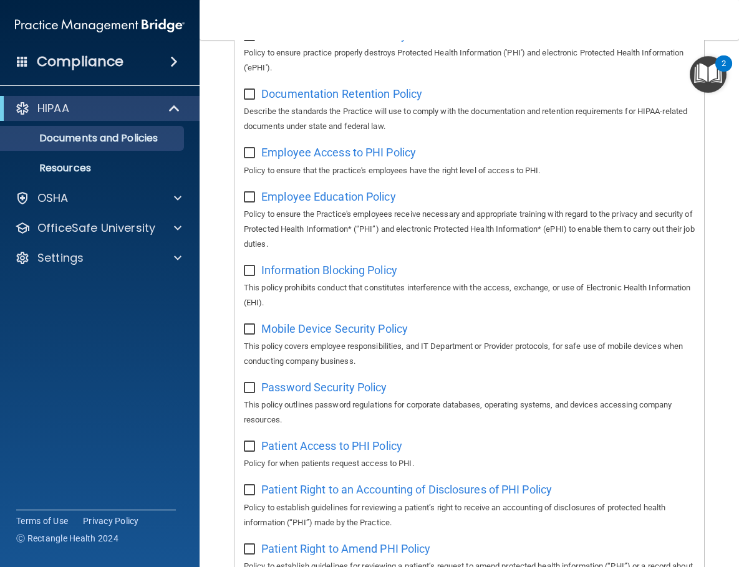
scroll to position [283, 0]
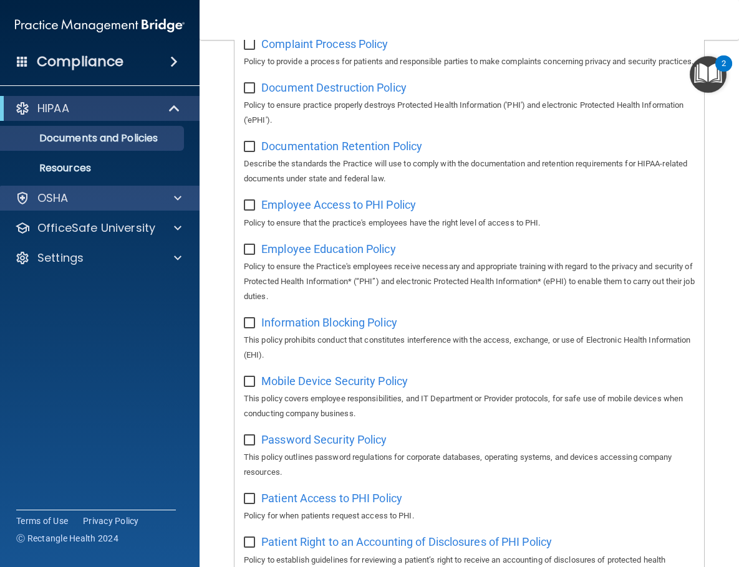
click at [85, 207] on div "OSHA" at bounding box center [100, 198] width 200 height 25
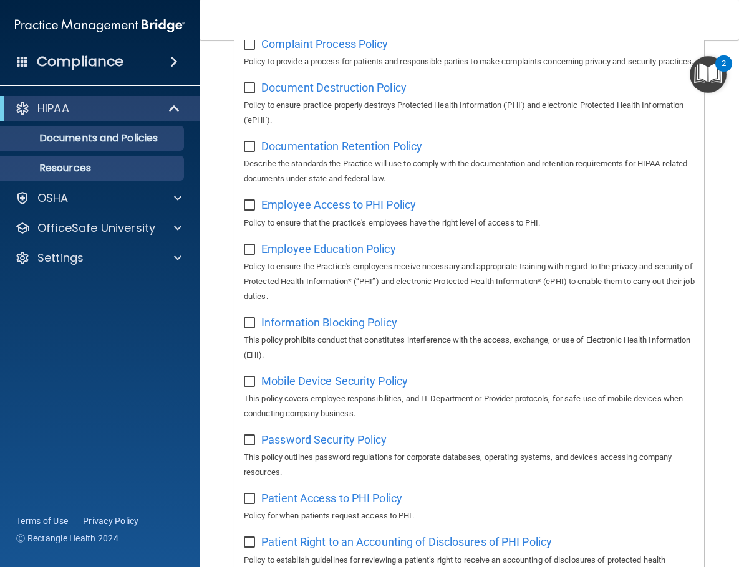
click at [135, 168] on p "Resources" at bounding box center [93, 168] width 170 height 12
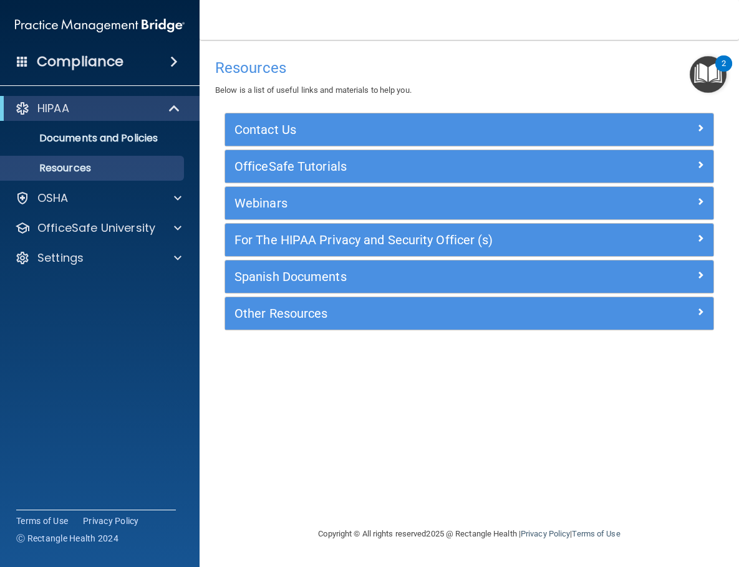
click at [697, 166] on span at bounding box center [699, 164] width 7 height 15
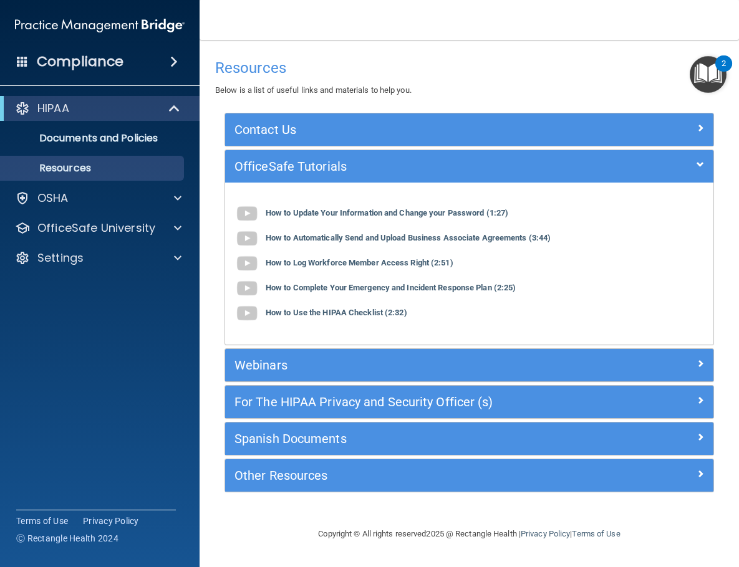
click at [651, 357] on div at bounding box center [652, 362] width 122 height 15
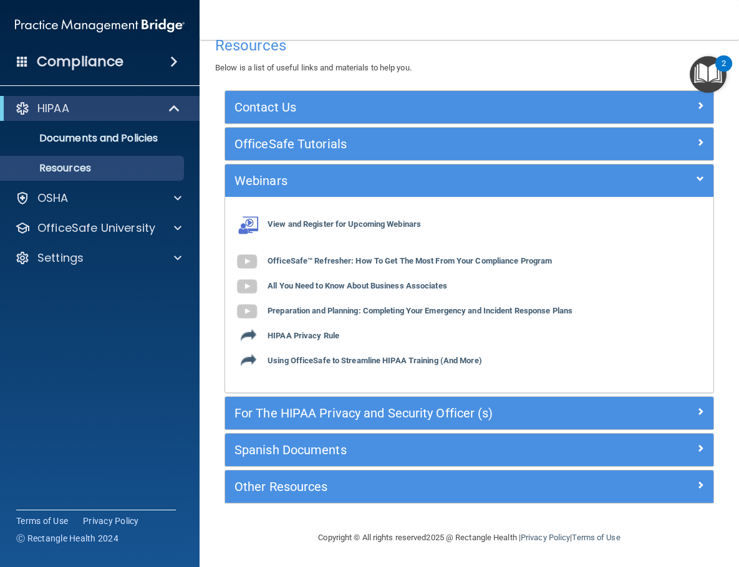
scroll to position [21, 0]
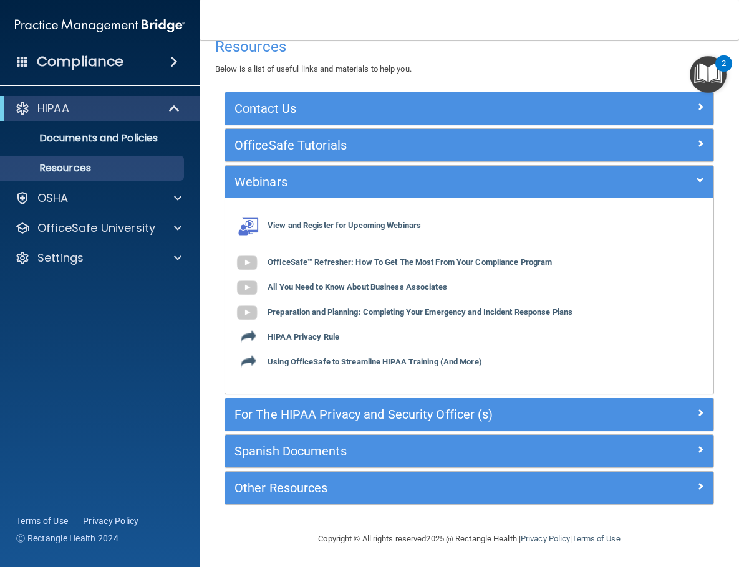
click at [699, 409] on span at bounding box center [699, 412] width 7 height 15
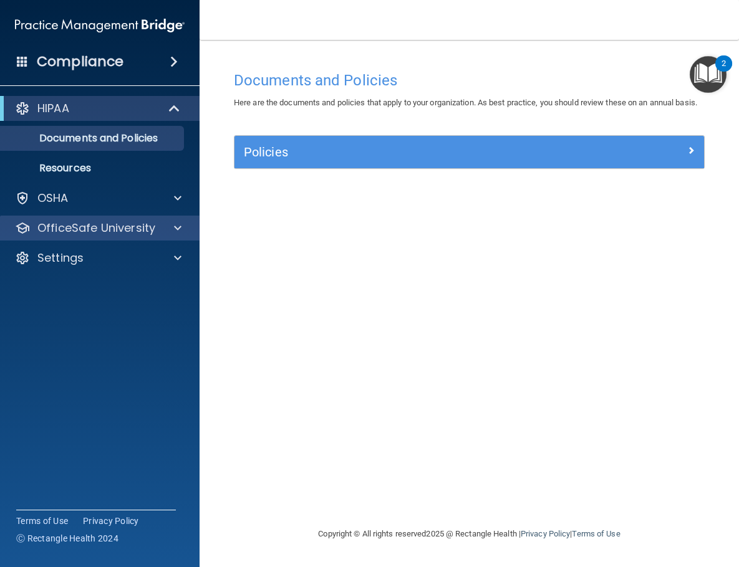
click at [80, 226] on p "OfficeSafe University" at bounding box center [96, 228] width 118 height 15
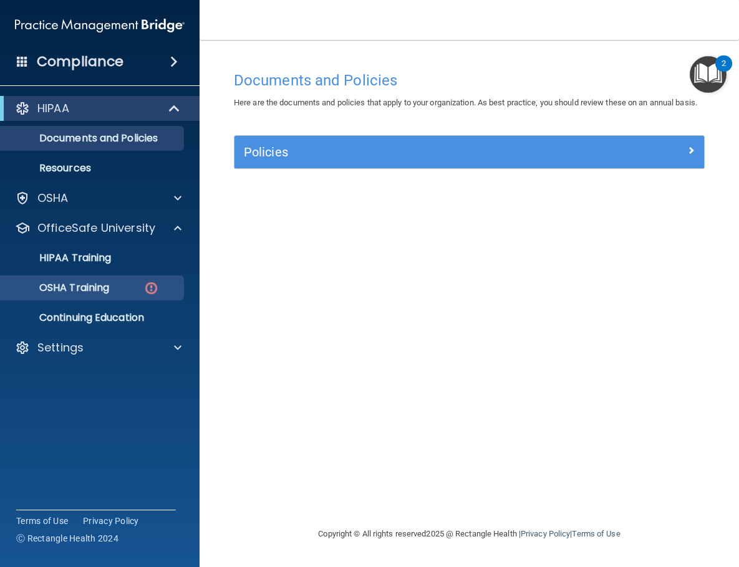
click at [81, 290] on p "OSHA Training" at bounding box center [58, 288] width 101 height 12
